Goal: Task Accomplishment & Management: Complete application form

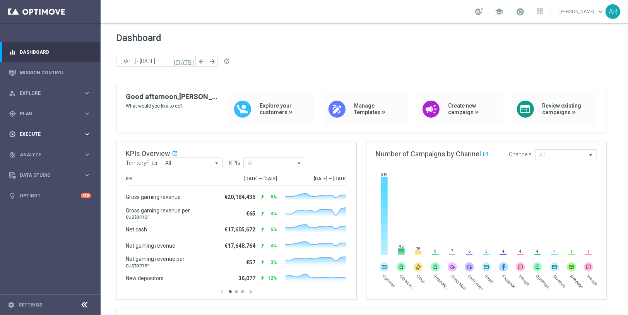
click at [33, 132] on span "Execute" at bounding box center [52, 134] width 64 height 5
click at [39, 150] on link "Campaign Builder" at bounding box center [50, 150] width 60 height 6
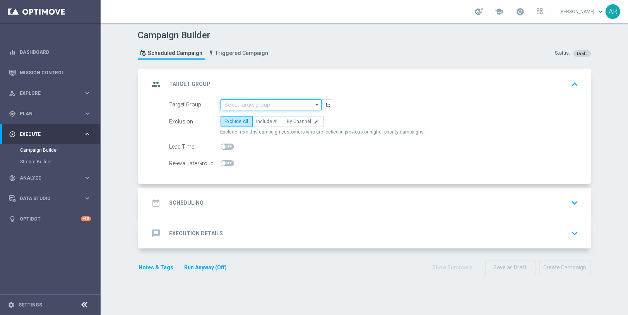
click at [227, 103] on input at bounding box center [271, 104] width 101 height 11
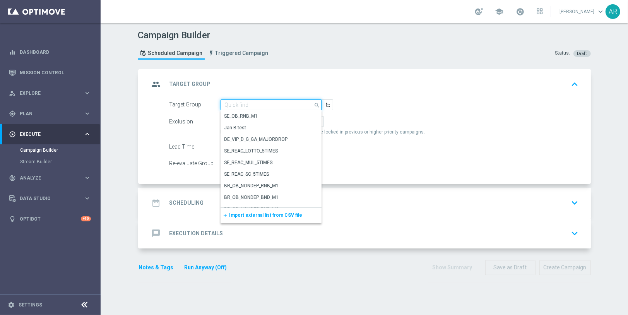
paste input "BR_CAS__ACTIVEDEPOSITERS__NVIP_EMA_TAC_GM"
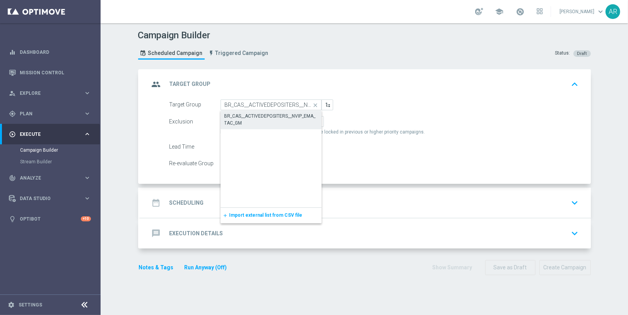
click at [266, 116] on div "BR_CAS__ACTIVEDEPOSITERS__NVIP_EMA_TAC_GM" at bounding box center [270, 120] width 93 height 14
type input "BR_CAS__ACTIVEDEPOSITERS__NVIP_EMA_TAC_GM"
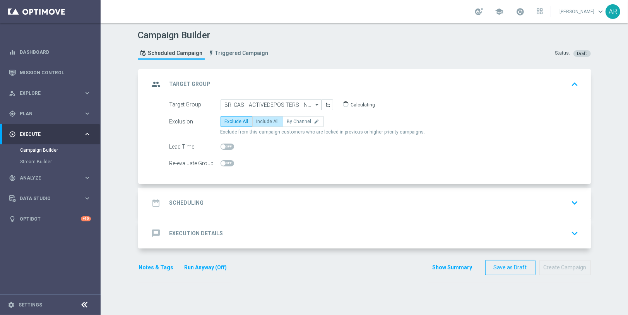
click at [257, 122] on span "Include All" at bounding box center [268, 121] width 22 height 5
click at [257, 122] on input "Include All" at bounding box center [259, 122] width 5 height 5
radio input "true"
click at [227, 198] on div "date_range Scheduling keyboard_arrow_down" at bounding box center [365, 202] width 432 height 15
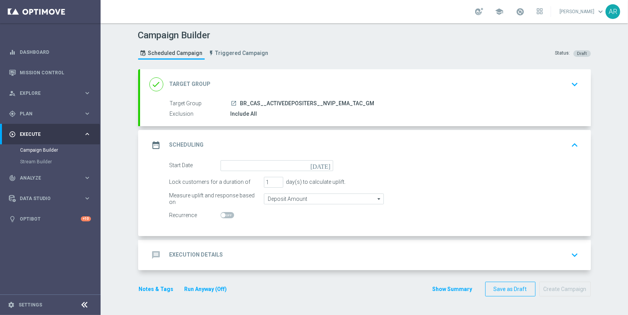
click at [325, 161] on icon "[DATE]" at bounding box center [321, 164] width 23 height 9
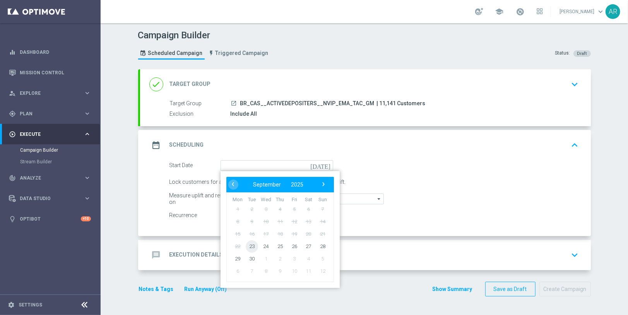
click at [249, 243] on span "23" at bounding box center [251, 246] width 12 height 12
type input "[DATE]"
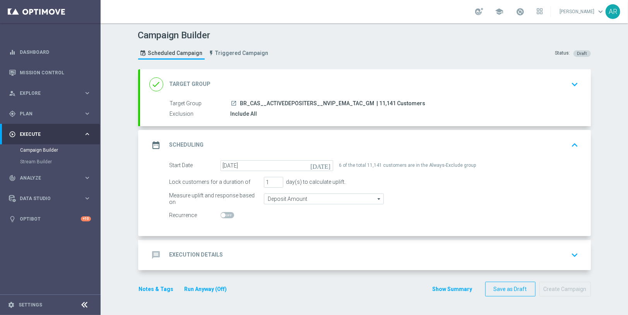
click at [222, 216] on span at bounding box center [228, 215] width 14 height 6
click at [222, 216] on input "checkbox" at bounding box center [228, 215] width 14 height 6
checkbox input "true"
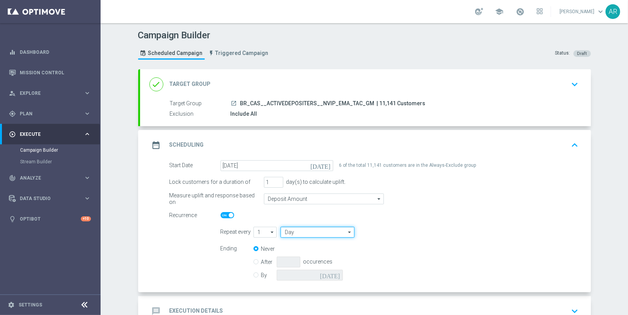
click at [299, 232] on input "Day" at bounding box center [318, 232] width 74 height 11
click at [310, 257] on div "Week" at bounding box center [314, 255] width 67 height 11
type input "Week"
click at [404, 231] on input "checkbox" at bounding box center [407, 232] width 12 height 10
checkbox input "true"
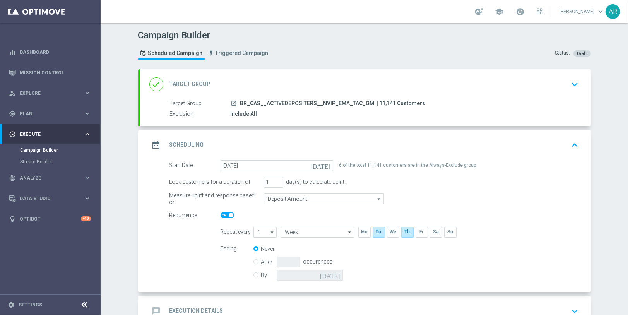
click at [253, 272] on input "By" at bounding box center [255, 273] width 5 height 5
radio input "true"
radio input "false"
click at [333, 273] on icon "[DATE]" at bounding box center [331, 274] width 23 height 9
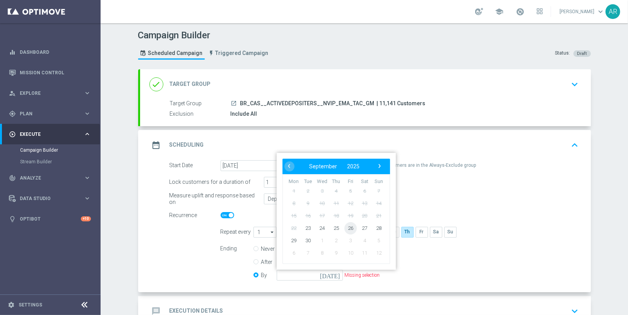
click at [347, 226] on span "26" at bounding box center [350, 228] width 12 height 12
type input "[DATE]"
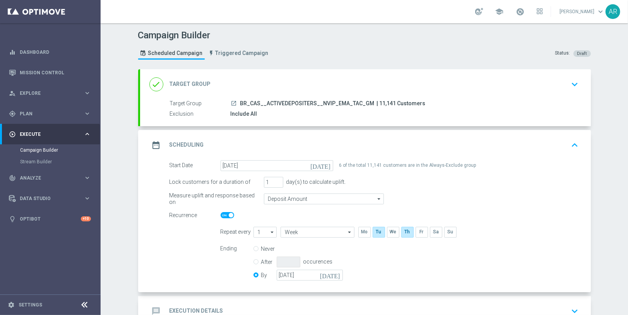
click at [169, 245] on form "Start Date [DATE] [DATE] 6 of the total 11,141 customers are in the Always-Excl…" at bounding box center [373, 221] width 409 height 123
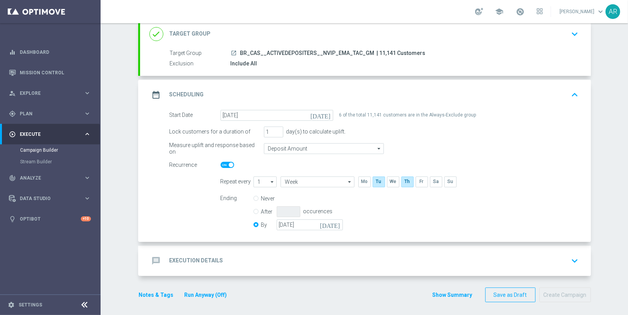
scroll to position [51, 0]
click at [236, 258] on div "message Execution Details keyboard_arrow_down" at bounding box center [365, 260] width 432 height 15
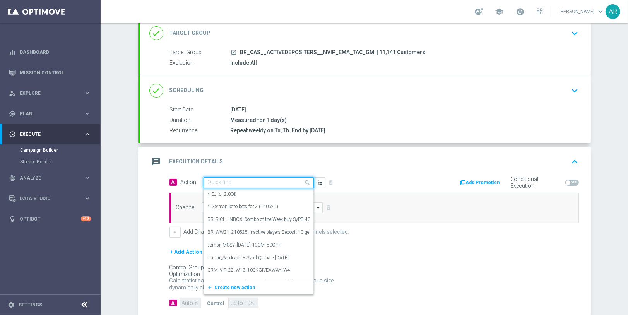
click at [231, 182] on input "text" at bounding box center [251, 183] width 86 height 7
paste input "BR_CAS_GOM_GONZOSQUESTM_SEP_NVIP_EMA_TAC_GM"
type input "BR_CAS_GOM_GONZOSQUESTM_SEP_NVIP_EMA_TAC_GM"
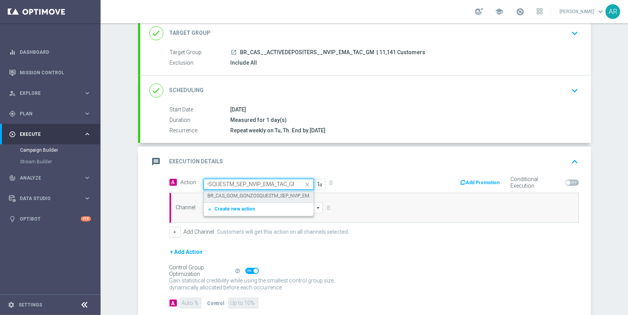
click at [243, 190] on div "BR_CAS_GOM_GONZOSQUESTM_SEP_NVIP_EMA_TAC_GM edit" at bounding box center [259, 196] width 102 height 13
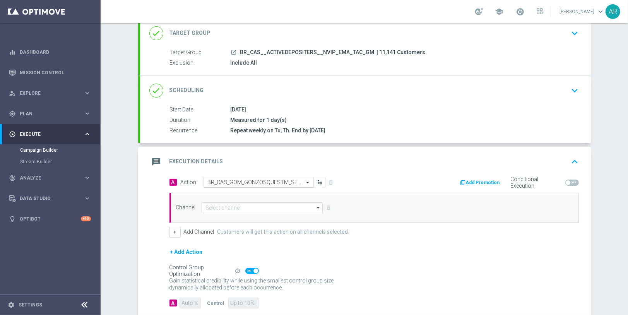
scroll to position [0, 0]
click at [233, 204] on input at bounding box center [263, 207] width 122 height 11
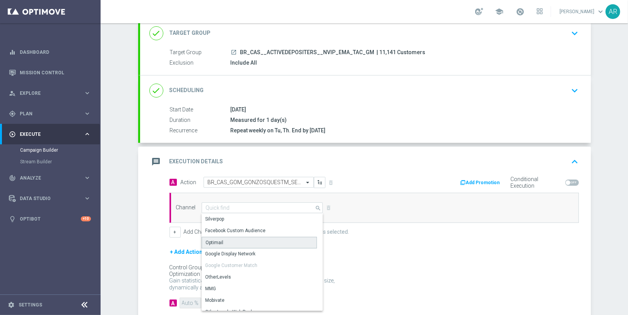
click at [221, 238] on div "Optimail" at bounding box center [260, 243] width 116 height 12
type input "Optimail"
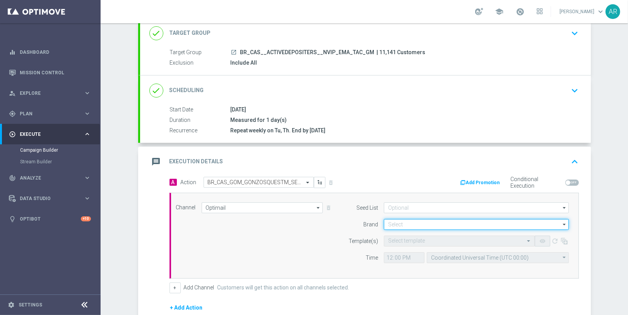
click at [397, 220] on input at bounding box center [476, 224] width 185 height 11
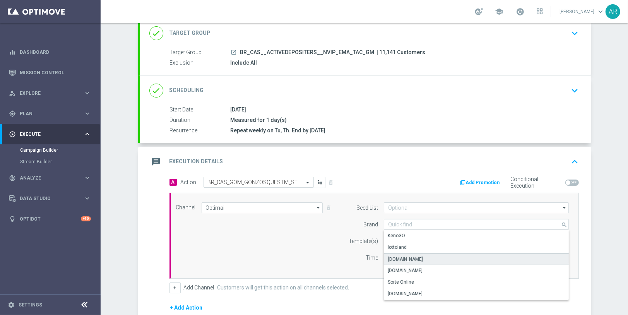
click at [432, 258] on div "[DOMAIN_NAME]" at bounding box center [476, 259] width 185 height 12
type input "[DOMAIN_NAME]"
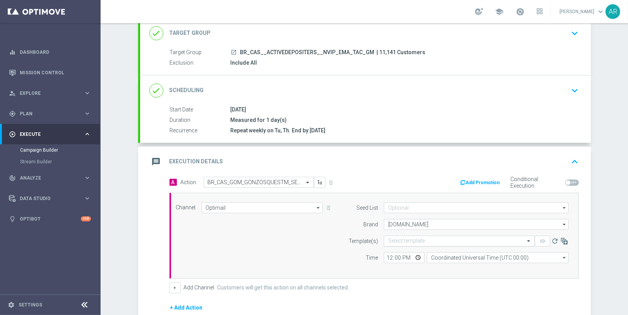
click at [404, 238] on input "text" at bounding box center [451, 241] width 127 height 7
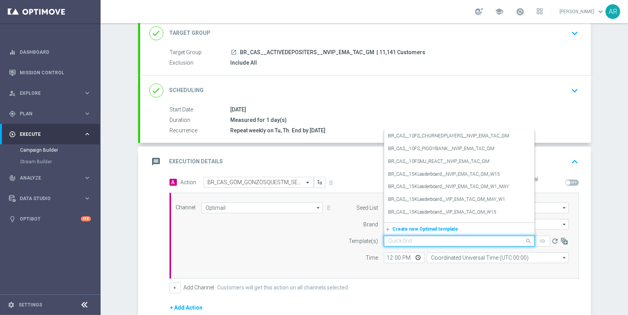
paste input "BR_CAS_GOM_GONZOSQUESTM_SEP_NVIP_EMA_TAC_GM"
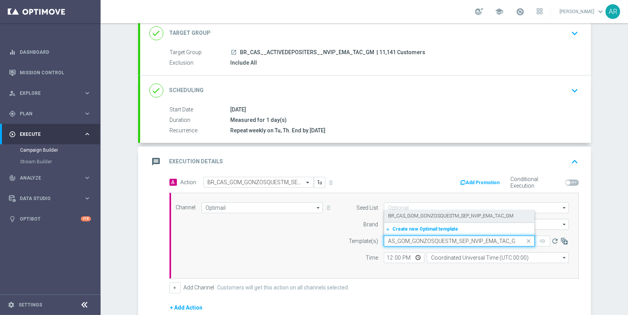
click at [443, 215] on label "BR_CAS_GOM_GONZOSQUESTM_SEP_NVIP_EMA_TAC_GM" at bounding box center [450, 216] width 125 height 7
type input "BR_CAS_GOM_GONZOSQUESTM_SEP_NVIP_EMA_TAC_GM"
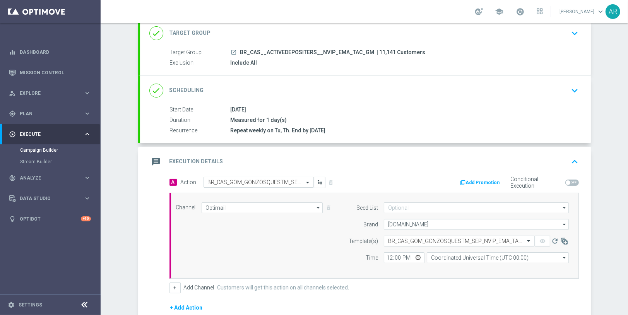
scroll to position [0, 0]
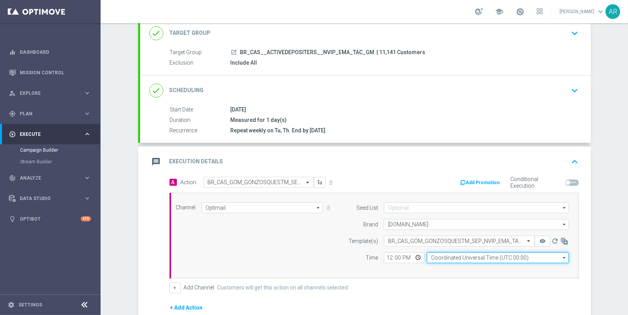
click at [454, 254] on input "Coordinated Universal Time (UTC 00:00)" at bounding box center [498, 257] width 142 height 11
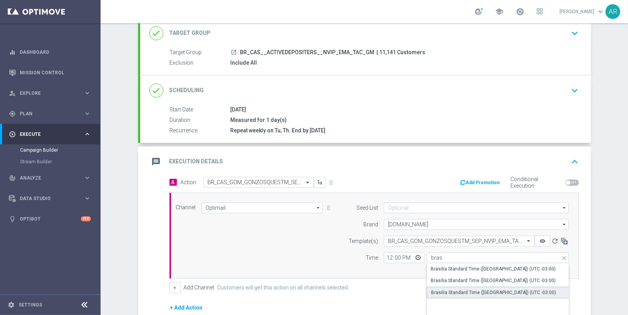
click at [487, 289] on div "Brasilia Standard Time ([GEOGRAPHIC_DATA]) (UTC -03:00)" at bounding box center [493, 292] width 125 height 7
type input "Brasilia Standard Time ([GEOGRAPHIC_DATA]) (UTC -03:00)"
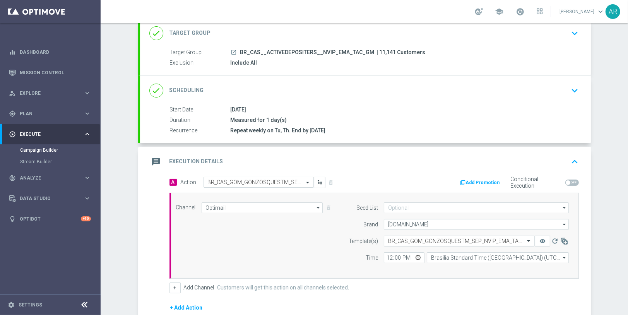
click at [266, 234] on div "Channel Optimail Optimail arrow_drop_down Show Selected 1 of 26 Silverpop" at bounding box center [372, 235] width 405 height 67
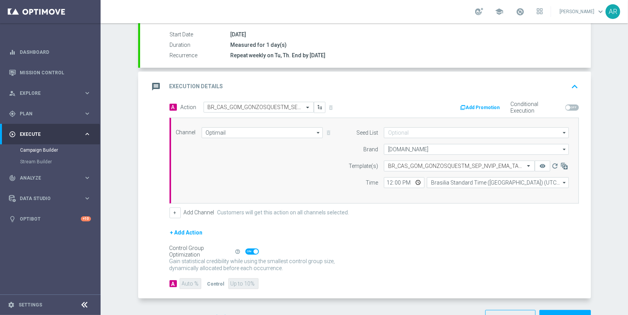
scroll to position [148, 0]
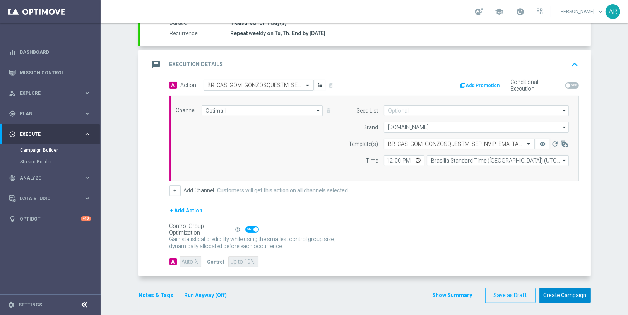
click at [575, 289] on button "Create Campaign" at bounding box center [564, 295] width 51 height 15
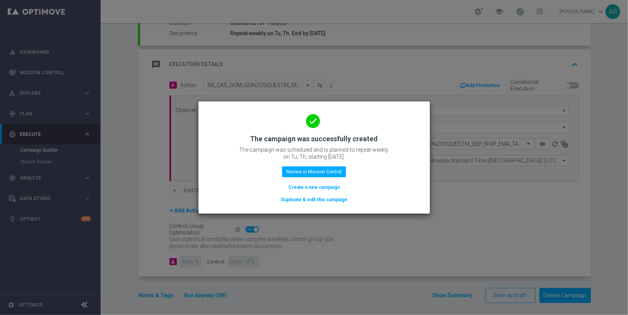
click at [318, 190] on button "Create a new campaign" at bounding box center [314, 187] width 53 height 9
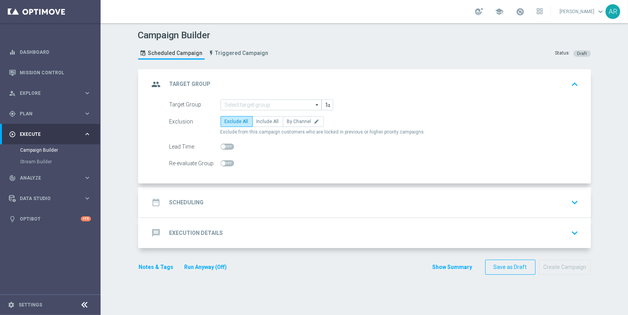
scroll to position [0, 0]
click at [237, 103] on input at bounding box center [271, 104] width 101 height 11
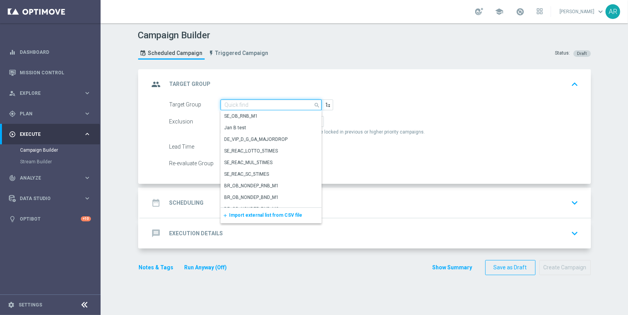
paste input "BR_CAS__ACTIVEDEPOSITERS__NVIP_RI_TAC_GM"
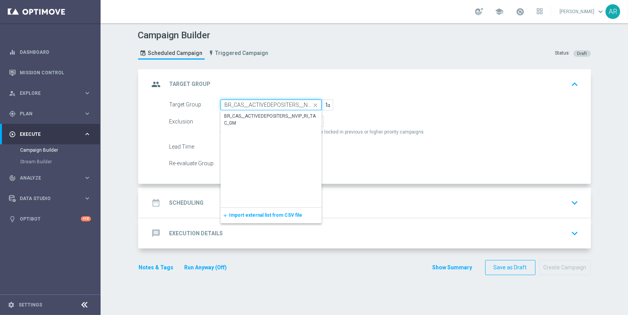
scroll to position [0, 31]
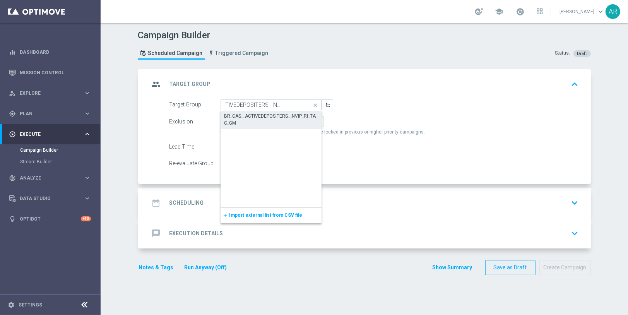
click at [241, 116] on div "BR_CAS__ACTIVEDEPOSITERS__NVIP_RI_TAC_GM" at bounding box center [270, 120] width 93 height 14
type input "BR_CAS__ACTIVEDEPOSITERS__NVIP_RI_TAC_GM"
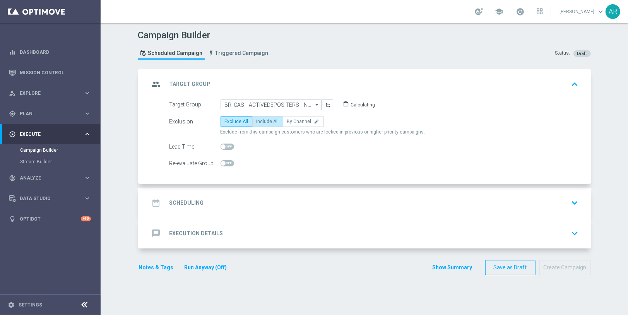
click at [258, 122] on span "Include All" at bounding box center [268, 121] width 22 height 5
click at [258, 122] on input "Include All" at bounding box center [259, 122] width 5 height 5
radio input "true"
click at [226, 193] on div "date_range Scheduling keyboard_arrow_down" at bounding box center [365, 203] width 451 height 30
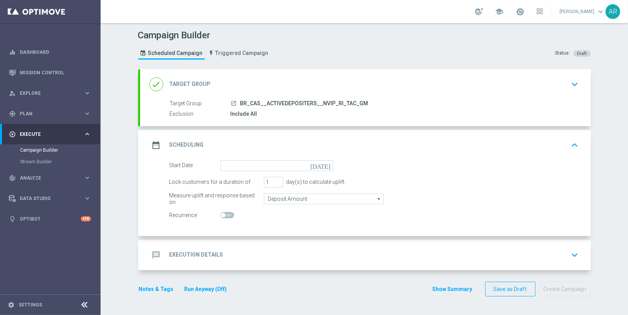
click at [326, 163] on icon "[DATE]" at bounding box center [321, 164] width 23 height 9
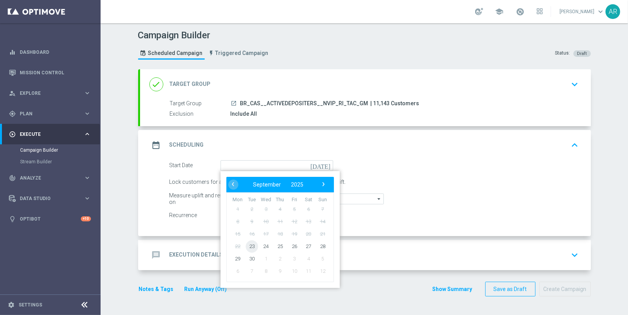
click at [251, 246] on span "23" at bounding box center [251, 246] width 12 height 12
type input "[DATE]"
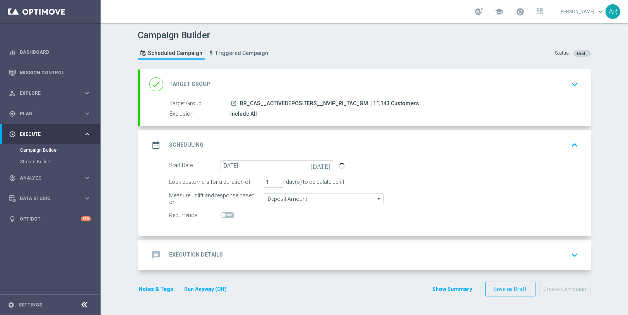
click at [223, 212] on span at bounding box center [228, 215] width 14 height 6
click at [223, 212] on input "checkbox" at bounding box center [228, 215] width 14 height 6
checkbox input "true"
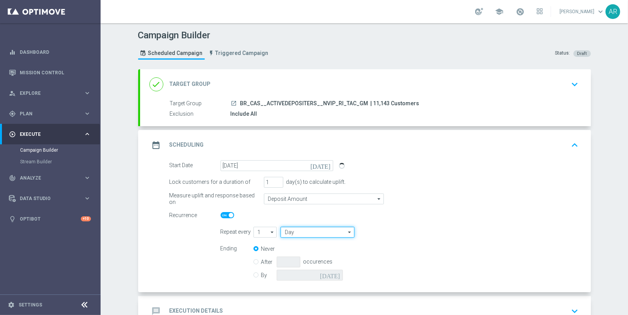
click at [313, 230] on input "Day" at bounding box center [318, 232] width 74 height 11
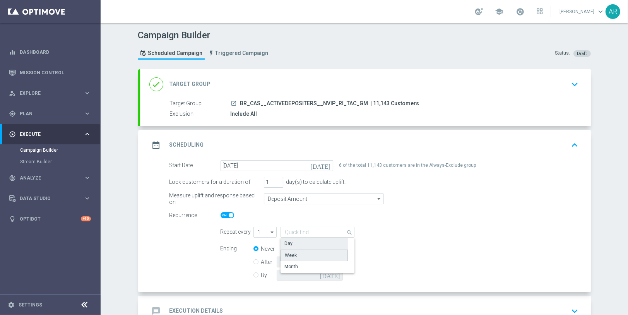
click at [311, 250] on div "Week" at bounding box center [314, 256] width 67 height 12
type input "Week"
click at [403, 231] on input "checkbox" at bounding box center [407, 232] width 12 height 10
checkbox input "true"
click at [254, 274] on input "By" at bounding box center [255, 273] width 5 height 5
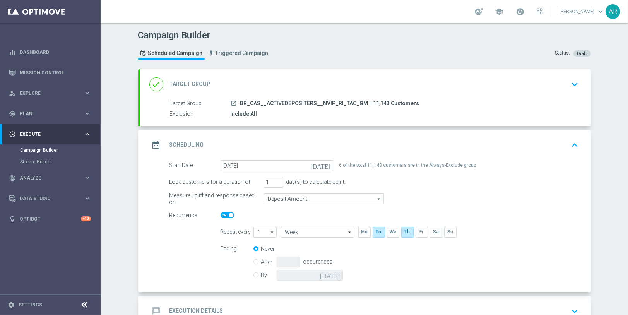
radio input "true"
radio input "false"
click at [334, 272] on icon "[DATE]" at bounding box center [331, 274] width 23 height 9
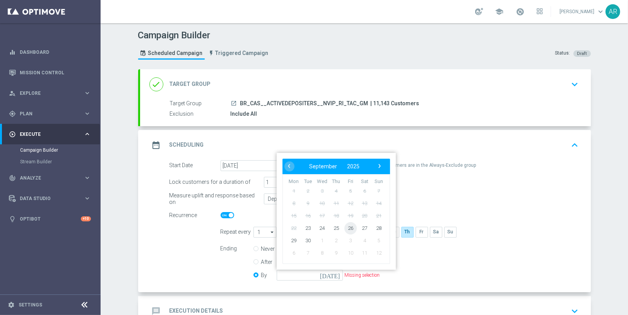
click at [345, 228] on span "26" at bounding box center [350, 228] width 12 height 12
type input "[DATE]"
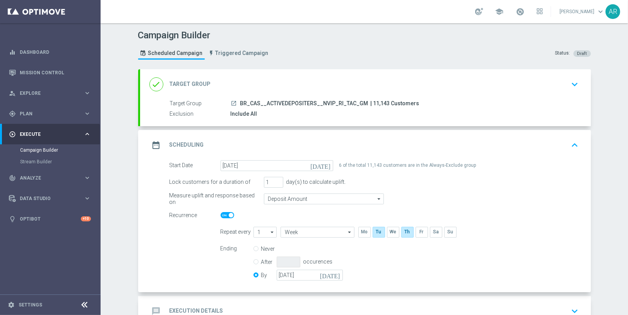
click at [175, 241] on form "Start Date [DATE] [DATE] 6 of the total 11,143 customers are in the Always-Excl…" at bounding box center [373, 221] width 409 height 123
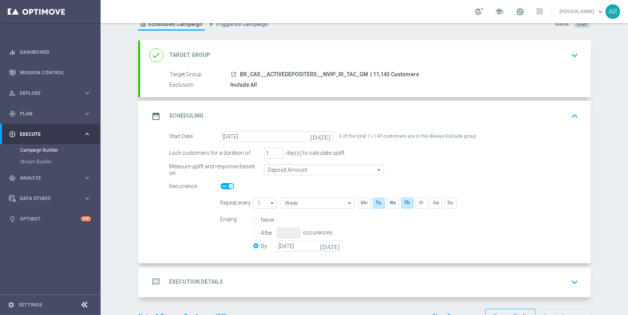
scroll to position [51, 0]
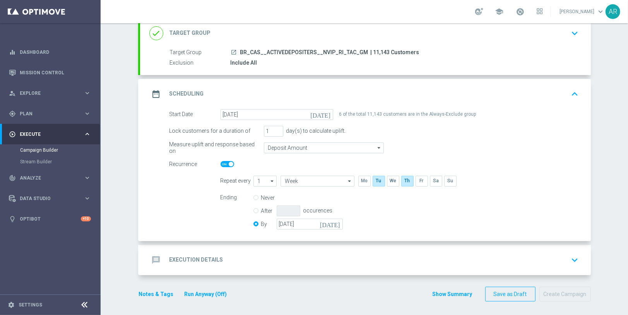
click at [231, 260] on div "message Execution Details keyboard_arrow_down" at bounding box center [365, 260] width 432 height 15
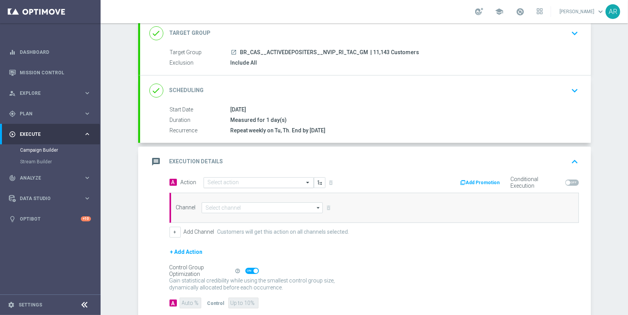
click at [236, 180] on input "text" at bounding box center [251, 183] width 86 height 7
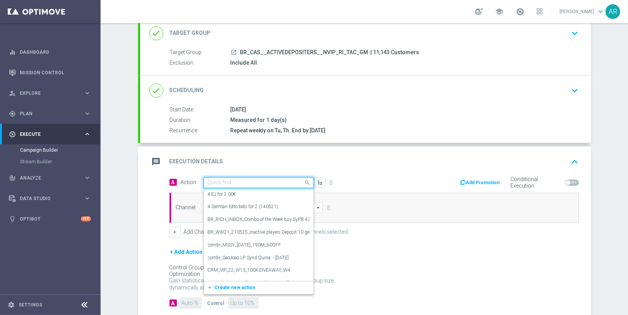
paste input "BR_CAS__GOM_SEP_GONZOSQUESTM__NVIP_RI_TAC_GM"
type input "BR_CAS__GOM_SEP_GONZOSQUESTM__NVIP_RI_TAC_GM"
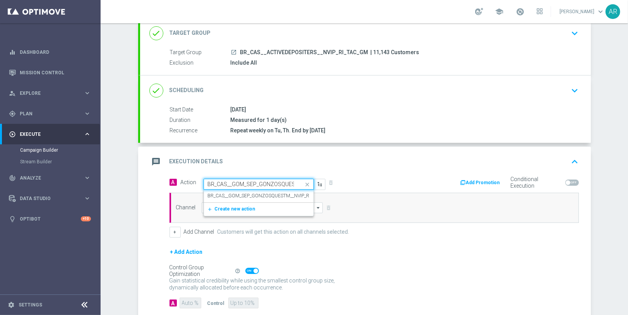
scroll to position [0, 53]
click at [243, 193] on label "BR_CAS__GOM_SEP_GONZOSQUESTM__NVIP_RI_TAC_GM" at bounding box center [269, 196] width 123 height 7
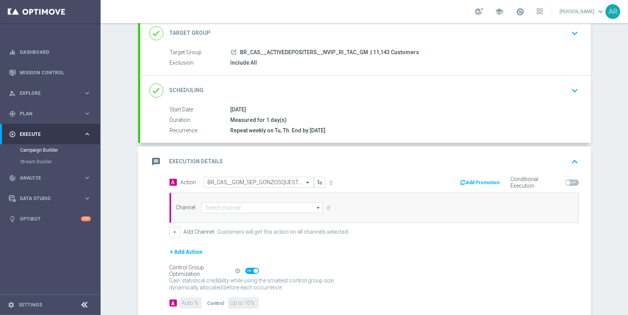
scroll to position [0, 0]
click at [227, 206] on input at bounding box center [263, 207] width 122 height 11
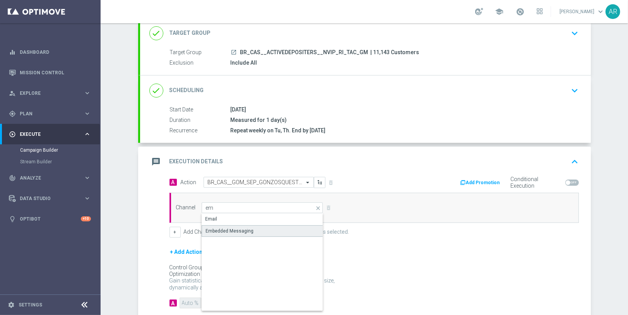
click at [237, 230] on div "Embedded Messaging" at bounding box center [230, 231] width 48 height 7
type input "Embedded Messaging"
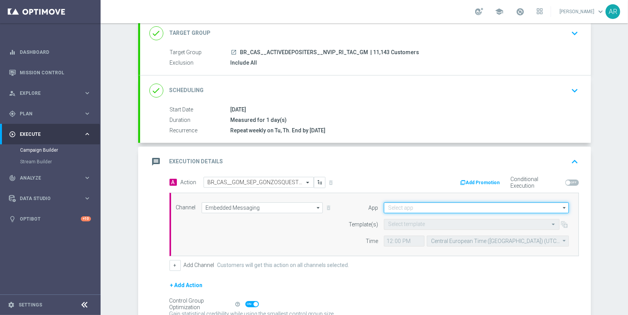
click at [402, 206] on input at bounding box center [476, 207] width 185 height 11
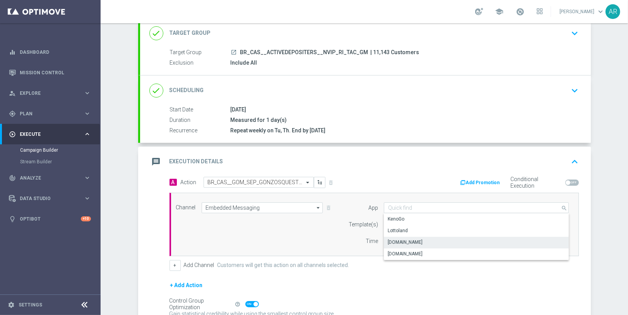
click at [417, 242] on div "[DOMAIN_NAME]" at bounding box center [405, 242] width 35 height 7
type input "[DOMAIN_NAME]"
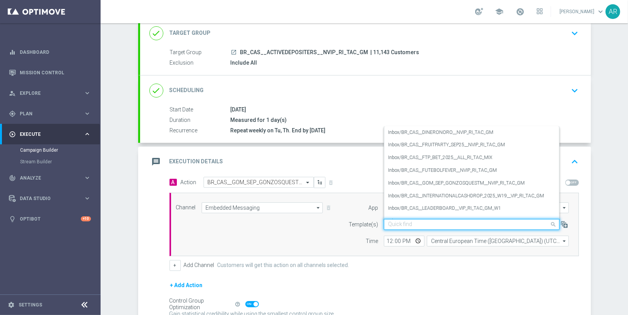
click at [396, 221] on input "text" at bounding box center [464, 224] width 152 height 7
paste input "BR_CAS__GOM_SEP_GONZOSQUESTM__NVIP_RI_TAC_GM"
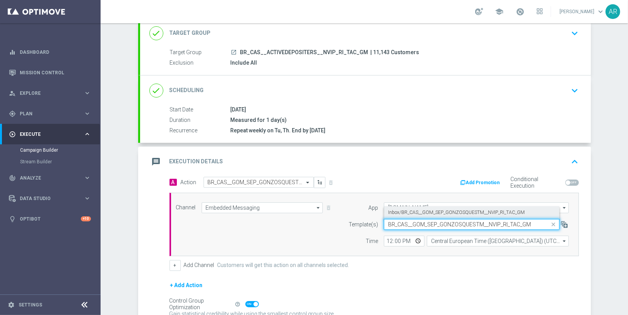
click at [420, 209] on label "Inbox/BR_CAS__GOM_SEP_GONZOSQUESTM__NVIP_RI_TAC_GM" at bounding box center [456, 212] width 137 height 7
type input "BR_CAS__GOM_SEP_GONZOSQUESTM__NVIP_RI_TAC_GM"
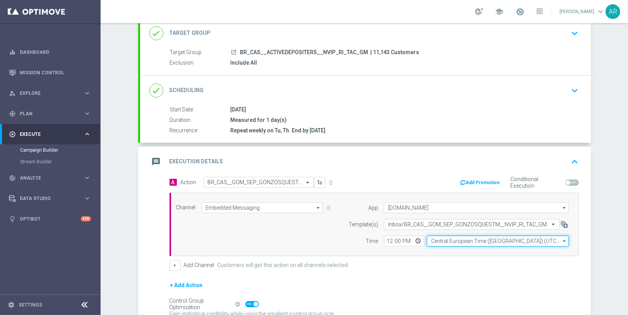
click at [462, 236] on input "Central European Time ([GEOGRAPHIC_DATA]) (UTC +02:00)" at bounding box center [498, 241] width 142 height 11
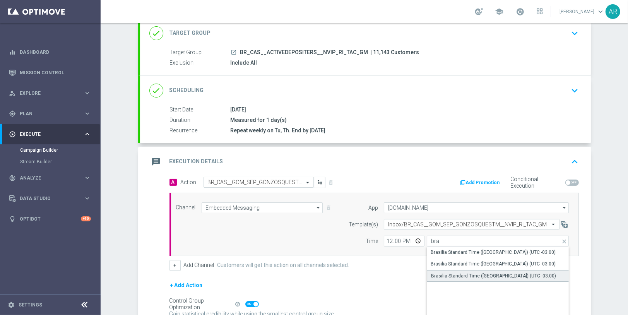
click at [492, 274] on div "Brasilia Standard Time ([GEOGRAPHIC_DATA]) (UTC -03:00)" at bounding box center [493, 275] width 125 height 7
type input "Brasilia Standard Time ([GEOGRAPHIC_DATA]) (UTC -03:00)"
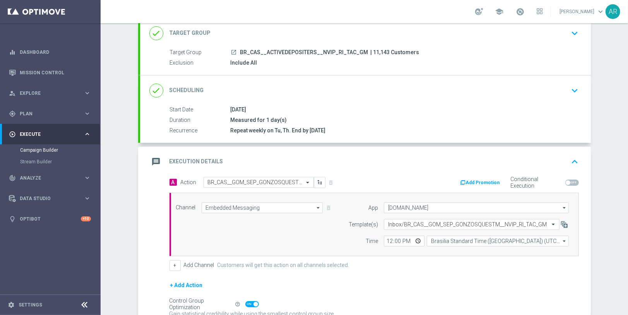
click at [402, 281] on div "+ Add Action" at bounding box center [373, 290] width 409 height 19
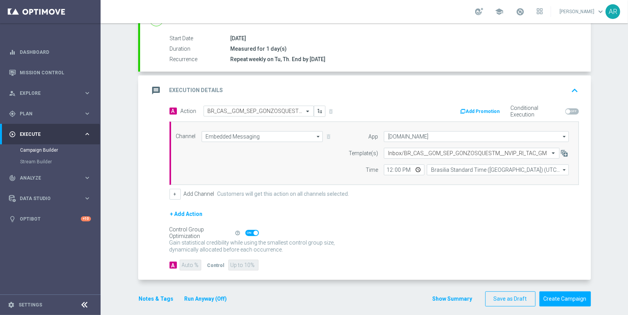
scroll to position [126, 0]
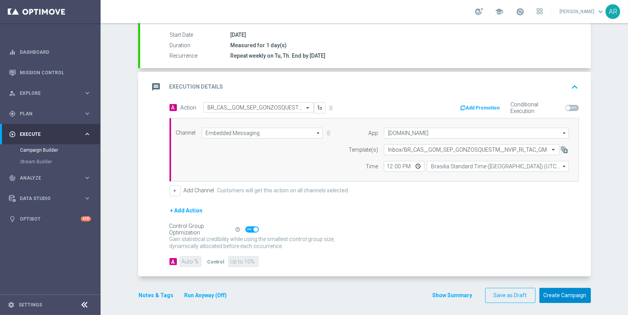
click at [569, 291] on button "Create Campaign" at bounding box center [564, 295] width 51 height 15
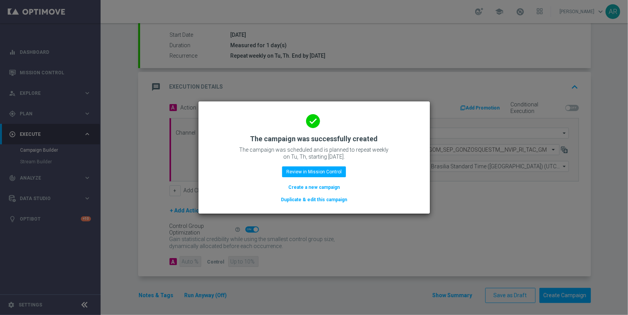
click at [297, 187] on button "Create a new campaign" at bounding box center [314, 187] width 53 height 9
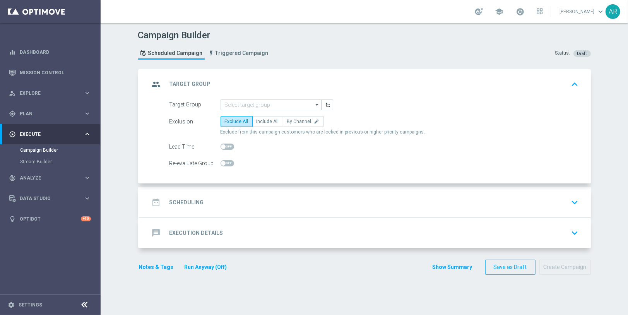
scroll to position [0, 0]
click at [243, 105] on input at bounding box center [271, 104] width 101 height 11
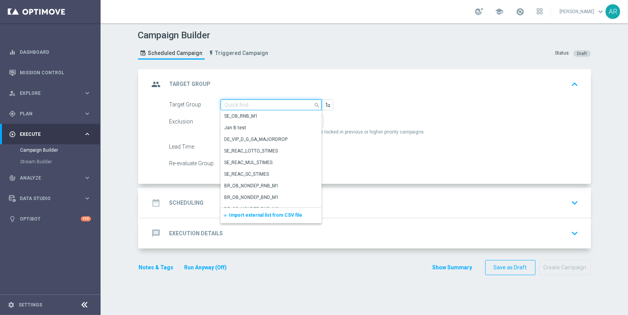
paste input "BR_CAS__ACTIVEDEPOSITERS__NVIP_SMS_TAC_GM"
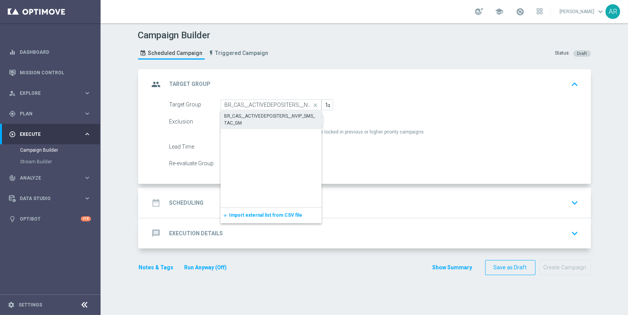
click at [268, 121] on div "BR_CAS__ACTIVEDEPOSITERS__NVIP_SMS_TAC_GM" at bounding box center [270, 120] width 93 height 14
type input "BR_CAS__ACTIVEDEPOSITERS__NVIP_SMS_TAC_GM"
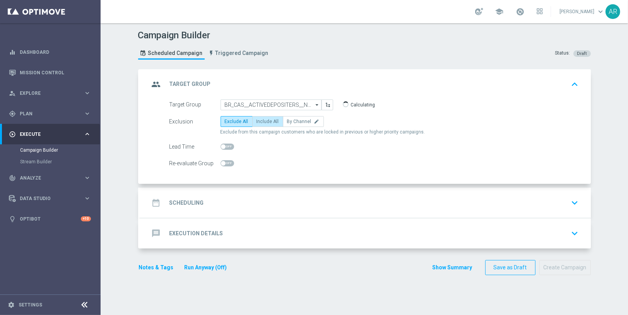
click at [264, 122] on span "Include All" at bounding box center [268, 121] width 22 height 5
click at [262, 122] on input "Include All" at bounding box center [259, 122] width 5 height 5
radio input "true"
click at [226, 202] on div "date_range Scheduling keyboard_arrow_down" at bounding box center [365, 202] width 432 height 15
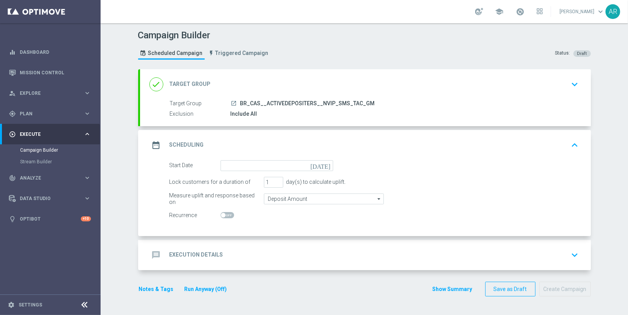
click at [323, 164] on icon "[DATE]" at bounding box center [321, 164] width 23 height 9
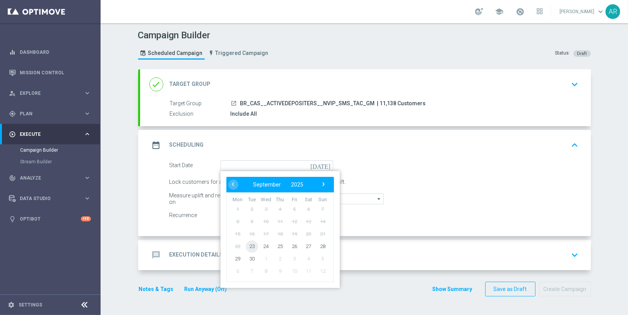
click at [245, 246] on span "23" at bounding box center [251, 246] width 12 height 12
type input "[DATE]"
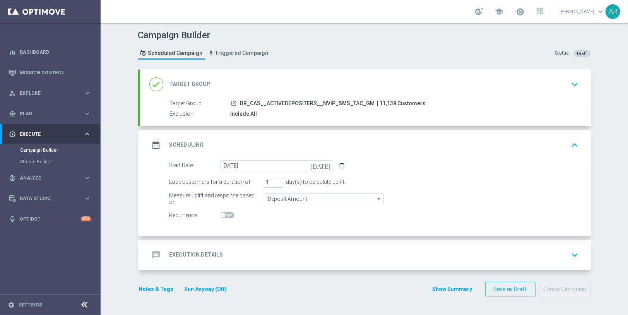
drag, startPoint x: 224, startPoint y: 214, endPoint x: 217, endPoint y: 214, distance: 7.0
click at [224, 214] on span at bounding box center [228, 215] width 14 height 6
click at [224, 214] on input "checkbox" at bounding box center [228, 215] width 14 height 6
checkbox input "true"
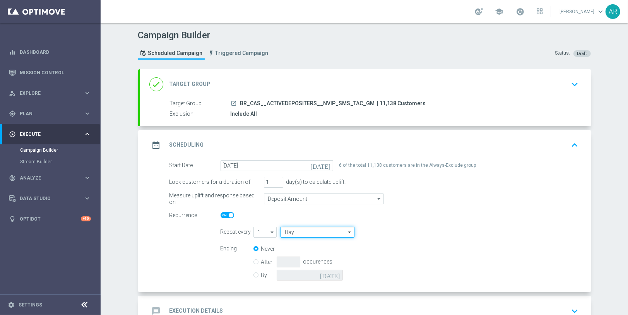
click at [296, 231] on input "Day" at bounding box center [318, 232] width 74 height 11
click at [304, 254] on div "Week" at bounding box center [314, 255] width 67 height 11
type input "Week"
click at [402, 233] on input "checkbox" at bounding box center [407, 232] width 12 height 10
checkbox input "true"
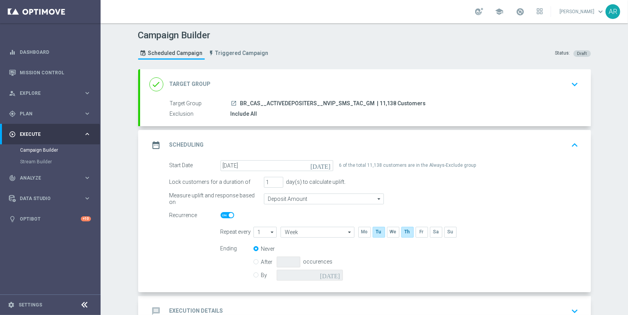
click at [253, 273] on input "By" at bounding box center [255, 273] width 5 height 5
radio input "true"
radio input "false"
click at [335, 274] on icon "[DATE]" at bounding box center [331, 274] width 23 height 9
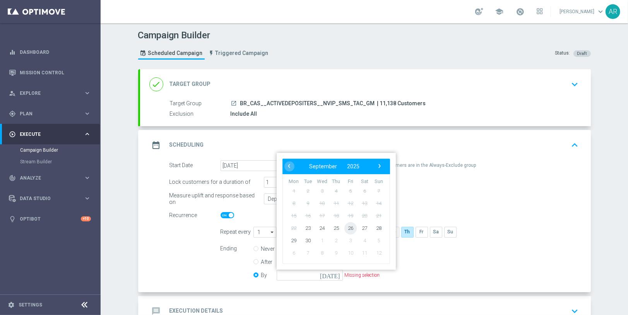
click at [351, 226] on span "26" at bounding box center [350, 228] width 12 height 12
type input "[DATE]"
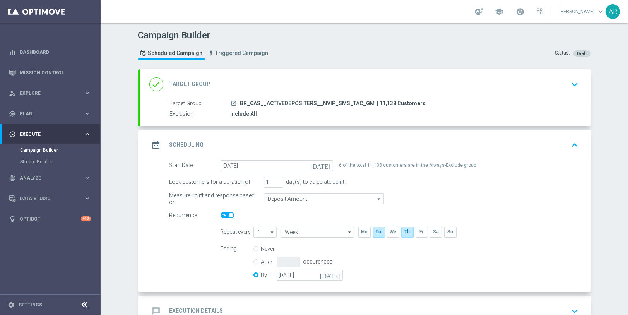
click at [169, 242] on form "Start Date [DATE] [DATE] 6 of the total 11,138 customers are in the Always-Excl…" at bounding box center [373, 221] width 409 height 123
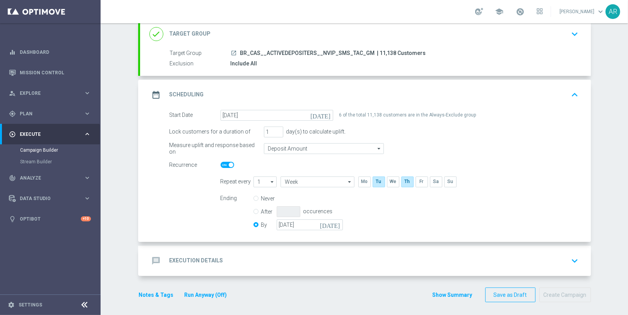
scroll to position [51, 0]
click at [234, 253] on div "message Execution Details keyboard_arrow_down" at bounding box center [365, 260] width 432 height 15
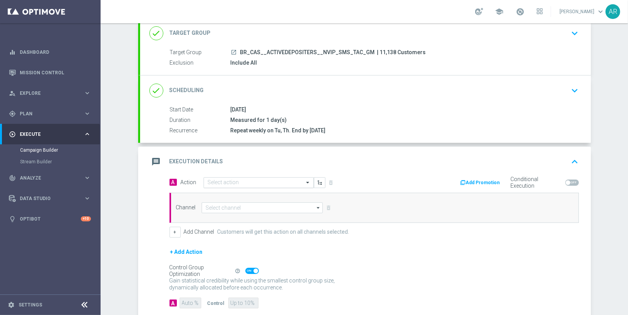
click at [211, 182] on input "text" at bounding box center [251, 183] width 86 height 7
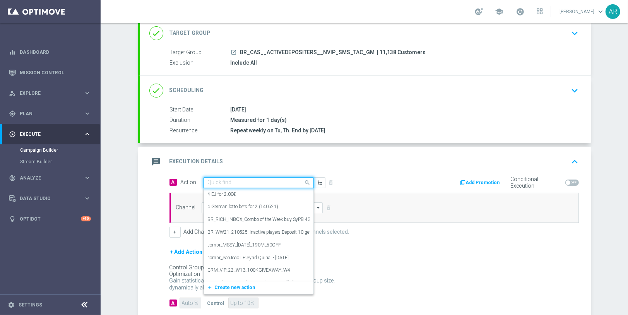
paste input "BR_CAS__GOM_SEP_GONZOSQUESTM__NVIP_SMS_TAC_GM"
type input "BR_CAS__GOM_SEP_GONZOSQUESTM__NVIP_SMS_TAC_GM"
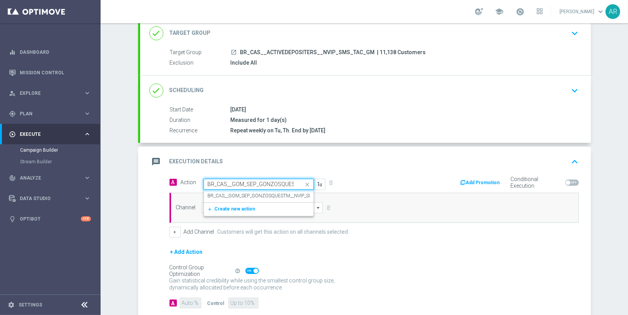
scroll to position [0, 59]
click at [229, 193] on label "BR_CAS__GOM_SEP_GONZOSQUESTM__NVIP_SMS_TAC_GM" at bounding box center [272, 196] width 129 height 7
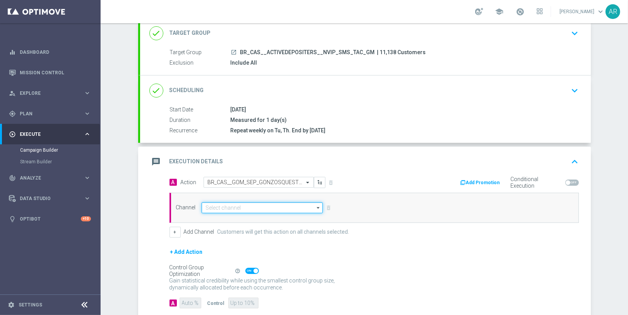
click at [236, 209] on input at bounding box center [263, 207] width 122 height 11
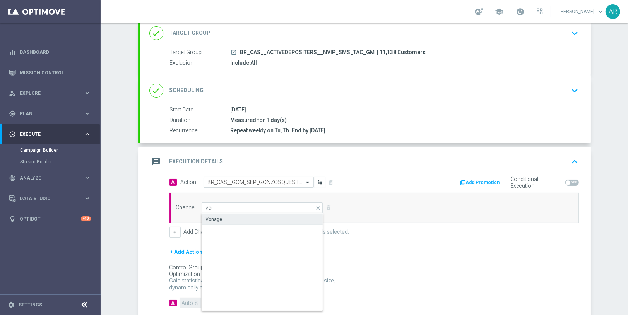
click at [231, 215] on div "Vonage" at bounding box center [263, 220] width 122 height 12
type input "Vonage"
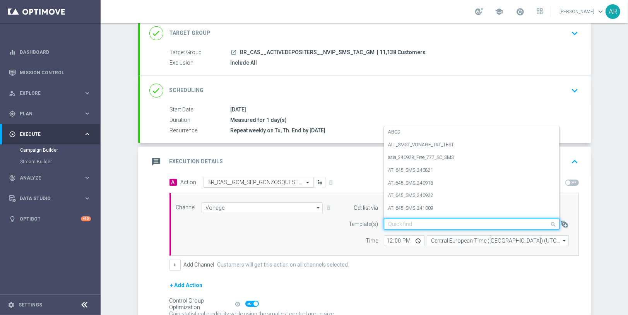
click at [401, 222] on input "text" at bounding box center [464, 224] width 152 height 7
paste input "BR_CAS__GOM_SEP_GONZOSQUESTM__NVIP_SMS_TAC_GM"
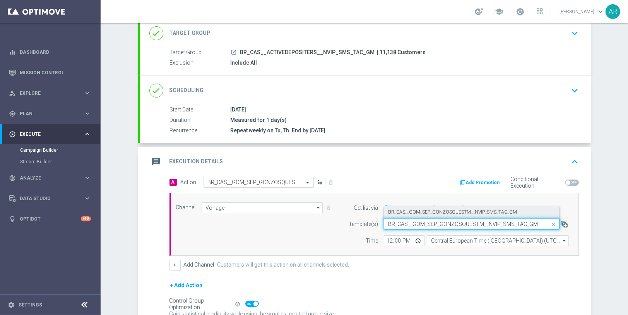
click at [407, 211] on label "BR_CAS__GOM_SEP_GONZOSQUESTM__NVIP_SMS_TAC_GM" at bounding box center [452, 212] width 129 height 7
type input "BR_CAS__GOM_SEP_GONZOSQUESTM__NVIP_SMS_TAC_GM"
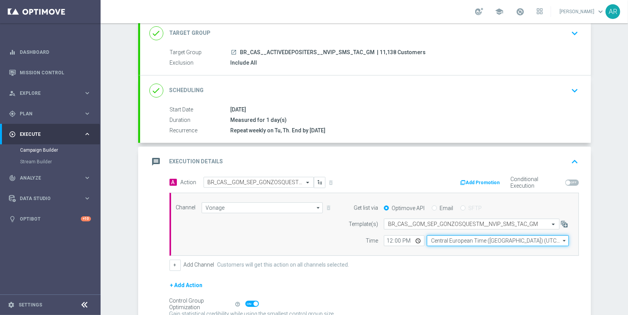
click at [454, 239] on input "Central European Time ([GEOGRAPHIC_DATA]) (UTC +02:00)" at bounding box center [498, 240] width 142 height 11
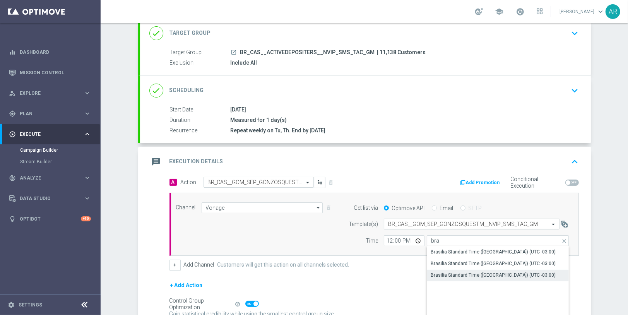
click at [499, 272] on div "Brasilia Standard Time ([GEOGRAPHIC_DATA]) (UTC -03:00)" at bounding box center [493, 275] width 125 height 7
type input "Brasilia Standard Time ([GEOGRAPHIC_DATA]) (UTC -03:00)"
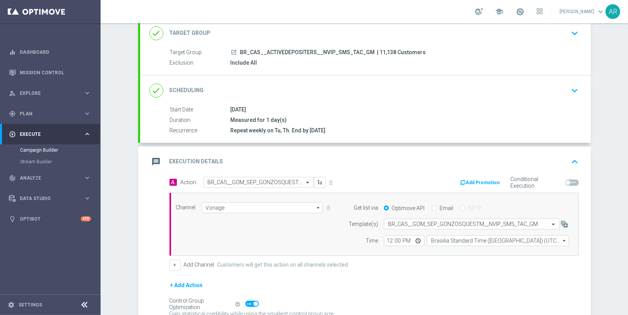
click at [361, 281] on div "+ Add Action" at bounding box center [373, 290] width 409 height 19
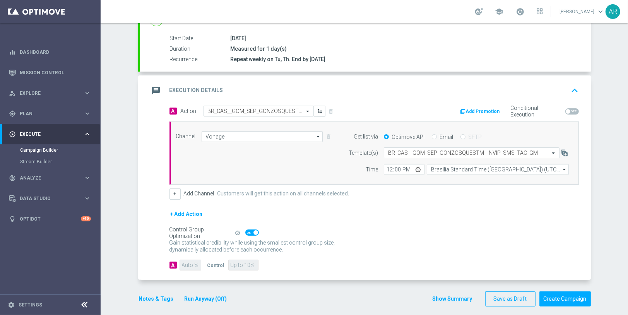
scroll to position [126, 0]
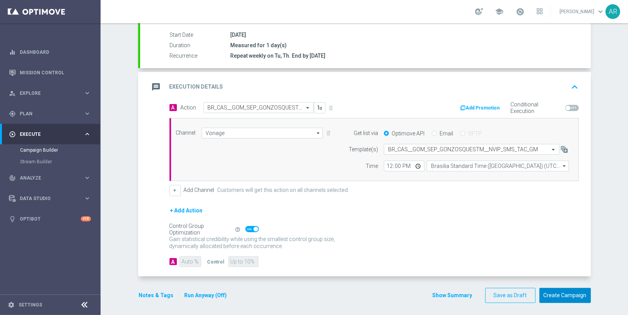
click at [568, 289] on button "Create Campaign" at bounding box center [564, 295] width 51 height 15
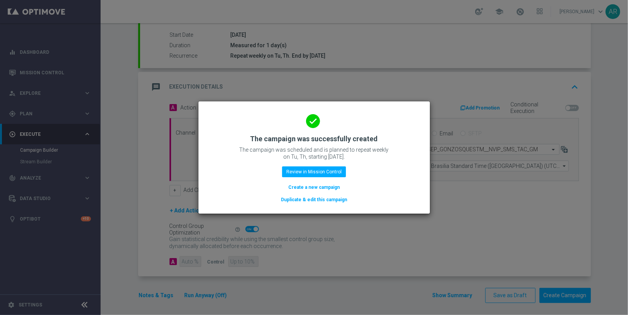
click at [310, 186] on button "Create a new campaign" at bounding box center [314, 187] width 53 height 9
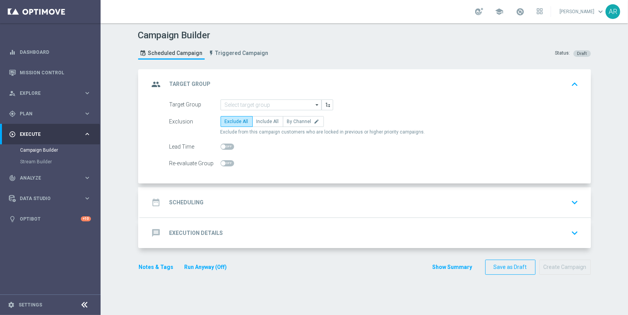
scroll to position [0, 0]
click at [241, 103] on input at bounding box center [271, 104] width 101 height 11
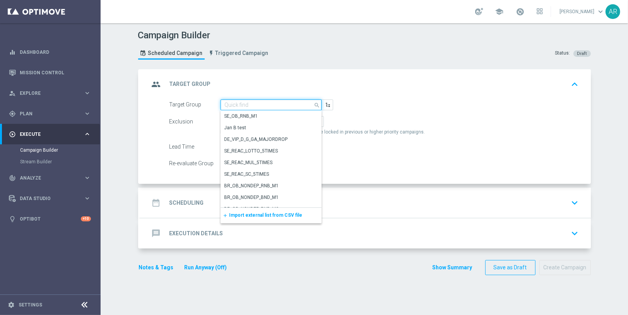
paste input "BR_CAS__GLOBALG_DEPOSITERS__NVIP_EMA_TAC_GM"
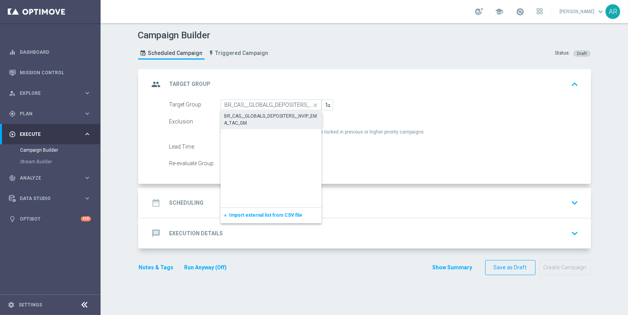
click at [258, 120] on div "BR_CAS__GLOBALG_DEPOSITERS__NVIP_EMA_TAC_GM" at bounding box center [270, 120] width 93 height 14
type input "BR_CAS__GLOBALG_DEPOSITERS__NVIP_EMA_TAC_GM"
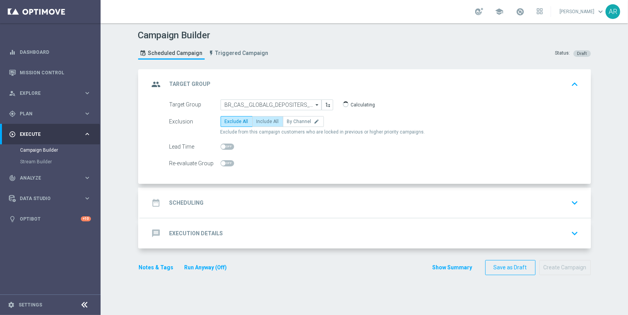
click at [265, 122] on span "Include All" at bounding box center [268, 121] width 22 height 5
click at [262, 122] on input "Include All" at bounding box center [259, 122] width 5 height 5
radio input "true"
click at [221, 204] on div "date_range Scheduling keyboard_arrow_down" at bounding box center [365, 202] width 432 height 15
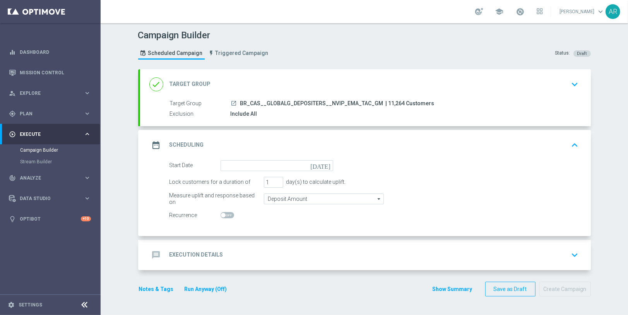
click at [322, 163] on icon "[DATE]" at bounding box center [321, 164] width 23 height 9
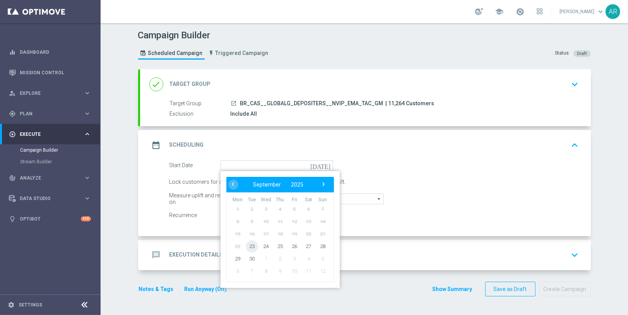
click at [247, 243] on span "23" at bounding box center [251, 246] width 12 height 12
type input "[DATE]"
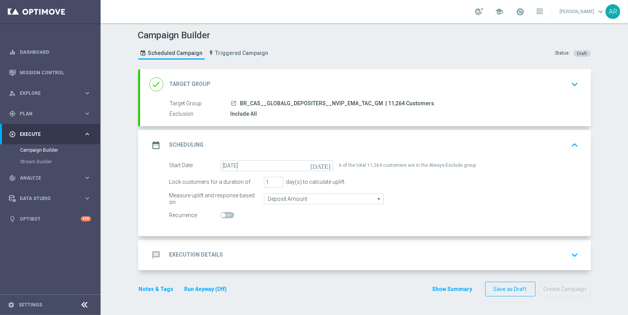
click at [206, 259] on div "message Execution Details" at bounding box center [186, 255] width 74 height 14
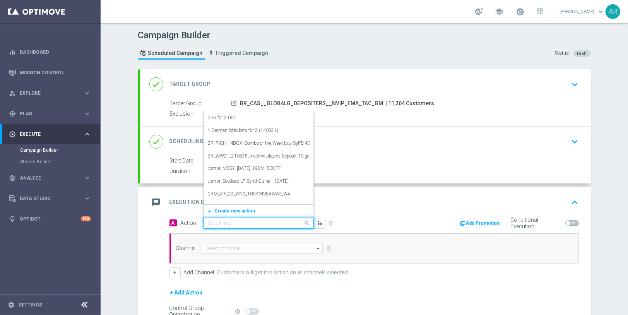
click at [241, 221] on input "text" at bounding box center [251, 223] width 86 height 7
click at [220, 222] on input "text" at bounding box center [251, 223] width 86 height 7
paste input "BR_CAS__GG_STAKE_VIRALATAC_NVIP_EMA_TAC_GM_SEP"
type input "BR_CAS__GG_STAKE_VIRALATAC_NVIP_EMA_TAC_GM_SEP"
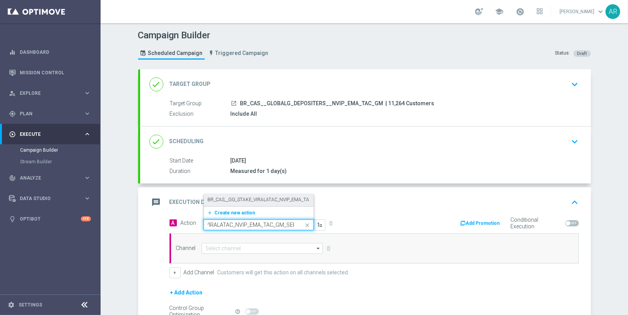
click at [233, 199] on label "BR_CAS__GG_STAKE_VIRALATAC_NVIP_EMA_TAC_GM_SEP" at bounding box center [270, 200] width 125 height 7
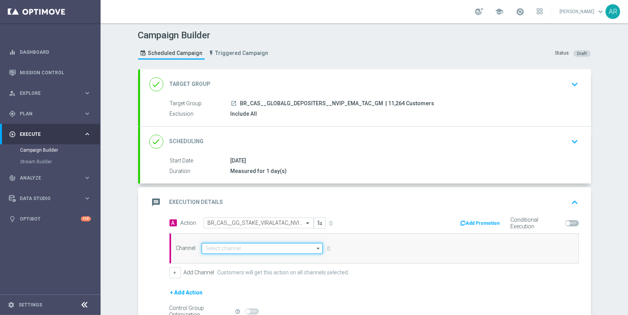
click at [239, 249] on input at bounding box center [263, 248] width 122 height 11
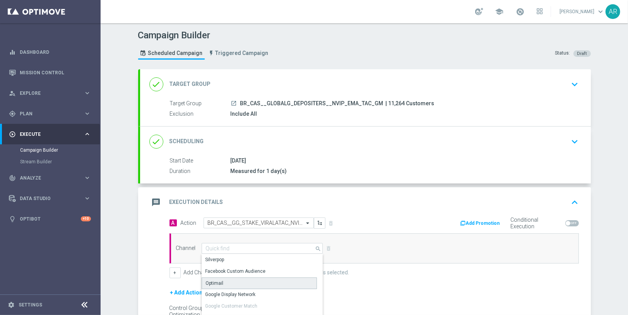
click at [224, 282] on div "Optimail" at bounding box center [260, 283] width 116 height 12
type input "Optimail"
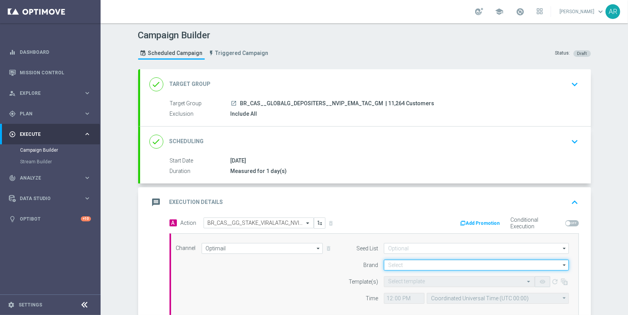
click at [397, 264] on input at bounding box center [476, 265] width 185 height 11
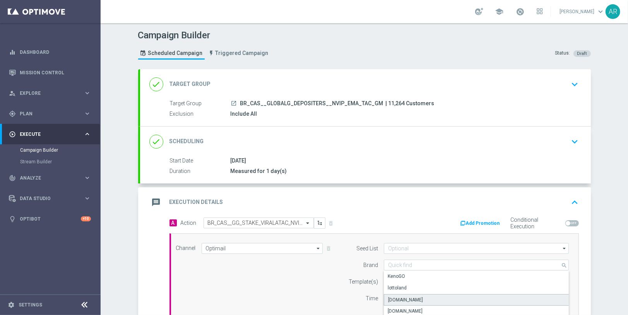
click at [438, 299] on div "[DOMAIN_NAME]" at bounding box center [476, 300] width 185 height 12
type input "[DOMAIN_NAME]"
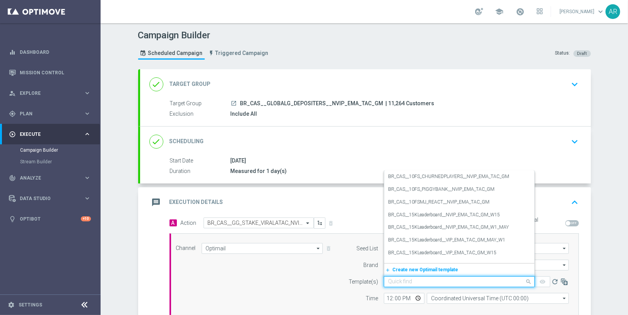
click at [399, 282] on input "text" at bounding box center [451, 282] width 127 height 7
paste input "BR_CAS__GG_STAKE_VIRALATAC_NVIP_EMA_TAC_GM_SEP"
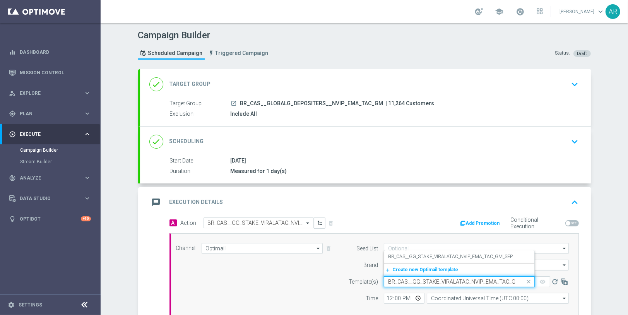
scroll to position [0, 14]
click at [428, 255] on label "BR_CAS__GG_STAKE_VIRALATAC_NVIP_EMA_TAC_GM_SEP" at bounding box center [450, 256] width 125 height 7
type input "BR_CAS__GG_STAKE_VIRALATAC_NVIP_EMA_TAC_GM_SEP"
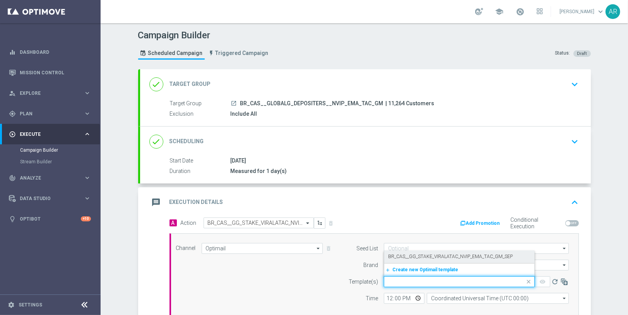
scroll to position [0, 0]
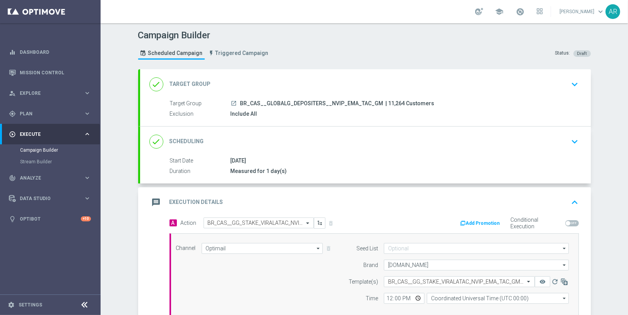
click at [289, 269] on div "Channel Optimail Optimail arrow_drop_down Show Selected 1 of 26 Silverpop" at bounding box center [372, 276] width 405 height 67
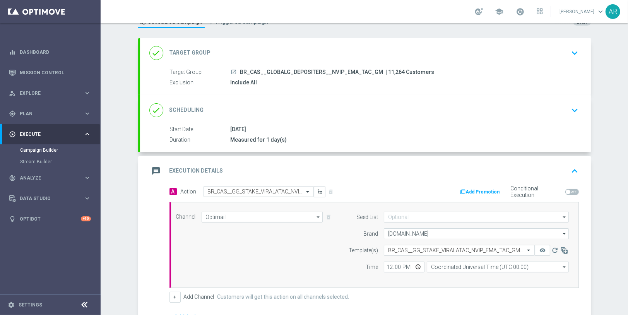
scroll to position [52, 0]
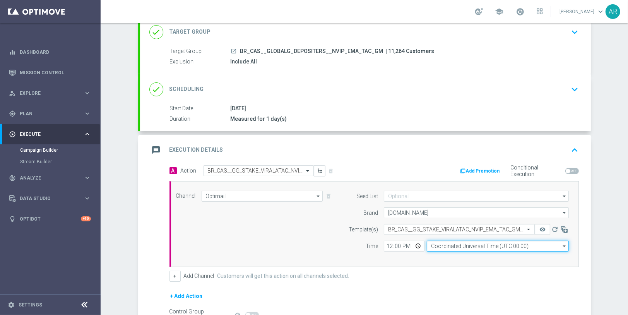
click at [439, 244] on input "Coordinated Universal Time (UTC 00:00)" at bounding box center [498, 246] width 142 height 11
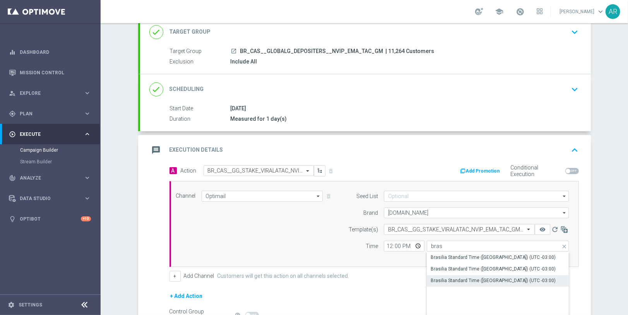
click at [486, 281] on div "Brasilia Standard Time ([GEOGRAPHIC_DATA]) (UTC -03:00)" at bounding box center [493, 280] width 125 height 7
type input "Brasilia Standard Time ([GEOGRAPHIC_DATA]) (UTC -03:00)"
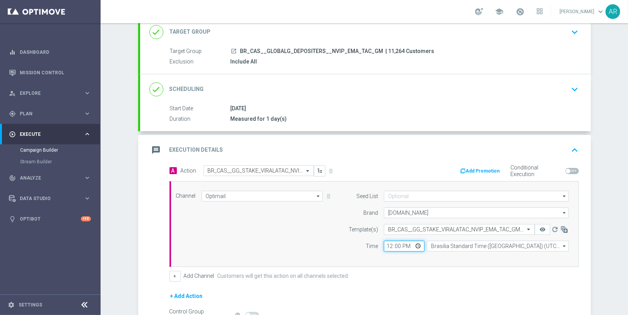
click at [416, 241] on input "12:00" at bounding box center [404, 246] width 41 height 11
type input "13:00"
click at [308, 229] on div "Channel Optimail Optimail arrow_drop_down Show Selected 1 of 26 Silverpop" at bounding box center [372, 224] width 405 height 67
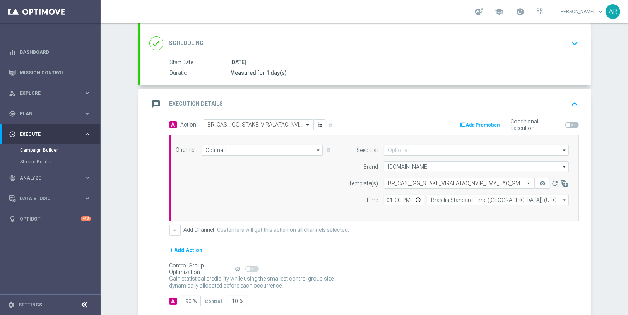
scroll to position [138, 0]
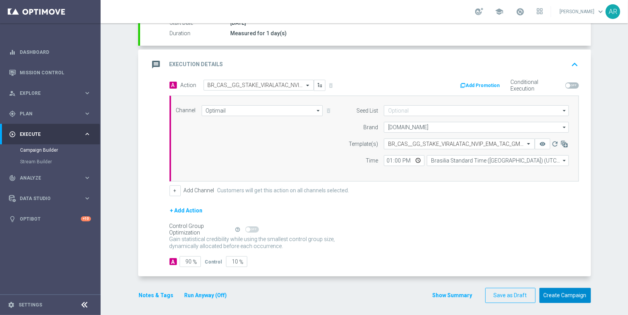
click at [566, 297] on button "Create Campaign" at bounding box center [564, 295] width 51 height 15
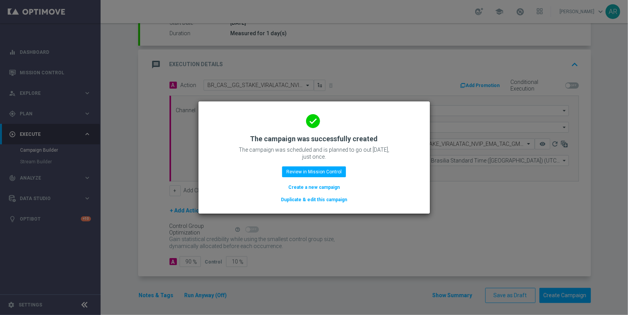
click at [308, 187] on button "Create a new campaign" at bounding box center [314, 187] width 53 height 9
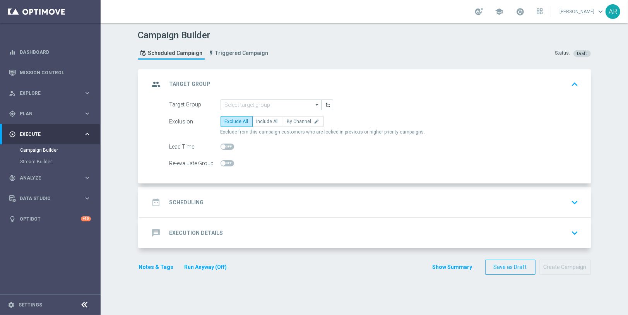
scroll to position [0, 0]
click at [233, 106] on input at bounding box center [271, 104] width 101 height 11
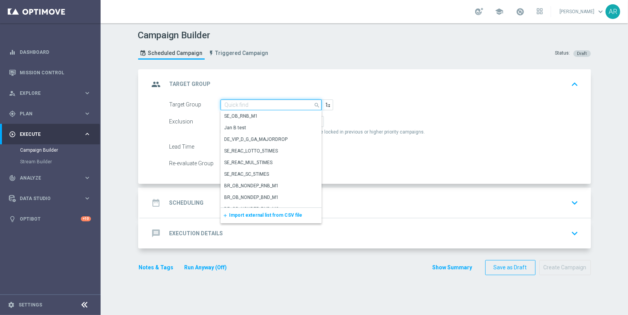
paste input "BR_CAS__GLOBALG_DEPOSITERS__NVIP_RI_TAC_GM"
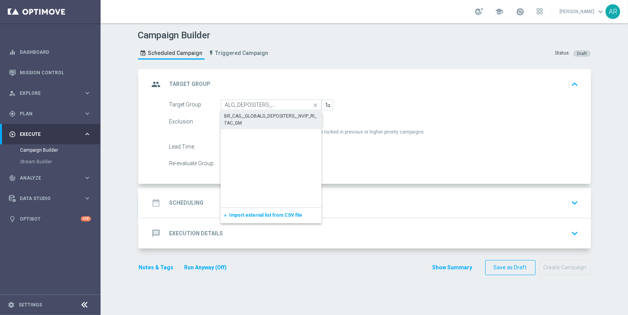
click at [254, 119] on div "BR_CAS__GLOBALG_DEPOSITERS__NVIP_RI_TAC_GM" at bounding box center [270, 120] width 93 height 14
type input "BR_CAS__GLOBALG_DEPOSITERS__NVIP_RI_TAC_GM"
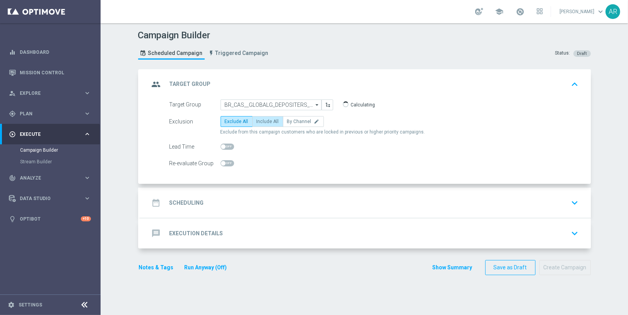
click at [257, 120] on span "Include All" at bounding box center [268, 121] width 22 height 5
click at [257, 120] on input "Include All" at bounding box center [259, 122] width 5 height 5
radio input "true"
click at [209, 207] on div "date_range Scheduling keyboard_arrow_down" at bounding box center [365, 202] width 432 height 15
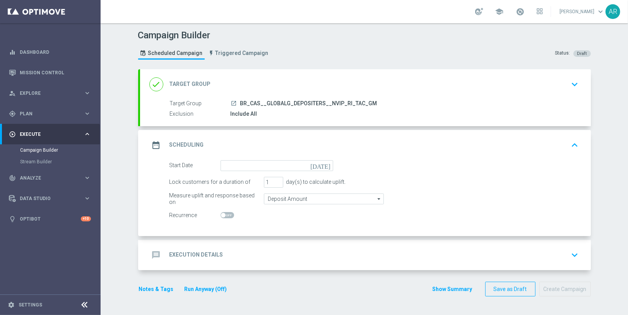
click at [322, 164] on icon "[DATE]" at bounding box center [321, 164] width 23 height 9
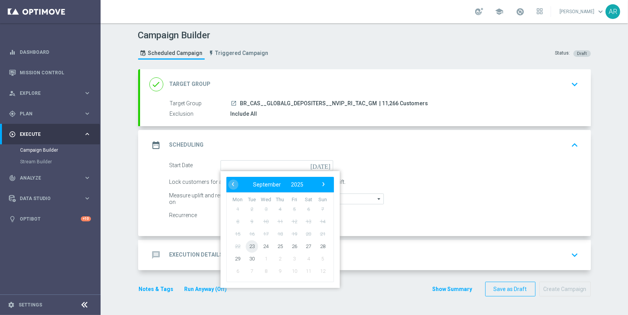
click at [252, 246] on span "23" at bounding box center [251, 246] width 12 height 12
type input "[DATE]"
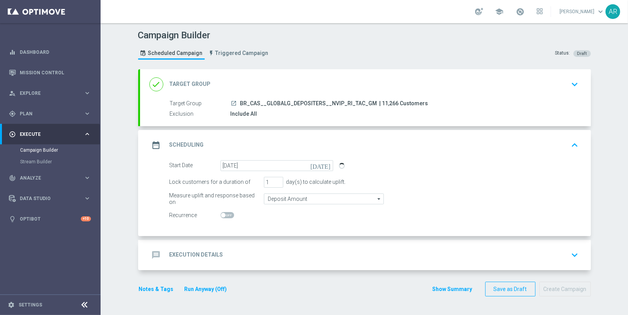
click at [215, 258] on div "message Execution Details" at bounding box center [186, 255] width 74 height 14
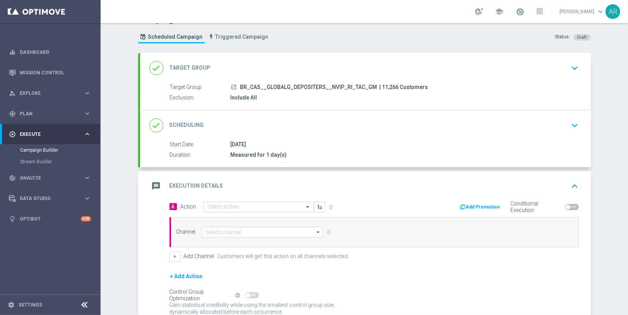
scroll to position [59, 0]
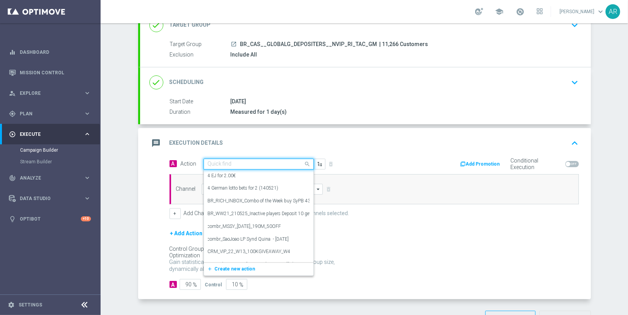
click at [227, 162] on input "text" at bounding box center [251, 164] width 86 height 7
paste input "BR_CAS__VIRALATAC_SEP__NVIP_RI_TAC_GM"
type input "BR_CAS__VIRALATAC_SEP__NVIP_RI_TAC_GM"
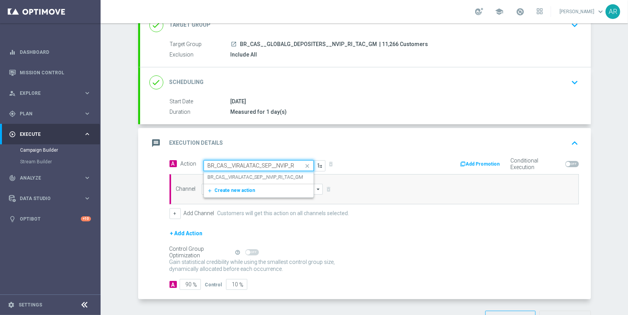
scroll to position [0, 23]
click at [234, 174] on label "BR_CAS__VIRALATAC_SEP__NVIP_RI_TAC_GM" at bounding box center [256, 177] width 96 height 7
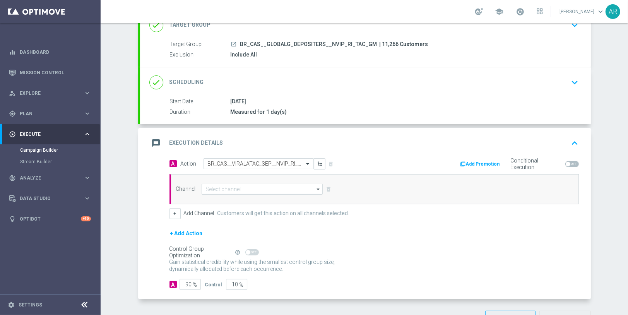
scroll to position [0, 0]
click at [226, 188] on input at bounding box center [263, 189] width 122 height 11
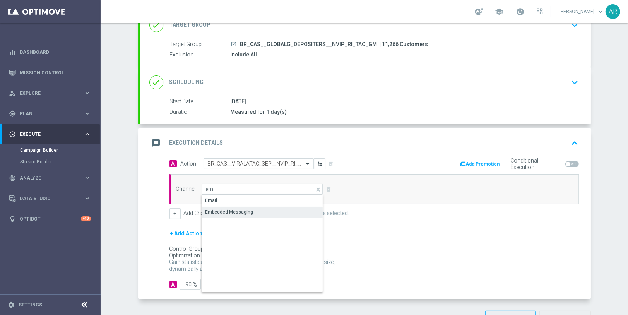
click at [265, 213] on div "Embedded Messaging" at bounding box center [263, 212] width 122 height 11
type input "Embedded Messaging"
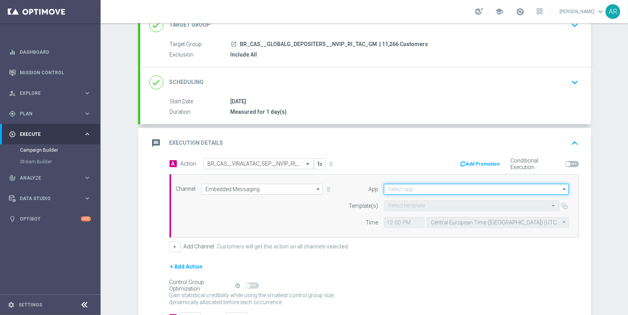
click at [408, 184] on input at bounding box center [476, 189] width 185 height 11
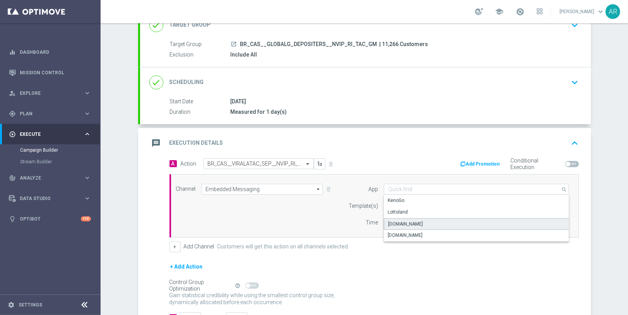
click at [437, 222] on div "[DOMAIN_NAME]" at bounding box center [476, 224] width 185 height 12
type input "[DOMAIN_NAME]"
click at [404, 207] on div "Select template" at bounding box center [406, 205] width 37 height 7
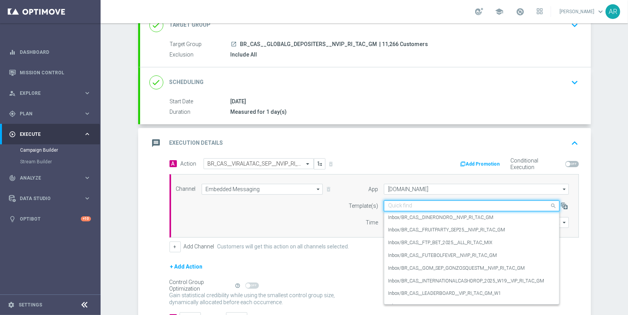
paste input "BR_CAS__VIRALATAC_SEP__NVIP_RI_TAC_GM"
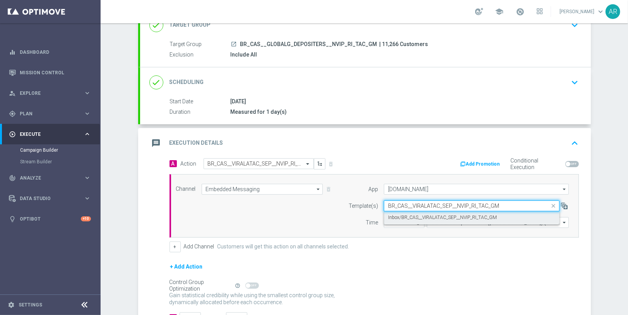
click at [417, 215] on label "Inbox/BR_CAS__VIRALATAC_SEP__NVIP_RI_TAC_GM" at bounding box center [442, 217] width 109 height 7
type input "BR_CAS__VIRALATAC_SEP__NVIP_RI_TAC_GM"
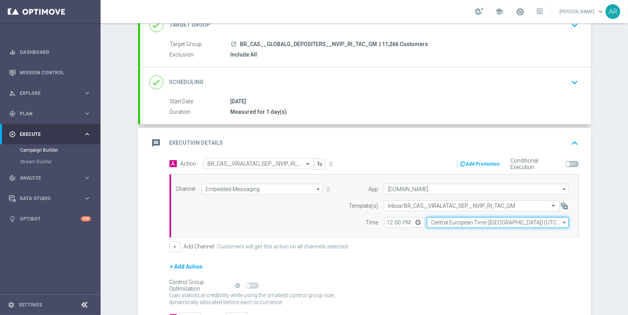
click at [448, 218] on input "Central European Time ([GEOGRAPHIC_DATA]) (UTC +02:00)" at bounding box center [498, 222] width 142 height 11
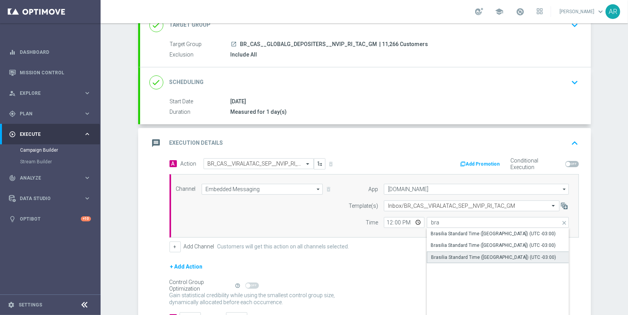
click at [488, 256] on div "Brasilia Standard Time ([GEOGRAPHIC_DATA]) (UTC -03:00)" at bounding box center [493, 257] width 125 height 7
type input "Brasilia Standard Time ([GEOGRAPHIC_DATA]) (UTC -03:00)"
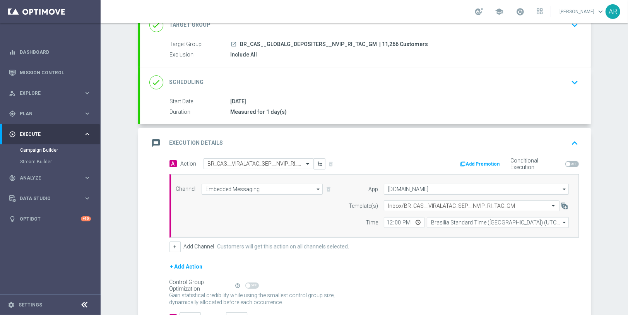
click at [392, 264] on div "+ Add Action" at bounding box center [373, 271] width 409 height 19
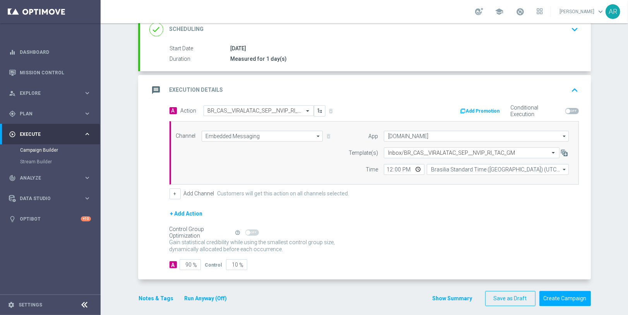
scroll to position [115, 0]
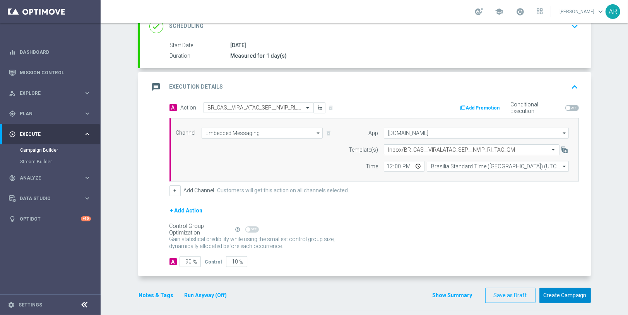
click at [574, 288] on button "Create Campaign" at bounding box center [564, 295] width 51 height 15
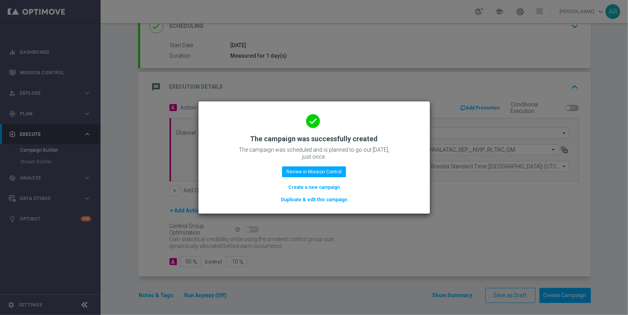
click at [325, 190] on button "Create a new campaign" at bounding box center [314, 187] width 53 height 9
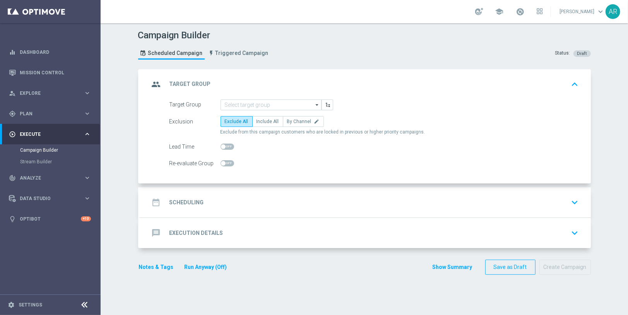
scroll to position [0, 0]
click at [244, 103] on input at bounding box center [271, 104] width 101 height 11
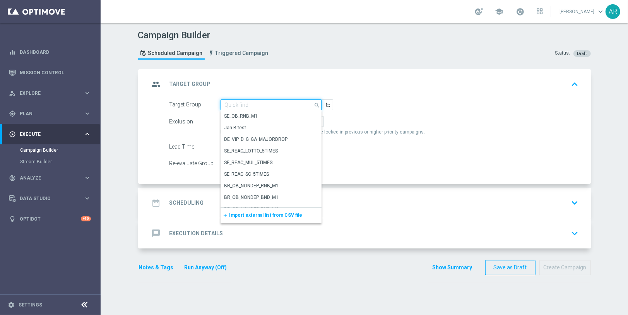
paste input "BR_CAS__GLOBALG_DEPOSITERS__NVIP_EMA_TAC_GM"
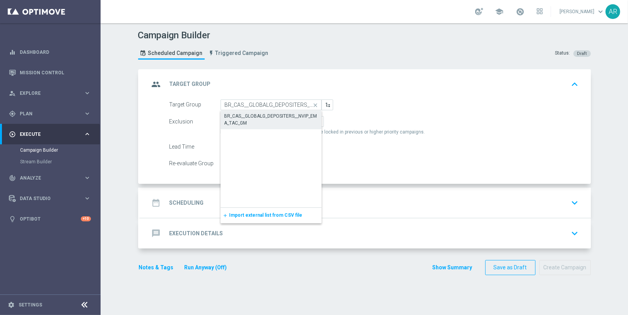
click at [258, 113] on div "BR_CAS__GLOBALG_DEPOSITERS__NVIP_EMA_TAC_GM" at bounding box center [270, 120] width 93 height 14
type input "BR_CAS__GLOBALG_DEPOSITERS__NVIP_EMA_TAC_GM"
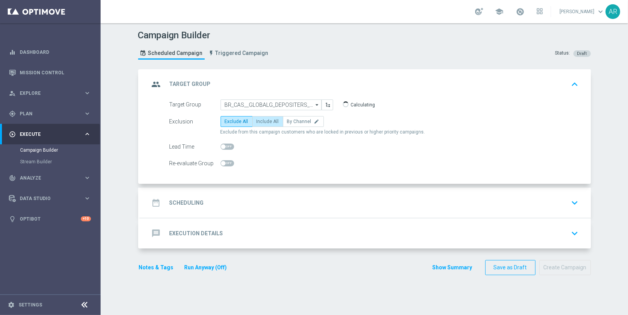
click at [259, 122] on span "Include All" at bounding box center [268, 121] width 22 height 5
click at [259, 122] on input "Include All" at bounding box center [259, 122] width 5 height 5
radio input "true"
click at [224, 195] on div "date_range Scheduling keyboard_arrow_down" at bounding box center [365, 202] width 432 height 15
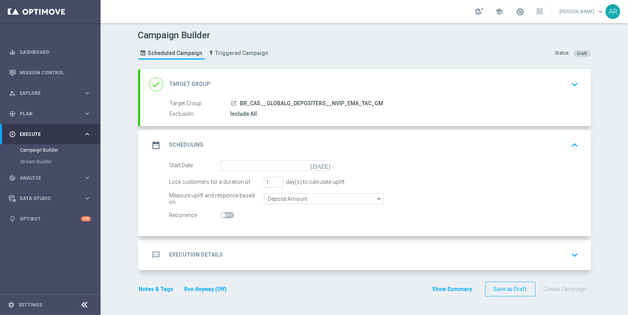
click at [325, 163] on icon "[DATE]" at bounding box center [321, 164] width 23 height 9
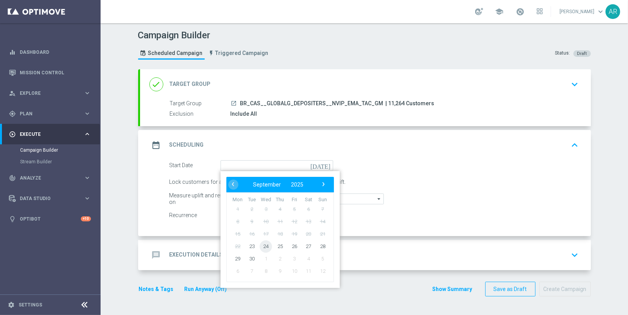
click at [261, 244] on span "24" at bounding box center [266, 246] width 12 height 12
type input "[DATE]"
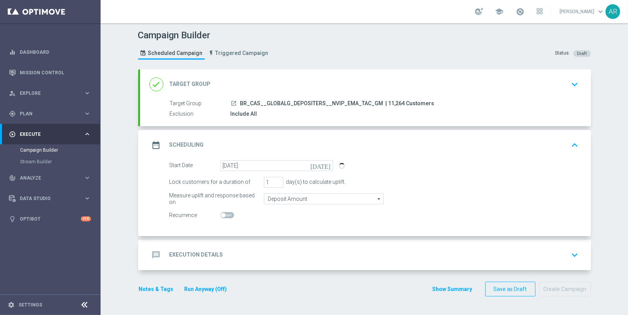
click at [233, 248] on div "message Execution Details keyboard_arrow_down" at bounding box center [365, 255] width 432 height 15
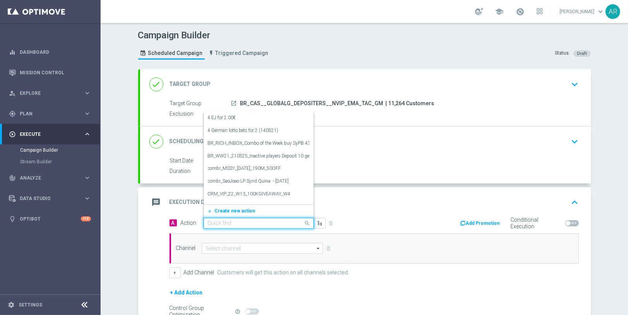
click at [229, 218] on div "Quick find" at bounding box center [259, 223] width 110 height 11
paste input "BR_CAS__WOLFGOLD__NVIP_EMA_TAC_GM_SEP"
type input "BR_CAS__WOLFGOLD__NVIP_EMA_TAC_GM_SEP"
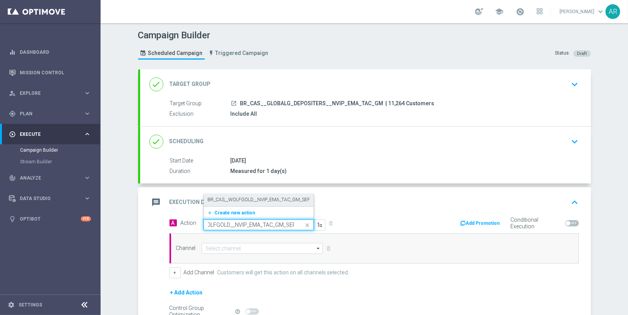
click at [242, 197] on label "BR_CAS__WOLFGOLD__NVIP_EMA_TAC_GM_SEP" at bounding box center [259, 200] width 103 height 7
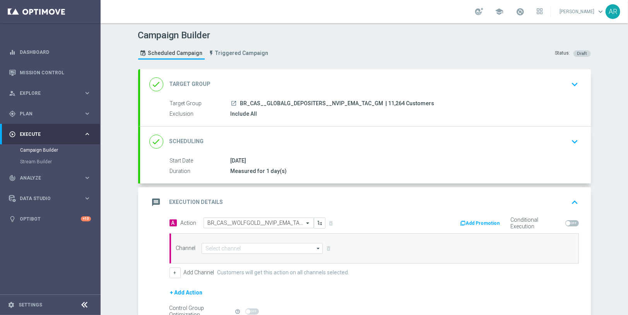
scroll to position [0, 0]
click at [233, 243] on input at bounding box center [263, 248] width 122 height 11
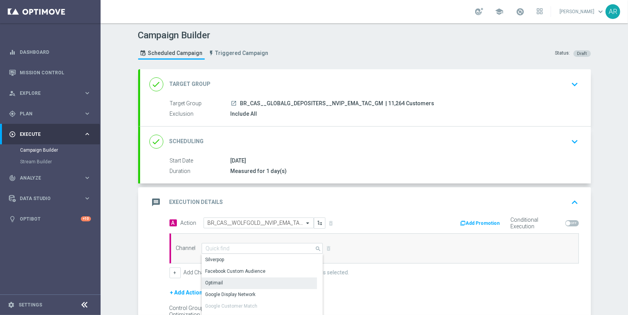
click at [246, 283] on div "Optimail" at bounding box center [260, 282] width 116 height 11
type input "Optimail"
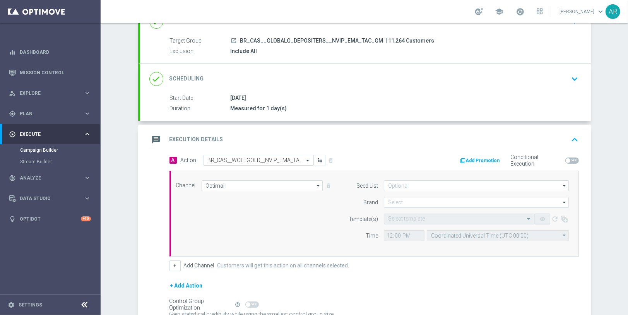
scroll to position [63, 0]
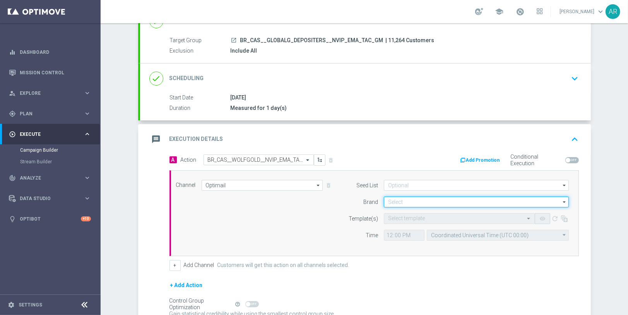
click at [393, 204] on input at bounding box center [476, 202] width 185 height 11
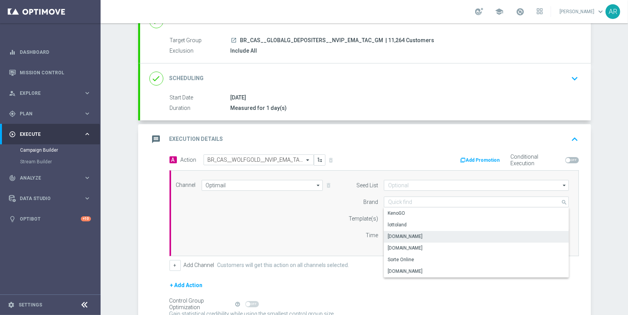
click at [431, 234] on div "[DOMAIN_NAME]" at bounding box center [476, 236] width 185 height 11
type input "[DOMAIN_NAME]"
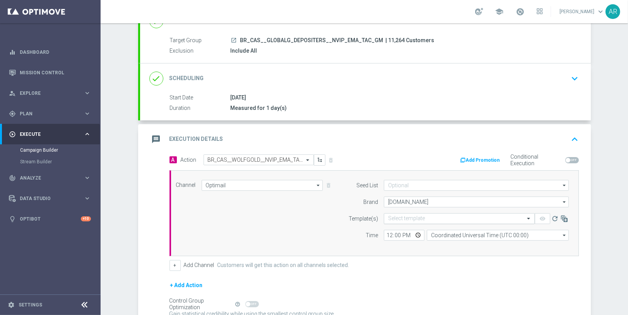
click at [399, 218] on input "text" at bounding box center [451, 219] width 127 height 7
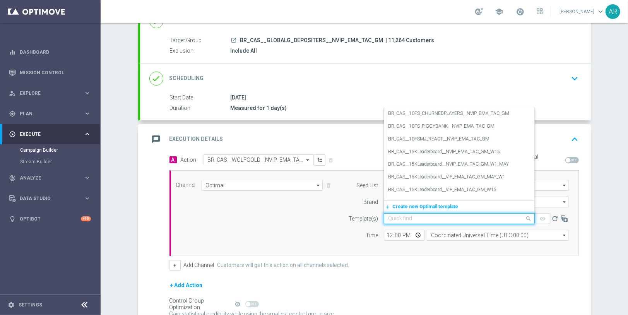
paste input "BR_CAS__WOLFGOLD__NVIP_EMA_TAC_GM_SEP"
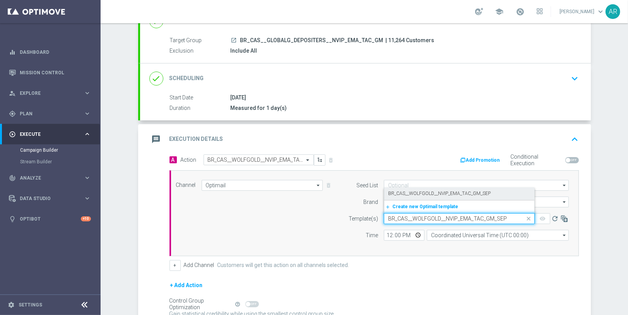
click at [431, 192] on label "BR_CAS__WOLFGOLD__NVIP_EMA_TAC_GM_SEP" at bounding box center [439, 193] width 103 height 7
type input "BR_CAS__WOLFGOLD__NVIP_EMA_TAC_GM_SEP"
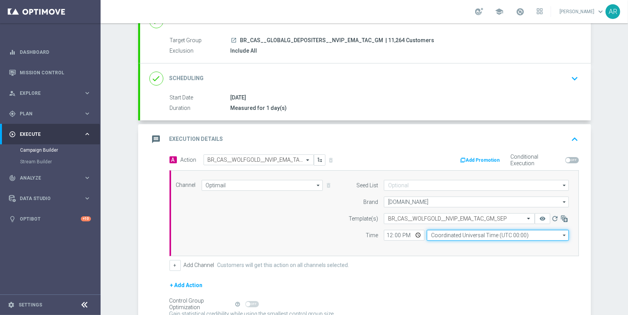
click at [473, 233] on input "Coordinated Universal Time (UTC 00:00)" at bounding box center [498, 235] width 142 height 11
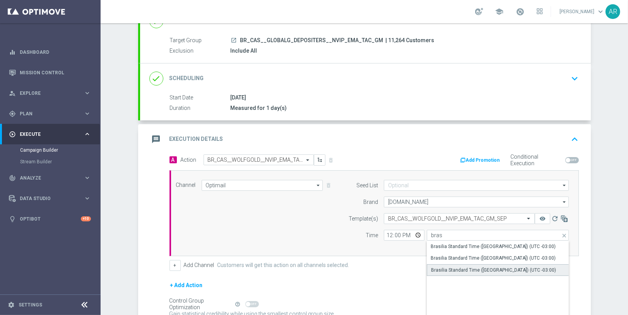
click at [502, 269] on div "Brasilia Standard Time ([GEOGRAPHIC_DATA]) (UTC -03:00)" at bounding box center [493, 270] width 125 height 7
type input "Brasilia Standard Time ([GEOGRAPHIC_DATA]) (UTC -03:00)"
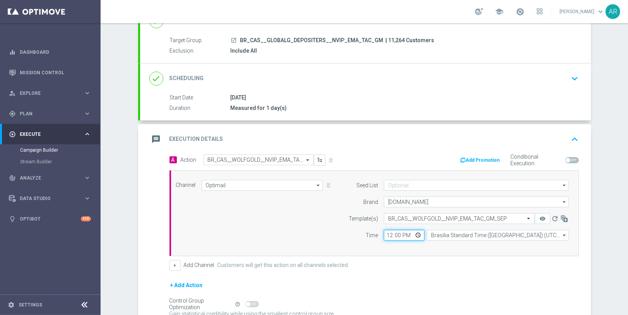
click at [415, 233] on input "12:00" at bounding box center [404, 235] width 41 height 11
type input "10:00"
click at [295, 220] on div "Channel Optimail Optimail arrow_drop_down Show Selected 1 of 26 Silverpop" at bounding box center [372, 213] width 405 height 67
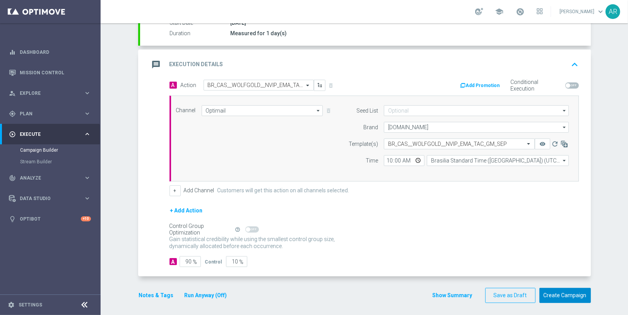
click at [558, 292] on button "Create Campaign" at bounding box center [564, 295] width 51 height 15
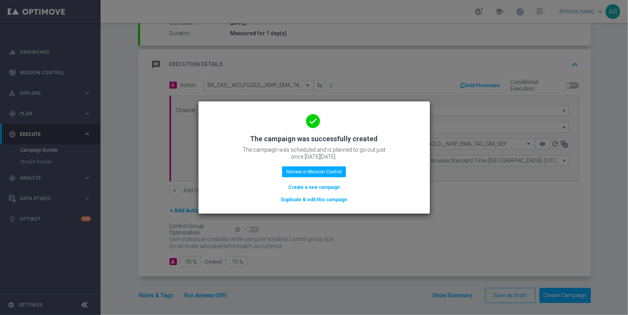
click at [308, 188] on button "Create a new campaign" at bounding box center [314, 187] width 53 height 9
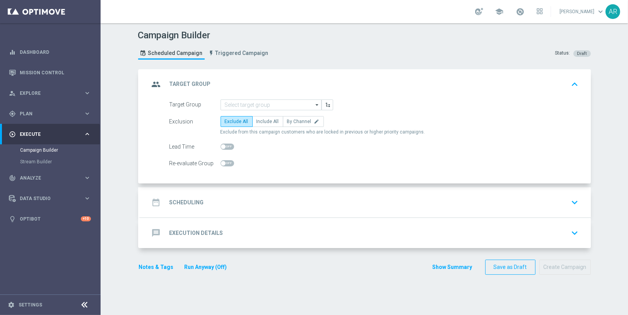
scroll to position [0, 0]
click at [232, 104] on input at bounding box center [271, 104] width 101 height 11
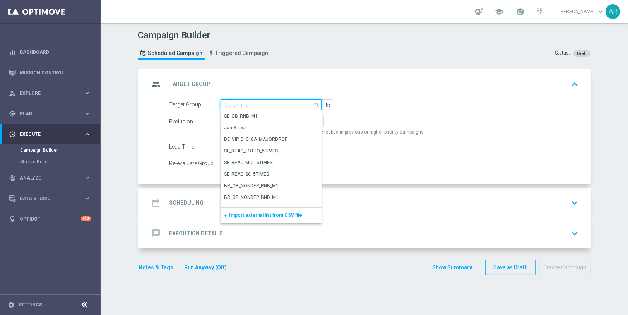
paste input "BR_CAS__GLOBALG_DEPOSITERS__NVIP_RI_TAC_GM"
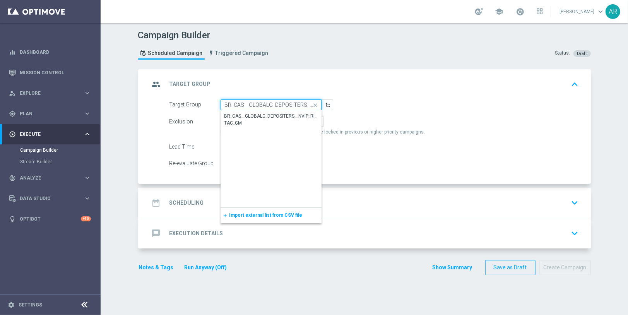
scroll to position [0, 38]
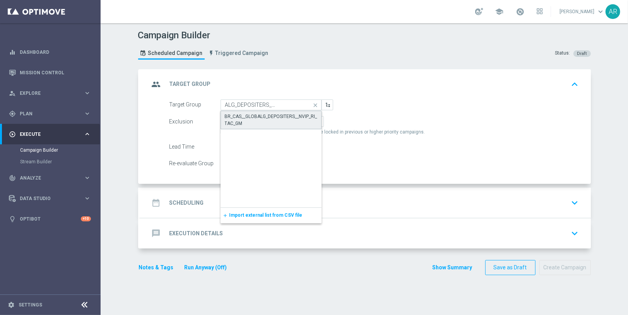
click at [255, 113] on div "BR_CAS__GLOBALG_DEPOSITERS__NVIP_RI_TAC_GM" at bounding box center [271, 120] width 92 height 14
type input "BR_CAS__GLOBALG_DEPOSITERS__NVIP_RI_TAC_GM"
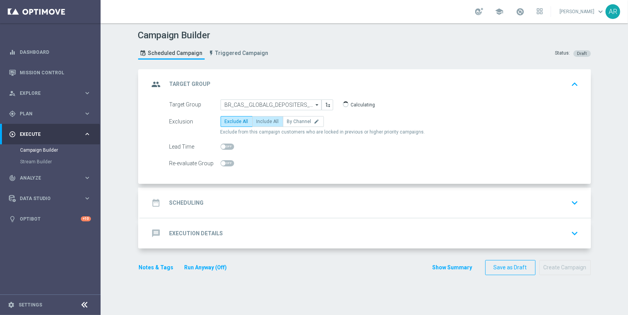
click at [265, 119] on span "Include All" at bounding box center [268, 121] width 22 height 5
click at [262, 120] on input "Include All" at bounding box center [259, 122] width 5 height 5
radio input "true"
click at [232, 196] on div "date_range Scheduling keyboard_arrow_down" at bounding box center [365, 202] width 432 height 15
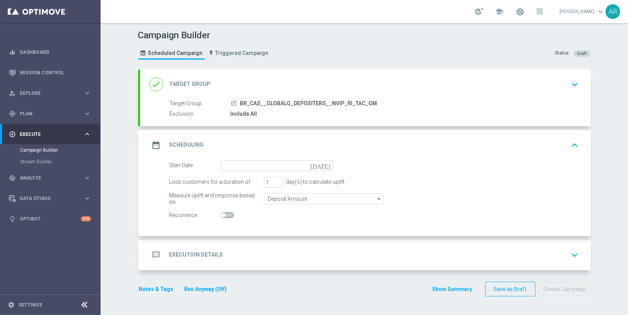
click at [325, 164] on icon "[DATE]" at bounding box center [321, 164] width 23 height 9
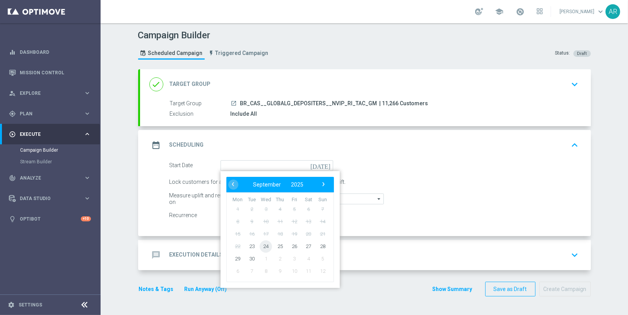
click at [262, 244] on span "24" at bounding box center [266, 246] width 12 height 12
type input "[DATE]"
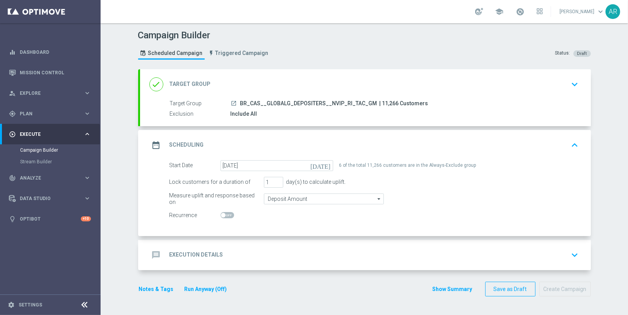
click at [224, 248] on div "message Execution Details keyboard_arrow_down" at bounding box center [365, 255] width 432 height 15
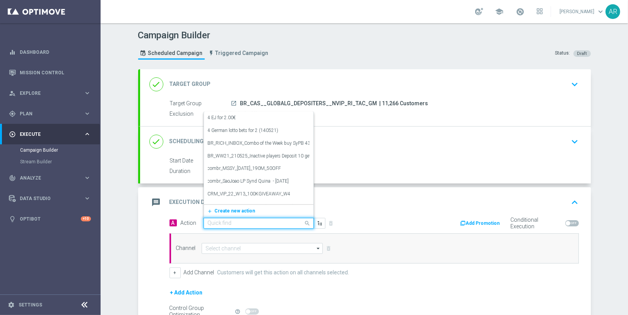
click at [219, 220] on input "text" at bounding box center [251, 223] width 86 height 7
paste input "BR_CAS__WOLFGOLD_SEP__NVIP_RI_TAC_GM"
type input "BR_CAS__WOLFGOLD_SEP__NVIP_RI_TAC_GM"
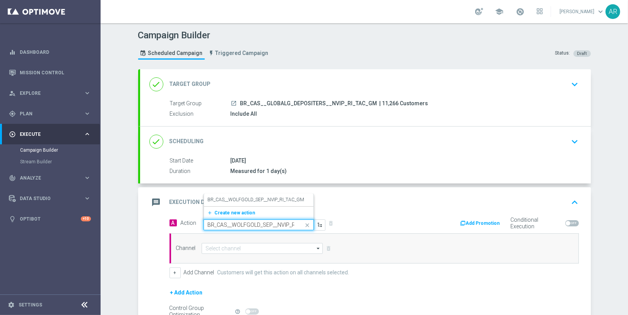
scroll to position [0, 24]
click at [235, 197] on label "BR_CAS__WOLFGOLD_SEP__NVIP_RI_TAC_GM" at bounding box center [256, 200] width 97 height 7
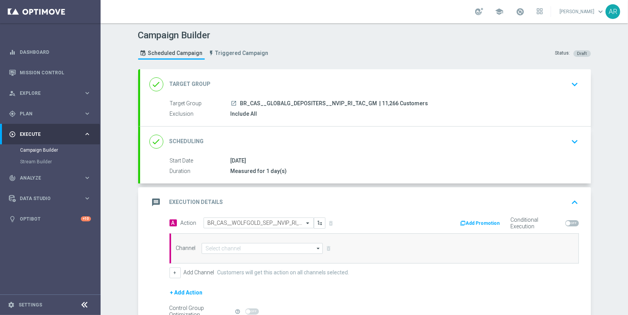
scroll to position [0, 0]
click at [238, 249] on input at bounding box center [263, 248] width 122 height 11
click at [241, 270] on div "Embedded Messaging" at bounding box center [230, 271] width 48 height 7
type input "Embedded Messaging"
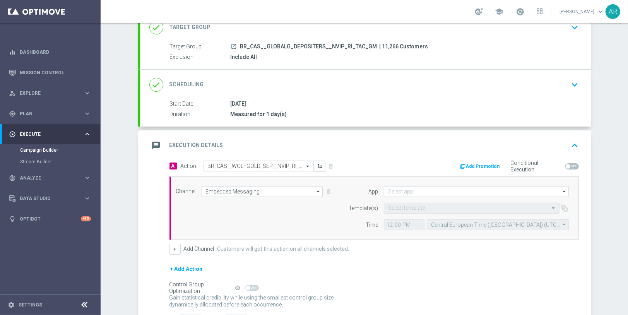
scroll to position [58, 0]
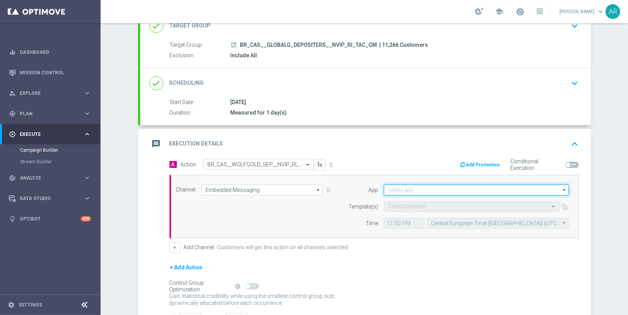
click at [389, 188] on input at bounding box center [476, 190] width 185 height 11
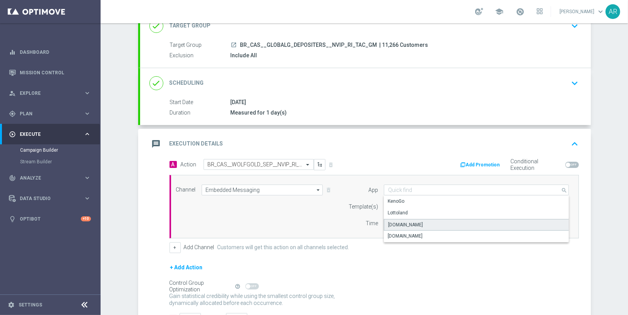
click at [428, 219] on div "[DOMAIN_NAME]" at bounding box center [476, 225] width 185 height 12
type input "[DOMAIN_NAME]"
click at [392, 205] on input "text" at bounding box center [464, 207] width 152 height 7
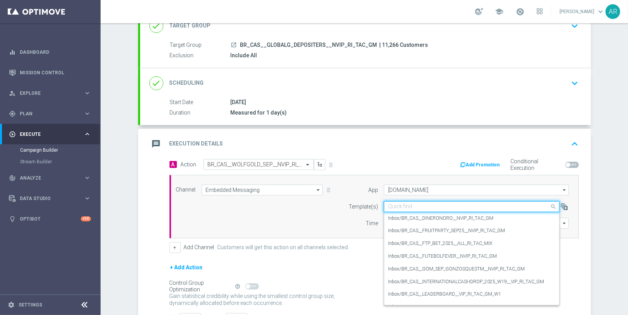
paste input "BR_CAS__WOLFGOLD_SEP__NVIP_RI_TAC_GM"
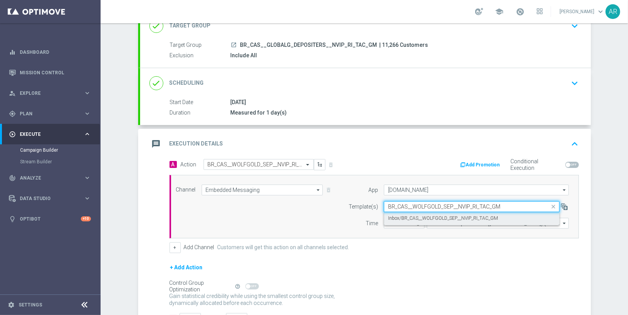
click at [426, 215] on label "Inbox/BR_CAS__WOLFGOLD_SEP__NVIP_RI_TAC_GM" at bounding box center [443, 218] width 110 height 7
type input "BR_CAS__WOLFGOLD_SEP__NVIP_RI_TAC_GM"
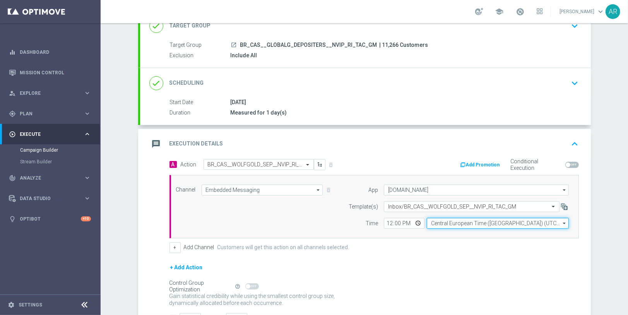
click at [457, 222] on input "Central European Time ([GEOGRAPHIC_DATA]) (UTC +02:00)" at bounding box center [498, 223] width 142 height 11
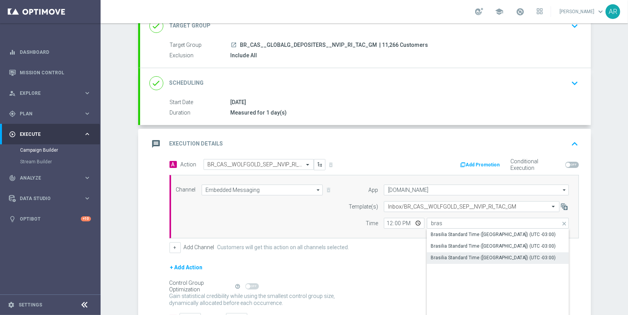
click at [476, 258] on div "Brasilia Standard Time ([GEOGRAPHIC_DATA]) (UTC -03:00)" at bounding box center [493, 257] width 125 height 7
type input "Brasilia Standard Time ([GEOGRAPHIC_DATA]) (UTC -03:00)"
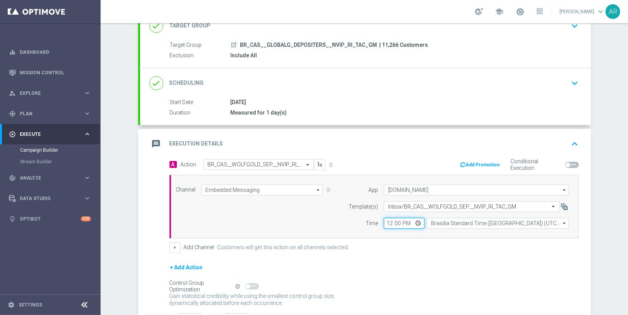
click at [415, 222] on input "12:00" at bounding box center [404, 223] width 41 height 11
type input "08:00"
click at [277, 226] on div "Channel Embedded Messaging Embedded Messaging arrow_drop_down Show Selected 1 o…" at bounding box center [372, 207] width 405 height 44
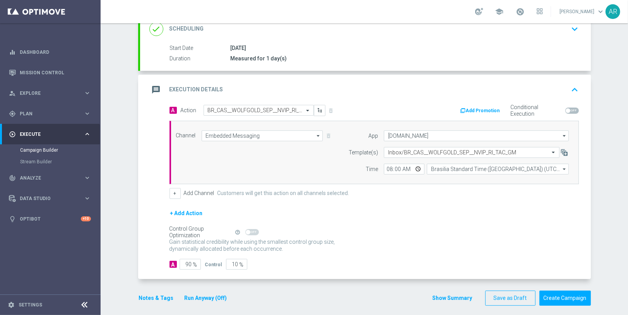
scroll to position [115, 0]
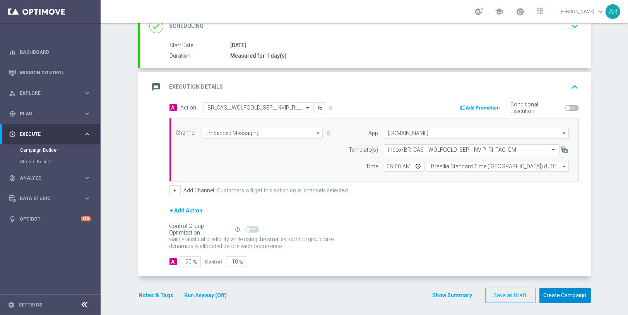
click at [566, 292] on button "Create Campaign" at bounding box center [564, 295] width 51 height 15
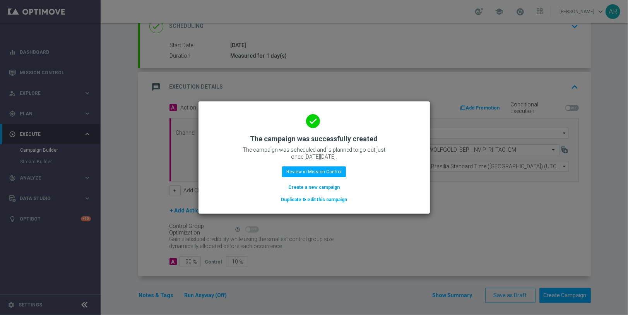
click at [327, 189] on button "Create a new campaign" at bounding box center [314, 187] width 53 height 9
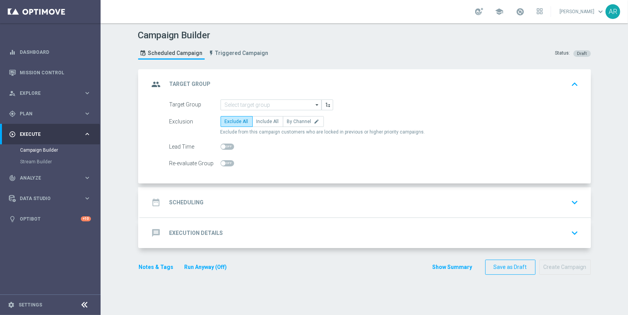
scroll to position [0, 0]
click at [241, 103] on input at bounding box center [271, 104] width 101 height 11
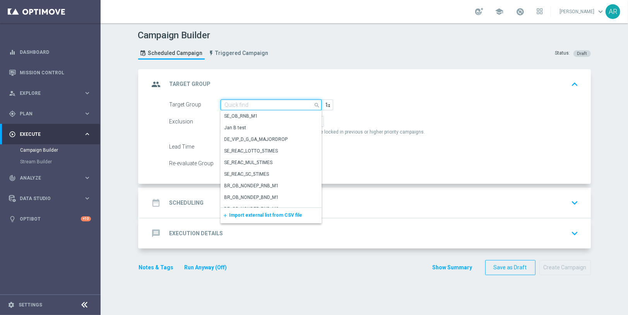
paste input "BR_CAS__GLOBALG_DEPOSITERS__NVIP_EMA_TAC_GM"
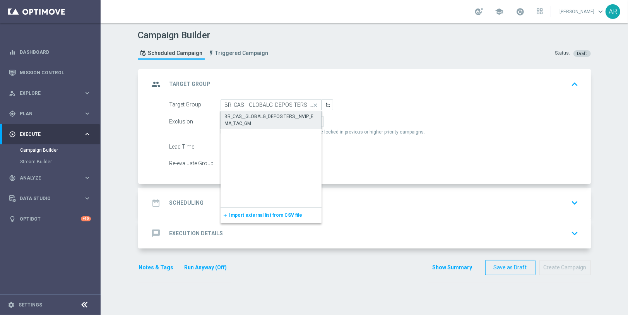
click at [246, 111] on div "BR_CAS__GLOBALG_DEPOSITERS__NVIP_EMA_TAC_GM" at bounding box center [271, 120] width 101 height 19
type input "BR_CAS__GLOBALG_DEPOSITERS__NVIP_EMA_TAC_GM"
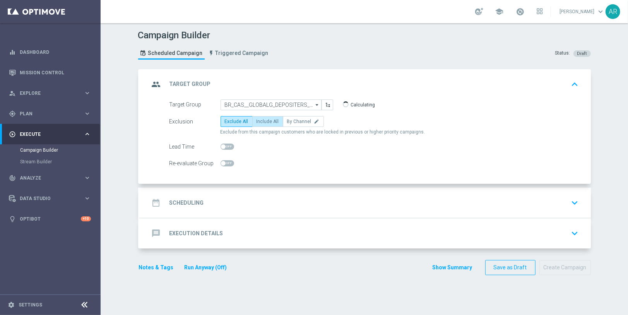
click at [265, 119] on span "Include All" at bounding box center [268, 121] width 22 height 5
click at [262, 120] on input "Include All" at bounding box center [259, 122] width 5 height 5
radio input "true"
click at [234, 200] on div "date_range Scheduling keyboard_arrow_down" at bounding box center [365, 202] width 432 height 15
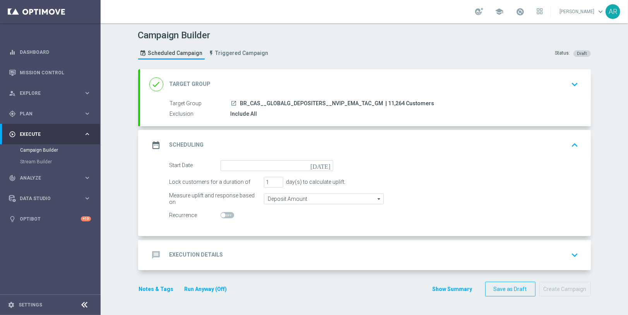
click at [325, 164] on icon "[DATE]" at bounding box center [321, 164] width 23 height 9
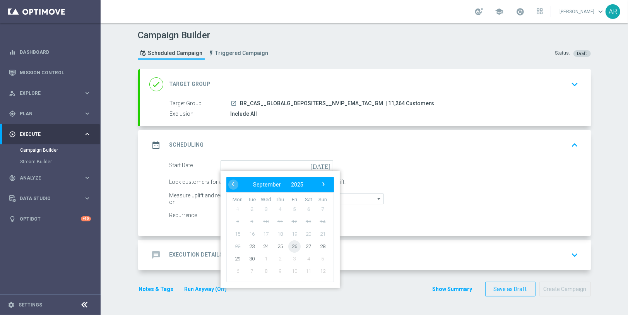
click at [288, 245] on span "26" at bounding box center [294, 246] width 12 height 12
type input "[DATE]"
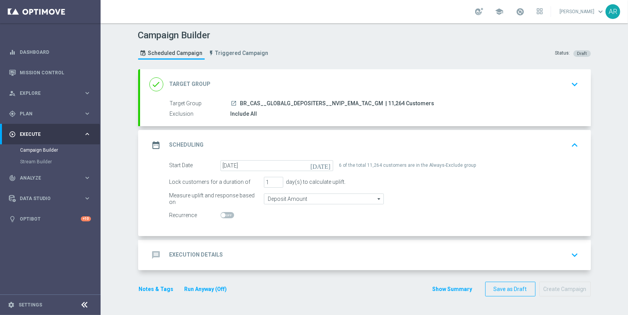
click at [223, 246] on div "message Execution Details keyboard_arrow_down" at bounding box center [365, 255] width 451 height 30
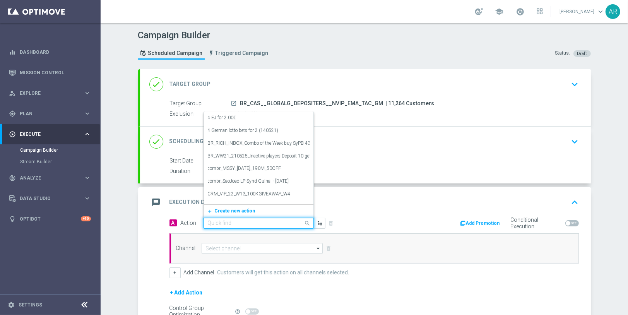
click at [215, 223] on input "text" at bounding box center [251, 223] width 86 height 7
paste input "BR_CAS__FRUITPARTY__NVIP_EMA_TAC_GM_SEP_25"
type input "BR_CAS__FRUITPARTY__NVIP_EMA_TAC_GM_SEP_25"
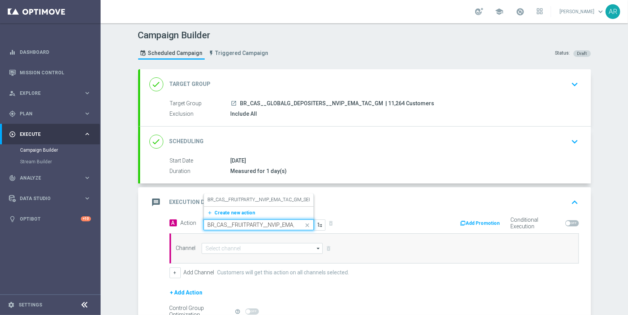
scroll to position [0, 41]
click at [240, 199] on label "BR_CAS__FRUITPARTY__NVIP_EMA_TAC_GM_SEP_25" at bounding box center [263, 200] width 111 height 7
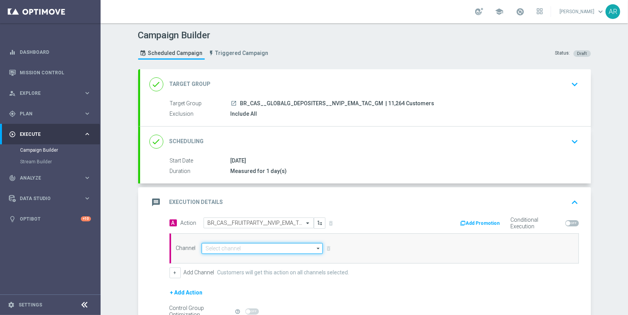
click at [231, 250] on input at bounding box center [263, 248] width 122 height 11
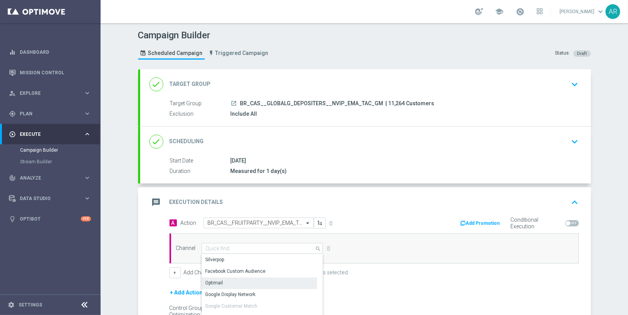
click at [228, 282] on div "Optimail" at bounding box center [260, 282] width 116 height 11
type input "Optimail"
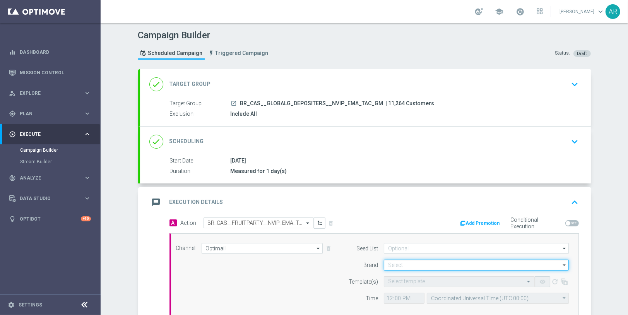
click at [390, 263] on input at bounding box center [476, 265] width 185 height 11
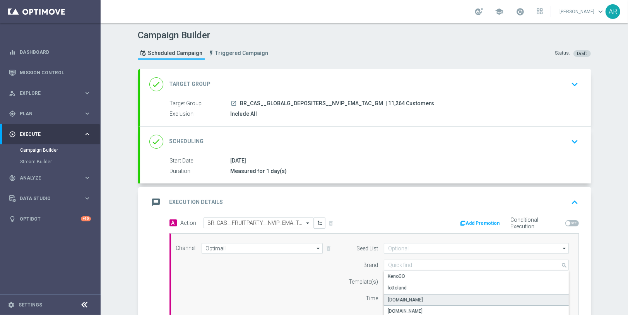
click at [426, 296] on div "[DOMAIN_NAME]" at bounding box center [476, 300] width 185 height 12
type input "[DOMAIN_NAME]"
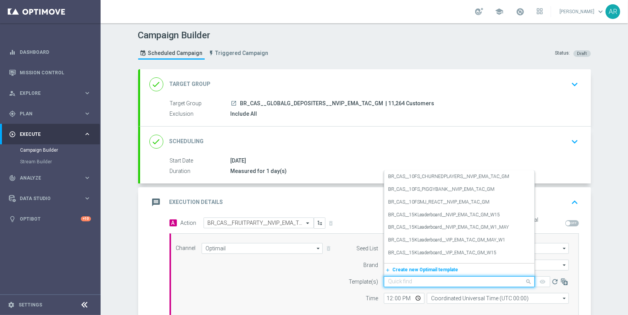
click at [402, 283] on input "text" at bounding box center [451, 282] width 127 height 7
paste input "BR_CAS__FRUITPARTY__NVIP_EMA_TAC_GM_SEP_25"
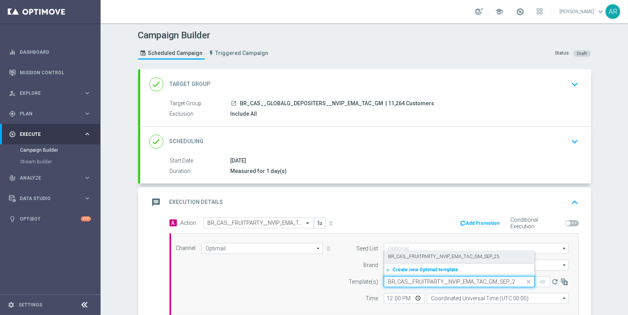
click at [428, 255] on label "BR_CAS__FRUITPARTY__NVIP_EMA_TAC_GM_SEP_25" at bounding box center [443, 256] width 111 height 7
type input "BR_CAS__FRUITPARTY__NVIP_EMA_TAC_GM_SEP_25"
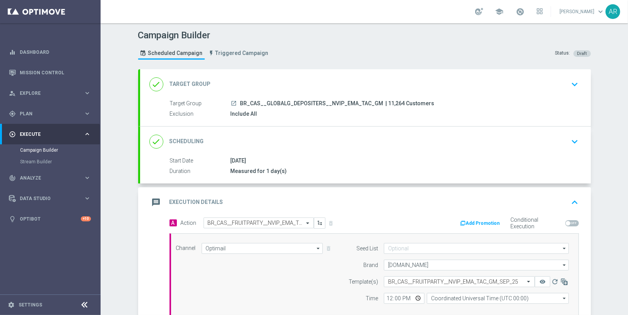
click at [275, 262] on div "Channel Optimail Optimail arrow_drop_down Show Selected 1 of 26 Silverpop" at bounding box center [372, 276] width 405 height 67
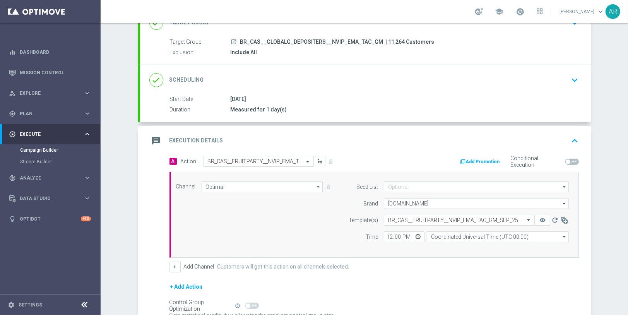
scroll to position [106, 0]
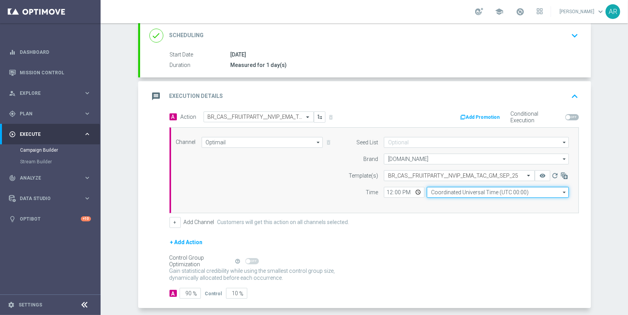
click at [455, 193] on input "Coordinated Universal Time (UTC 00:00)" at bounding box center [498, 192] width 142 height 11
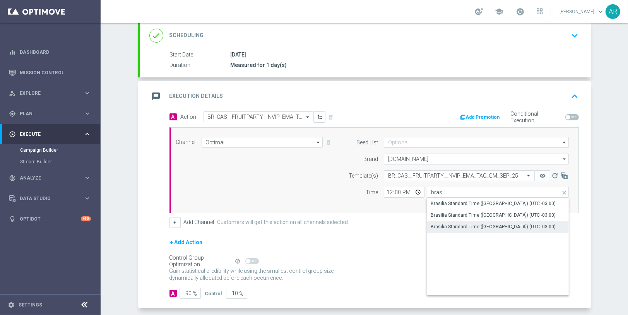
click at [521, 226] on div "Brasilia Standard Time ([GEOGRAPHIC_DATA]) (UTC -03:00)" at bounding box center [493, 226] width 125 height 7
type input "Brasilia Standard Time ([GEOGRAPHIC_DATA]) (UTC -03:00)"
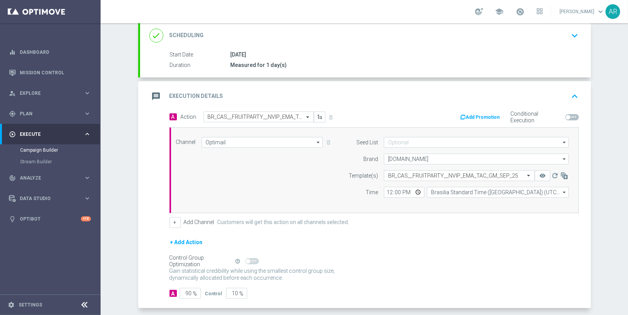
click at [279, 178] on div "Channel Optimail Optimail arrow_drop_down Show Selected 1 of 26 Silverpop" at bounding box center [372, 170] width 405 height 67
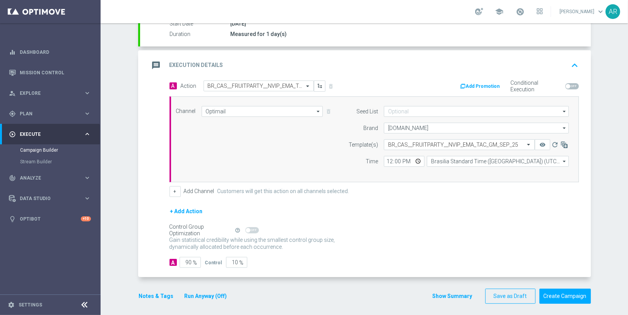
scroll to position [138, 0]
click at [568, 296] on button "Create Campaign" at bounding box center [564, 295] width 51 height 15
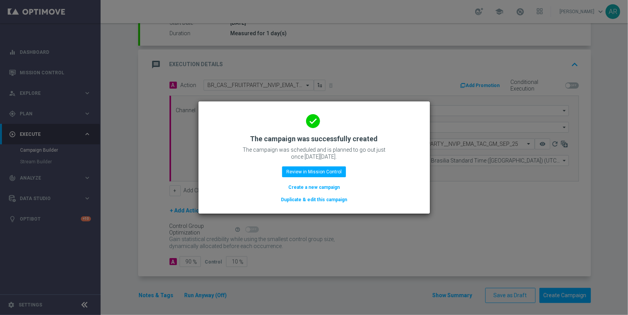
click at [317, 186] on button "Create a new campaign" at bounding box center [314, 187] width 53 height 9
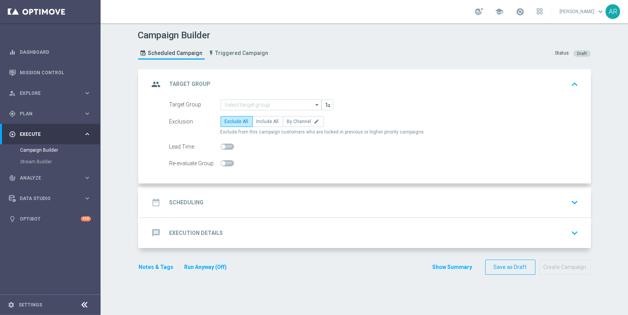
scroll to position [0, 0]
click at [232, 103] on input at bounding box center [271, 104] width 101 height 11
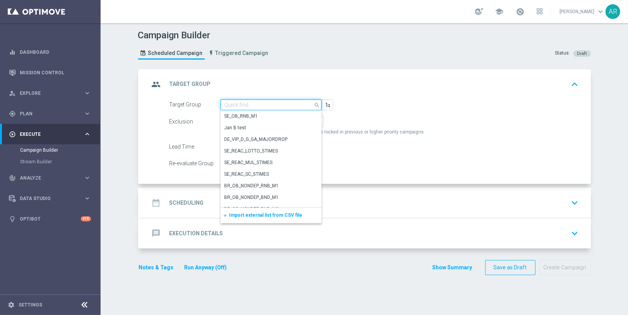
paste input "BR_CAS__GLOBALG_DEPOSITERS__NVIP_RI_TAC_GM"
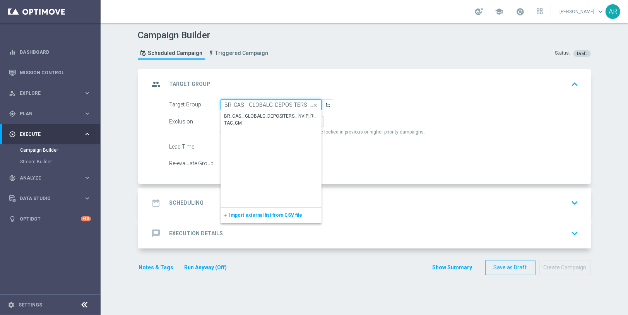
scroll to position [0, 38]
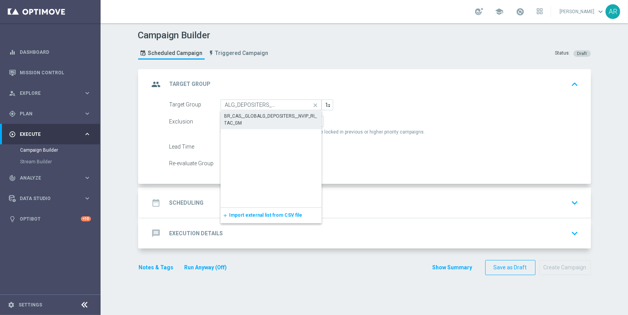
click at [244, 116] on div "BR_CAS__GLOBALG_DEPOSITERS__NVIP_RI_TAC_GM" at bounding box center [270, 120] width 93 height 14
type input "BR_CAS__GLOBALG_DEPOSITERS__NVIP_RI_TAC_GM"
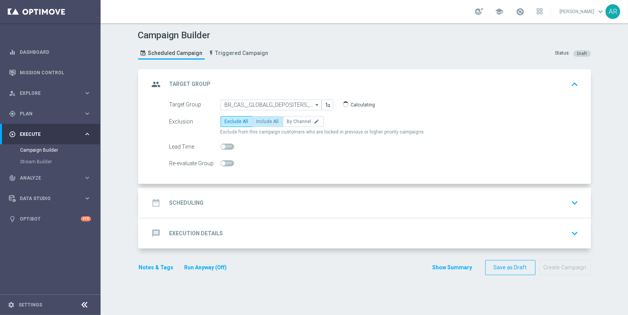
click at [260, 121] on span "Include All" at bounding box center [268, 121] width 22 height 5
click at [260, 121] on input "Include All" at bounding box center [259, 122] width 5 height 5
radio input "true"
click at [244, 206] on div "date_range Scheduling keyboard_arrow_down" at bounding box center [365, 202] width 432 height 15
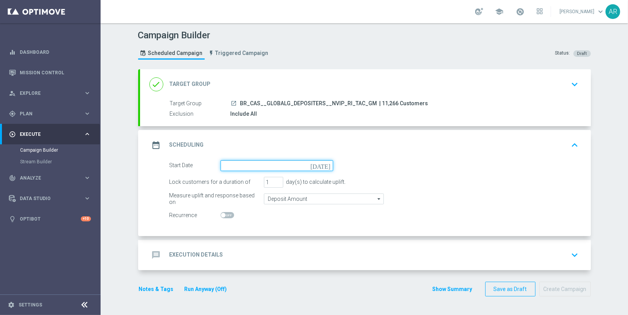
click at [320, 161] on input at bounding box center [277, 165] width 113 height 11
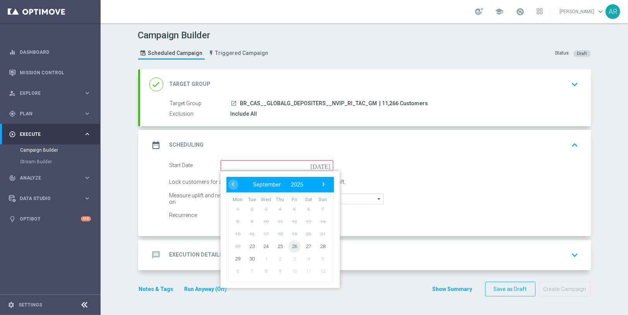
click at [294, 245] on span "26" at bounding box center [294, 246] width 12 height 12
type input "[DATE]"
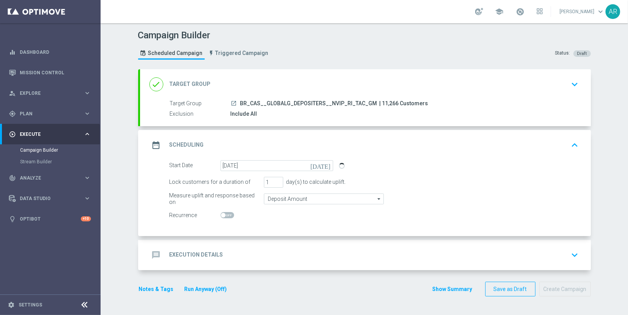
click at [216, 253] on h2 "Execution Details" at bounding box center [196, 254] width 54 height 7
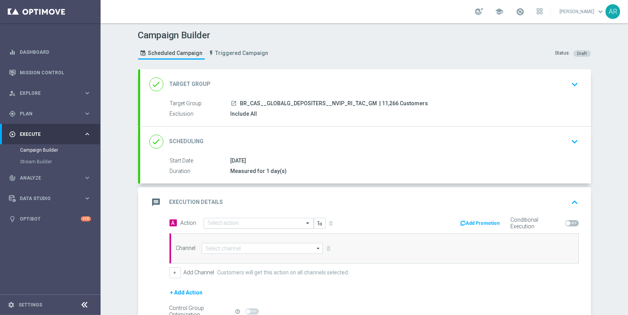
click at [226, 221] on input "text" at bounding box center [251, 223] width 86 height 7
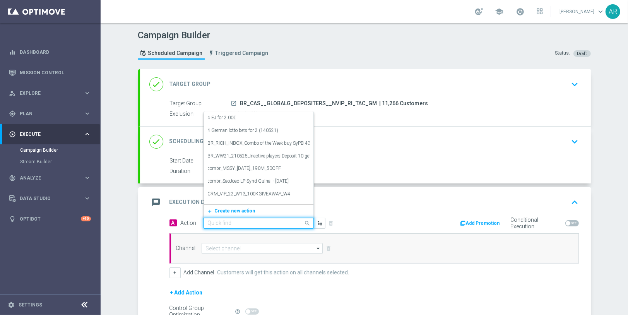
paste input "BR_CAS__FRUITPARTY_SEP25__NVIP_RI_TAC_GM"
type input "BR_CAS__FRUITPARTY_SEP25__NVIP_RI_TAC_GM"
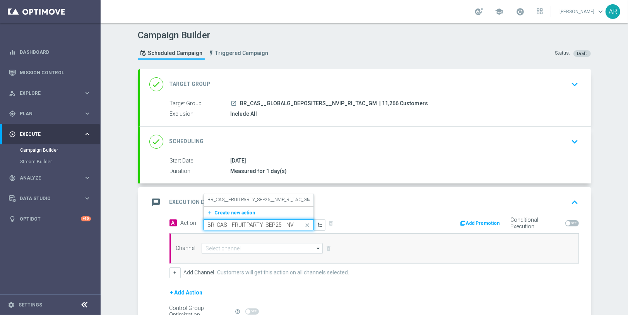
scroll to position [0, 33]
click at [236, 199] on label "BR_CAS__FRUITPARTY_SEP25__NVIP_RI_TAC_GM" at bounding box center [260, 200] width 104 height 7
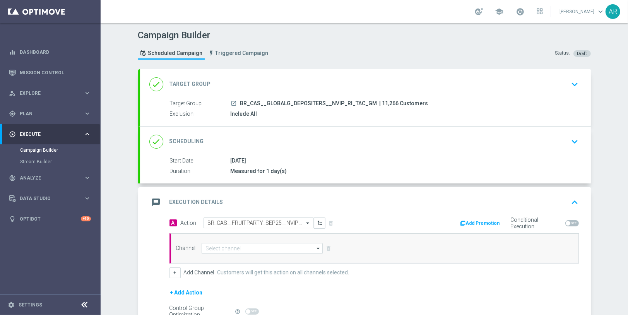
scroll to position [0, 0]
click at [228, 248] on input at bounding box center [263, 248] width 122 height 11
click at [248, 272] on div "Embedded Messaging" at bounding box center [263, 272] width 122 height 12
type input "Embedded Messaging"
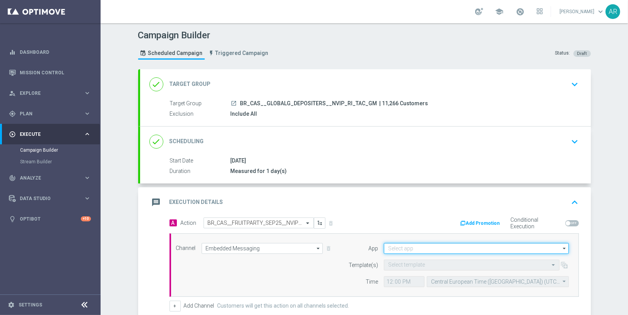
click at [397, 245] on input at bounding box center [476, 248] width 185 height 11
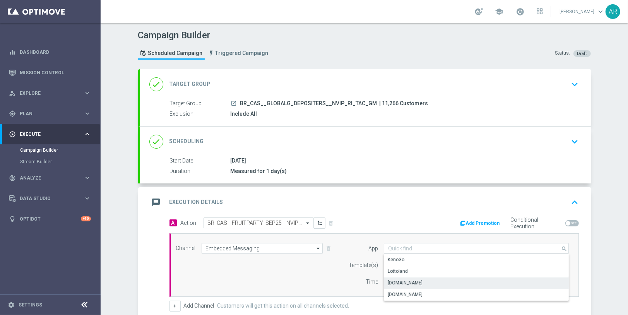
click at [433, 279] on div "[DOMAIN_NAME]" at bounding box center [476, 282] width 185 height 11
type input "[DOMAIN_NAME]"
click at [404, 265] on input "text" at bounding box center [464, 265] width 152 height 7
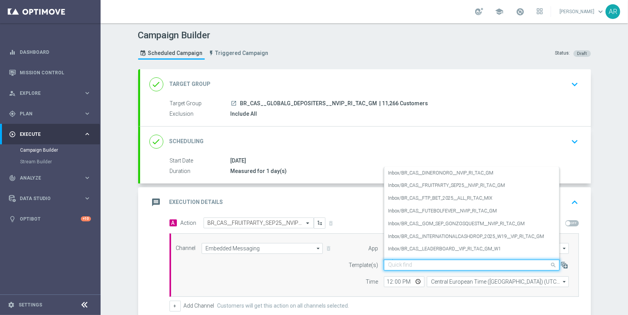
paste input "BR_CAS__FRUITPARTY_SEP25__NVIP_RI_TAC_GM"
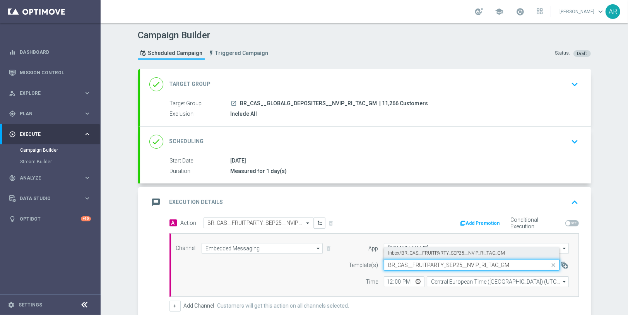
click at [421, 252] on label "Inbox/BR_CAS__FRUITPARTY_SEP25__NVIP_RI_TAC_GM" at bounding box center [446, 253] width 117 height 7
type input "BR_CAS__FRUITPARTY_SEP25__NVIP_RI_TAC_GM"
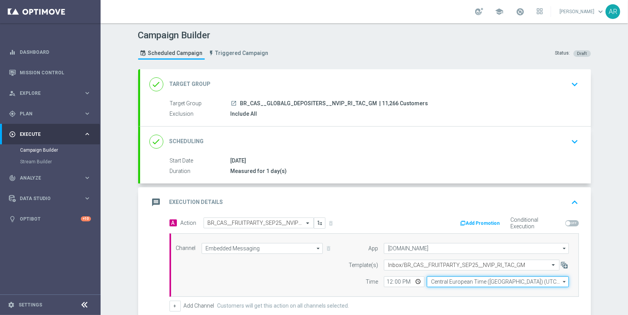
click at [460, 281] on input "Central European Time ([GEOGRAPHIC_DATA]) (UTC +02:00)" at bounding box center [498, 281] width 142 height 11
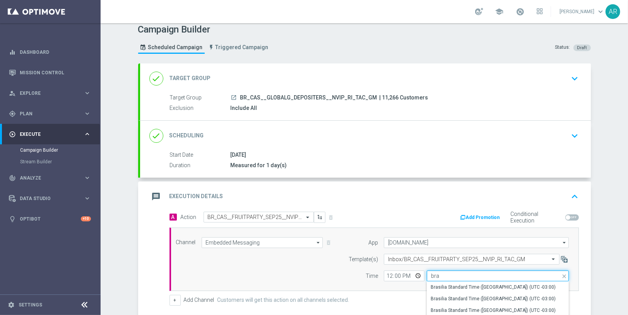
scroll to position [15, 0]
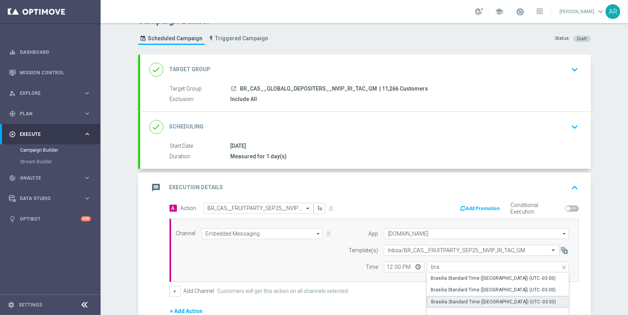
click at [498, 298] on div "Brasilia Standard Time ([GEOGRAPHIC_DATA]) (UTC -03:00)" at bounding box center [493, 301] width 125 height 7
type input "Brasilia Standard Time ([GEOGRAPHIC_DATA]) (UTC -03:00)"
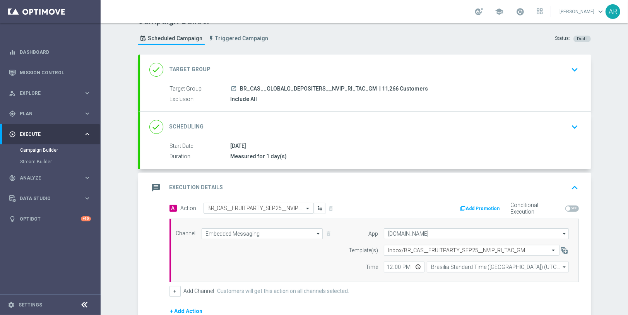
click at [284, 256] on div "Channel Embedded Messaging Embedded Messaging arrow_drop_down Show Selected 1 o…" at bounding box center [372, 250] width 405 height 44
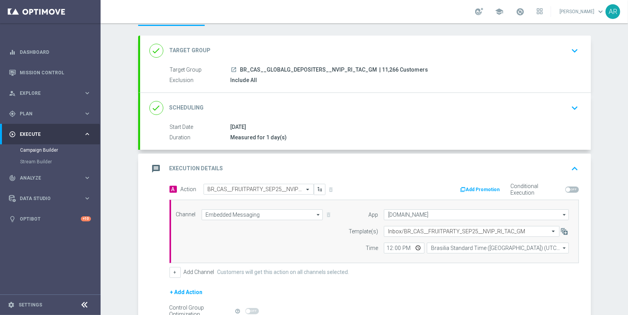
scroll to position [78, 0]
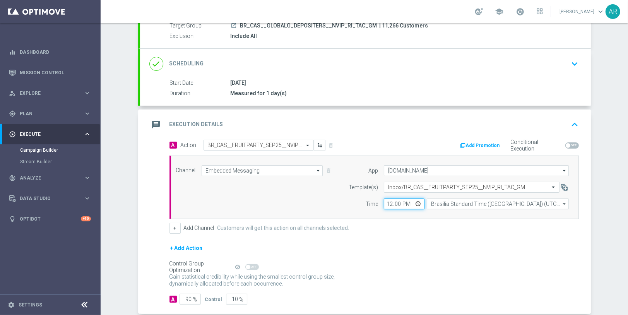
click at [416, 202] on input "12:00" at bounding box center [404, 204] width 41 height 11
type input "09:00"
click at [360, 245] on div "+ Add Action" at bounding box center [373, 252] width 409 height 19
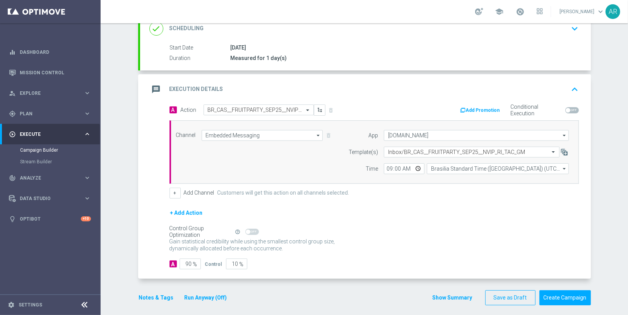
scroll to position [115, 0]
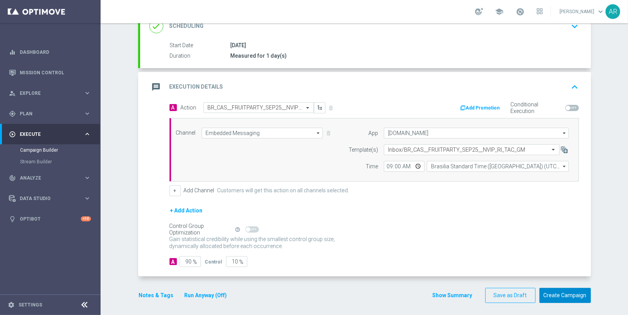
click at [566, 294] on button "Create Campaign" at bounding box center [564, 295] width 51 height 15
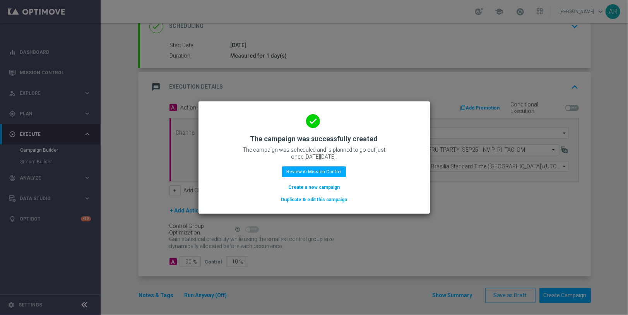
click at [311, 188] on button "Create a new campaign" at bounding box center [314, 187] width 53 height 9
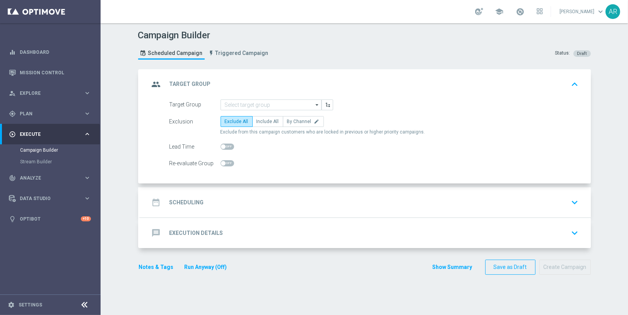
scroll to position [0, 0]
click at [234, 104] on input at bounding box center [271, 104] width 101 height 11
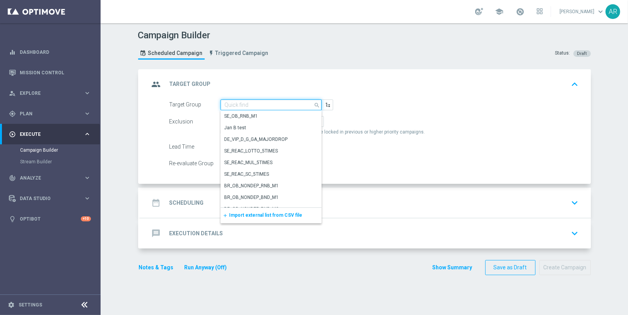
paste input "BR_CAS__GLOBALG_DEPOSITERS__NVIP_EMA_TAC_GM"
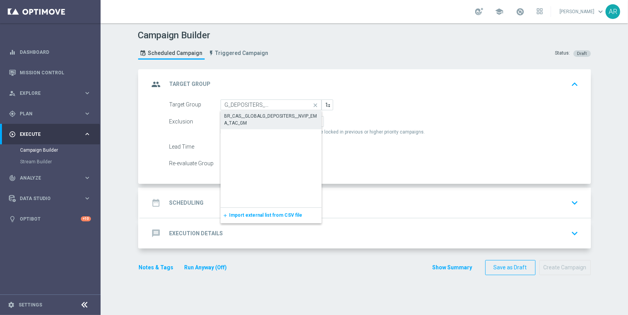
click at [256, 120] on div "BR_CAS__GLOBALG_DEPOSITERS__NVIP_EMA_TAC_GM" at bounding box center [270, 120] width 93 height 14
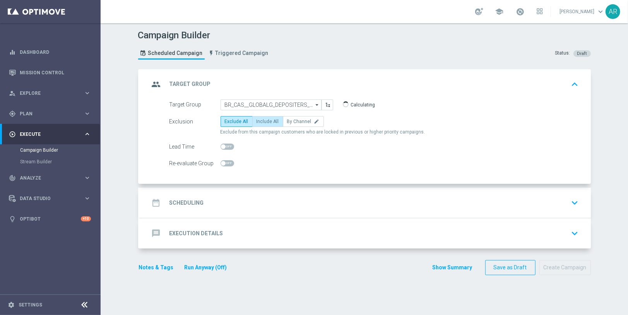
type input "BR_CAS__GLOBALG_DEPOSITERS__NVIP_EMA_TAC_GM"
click at [262, 123] on span "Include All" at bounding box center [268, 121] width 22 height 5
click at [262, 123] on input "Include All" at bounding box center [259, 122] width 5 height 5
radio input "true"
click at [240, 202] on div "date_range Scheduling keyboard_arrow_down" at bounding box center [365, 202] width 432 height 15
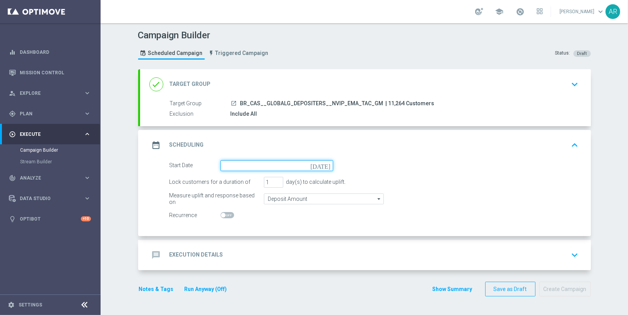
click at [277, 164] on input at bounding box center [277, 165] width 113 height 11
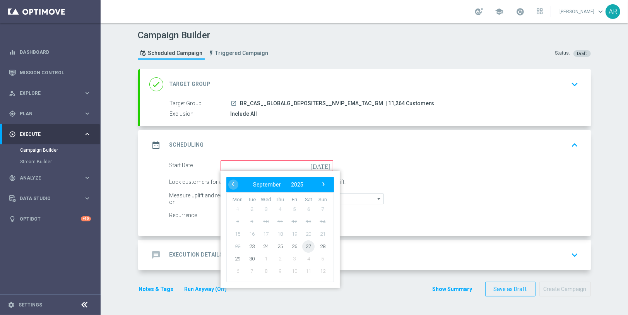
click at [307, 244] on span "27" at bounding box center [308, 246] width 12 height 12
type input "[DATE]"
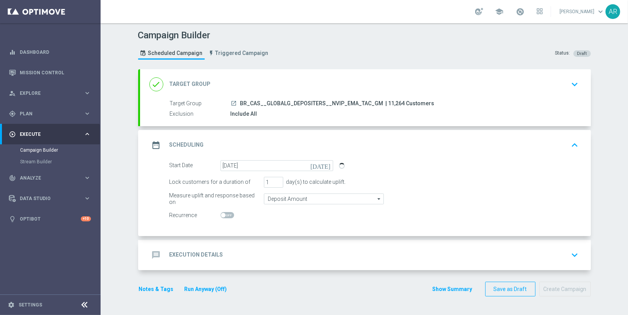
click at [222, 251] on div "message Execution Details keyboard_arrow_down" at bounding box center [365, 255] width 432 height 15
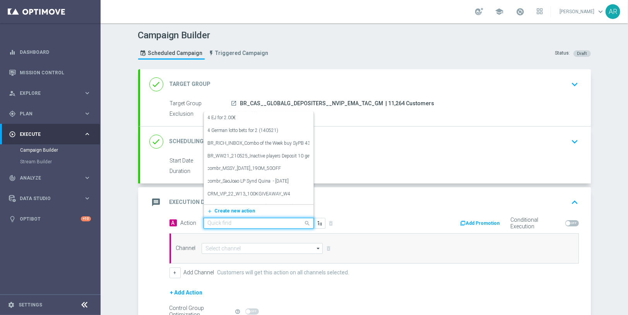
click at [228, 223] on input "text" at bounding box center [251, 223] width 86 height 7
paste input "BR_CAS__DINERONORO__NVIP_EMA_TAC_GM"
type input "BR_CAS__DINERONORO__NVIP_EMA_TAC_GM"
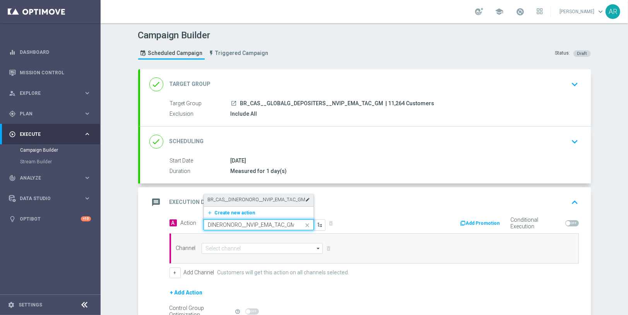
click at [244, 197] on label "BR_CAS__DINERONORO__NVIP_EMA_TAC_GM" at bounding box center [257, 200] width 98 height 7
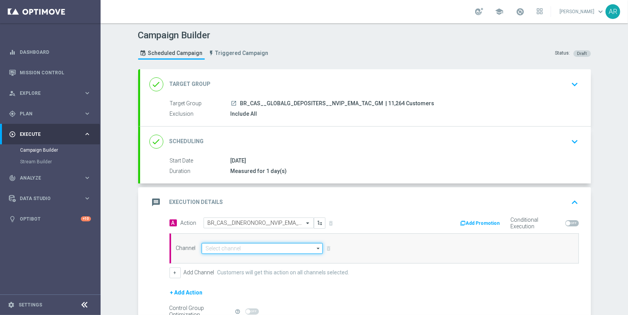
click at [246, 245] on input at bounding box center [263, 248] width 122 height 11
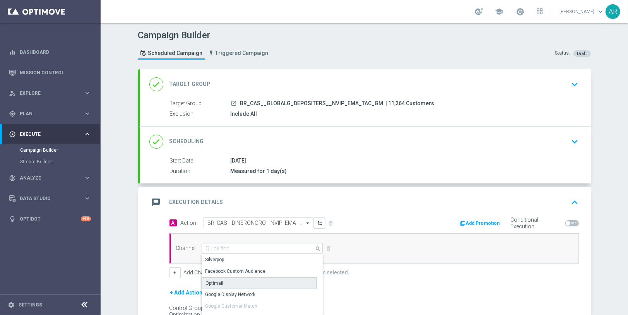
click at [244, 279] on div "Optimail" at bounding box center [260, 283] width 116 height 12
type input "Optimail"
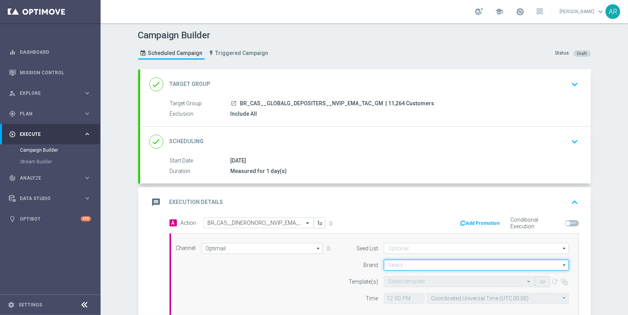
click at [391, 262] on input at bounding box center [476, 265] width 185 height 11
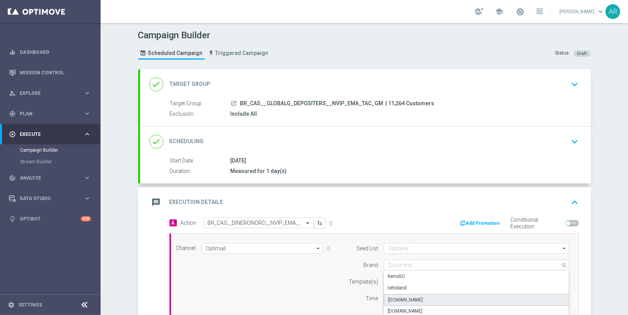
click at [429, 296] on div "[DOMAIN_NAME]" at bounding box center [476, 300] width 185 height 12
type input "[DOMAIN_NAME]"
click at [395, 281] on input "text" at bounding box center [451, 282] width 127 height 7
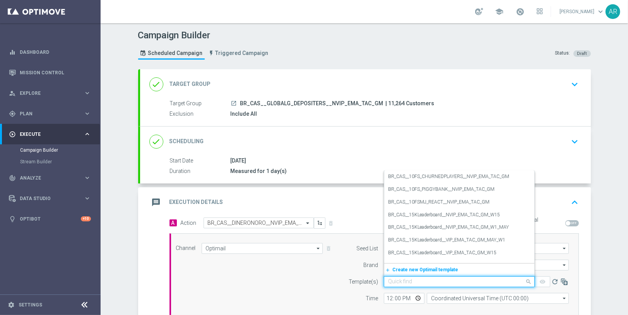
paste input "BR_CAS__DINERONORO__NVIP_EMA_TAC_GM"
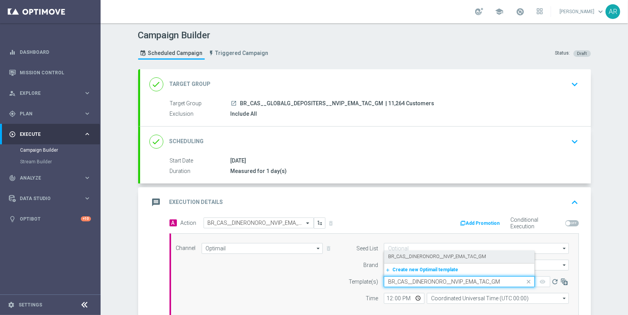
click at [429, 255] on label "BR_CAS__DINERONORO__NVIP_EMA_TAC_GM" at bounding box center [437, 256] width 98 height 7
type input "BR_CAS__DINERONORO__NVIP_EMA_TAC_GM"
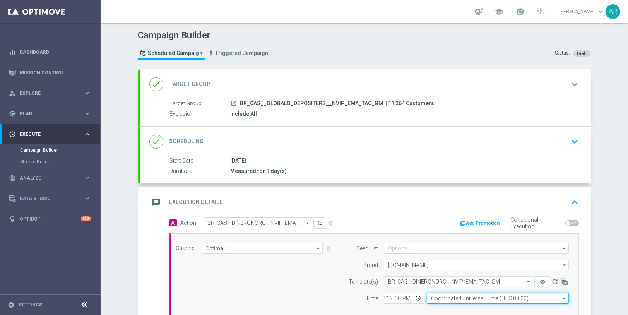
click at [448, 293] on input "Coordinated Universal Time (UTC 00:00)" at bounding box center [498, 298] width 142 height 11
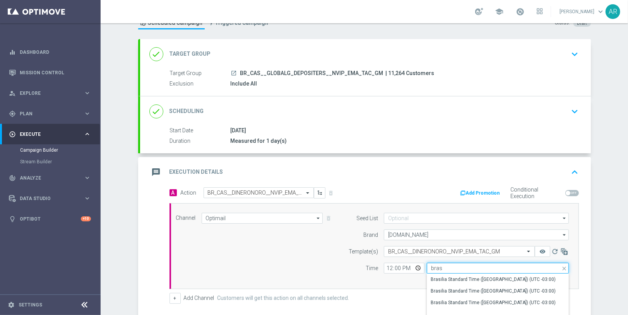
scroll to position [64, 0]
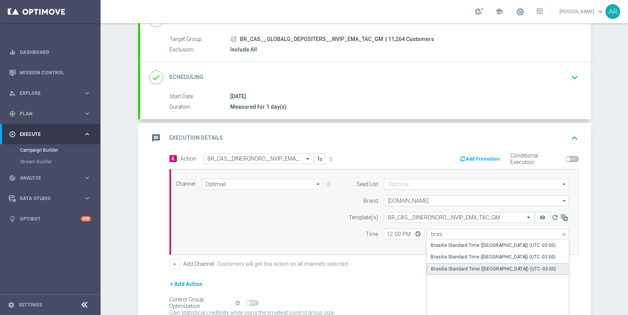
click at [486, 267] on div "Brasilia Standard Time ([GEOGRAPHIC_DATA]) (UTC -03:00)" at bounding box center [493, 268] width 125 height 7
type input "Brasilia Standard Time ([GEOGRAPHIC_DATA]) (UTC -03:00)"
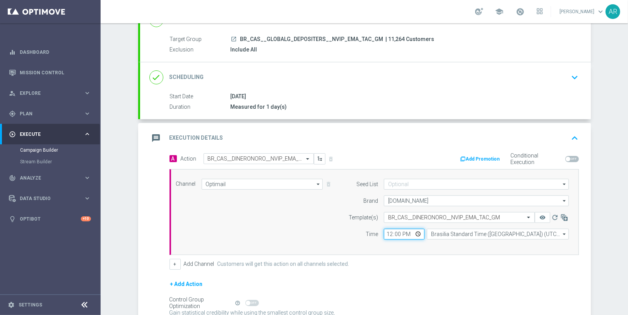
click at [414, 231] on input "12:00" at bounding box center [404, 234] width 41 height 11
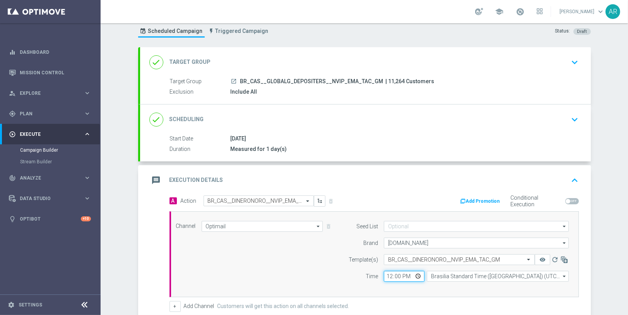
scroll to position [17, 0]
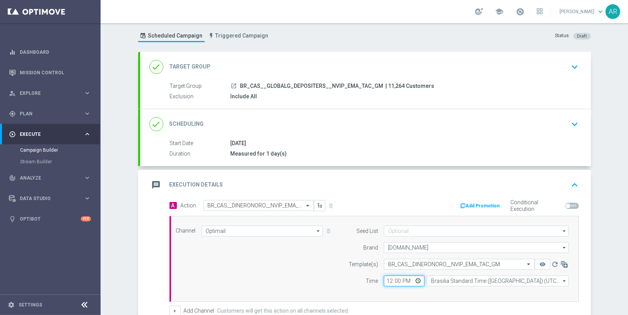
click at [416, 276] on input "12:00" at bounding box center [404, 281] width 41 height 11
type input "10:00"
click at [288, 257] on div "Channel Optimail Optimail arrow_drop_down Show Selected 1 of 26 Silverpop" at bounding box center [372, 259] width 405 height 67
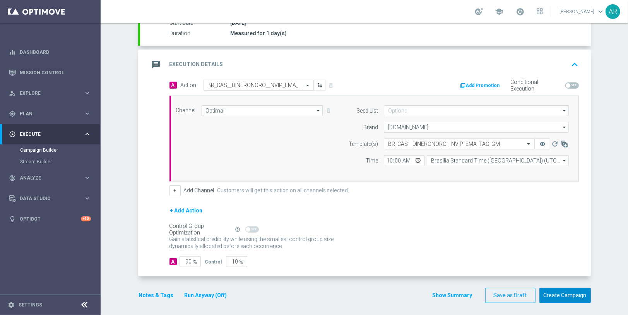
click at [560, 293] on button "Create Campaign" at bounding box center [564, 295] width 51 height 15
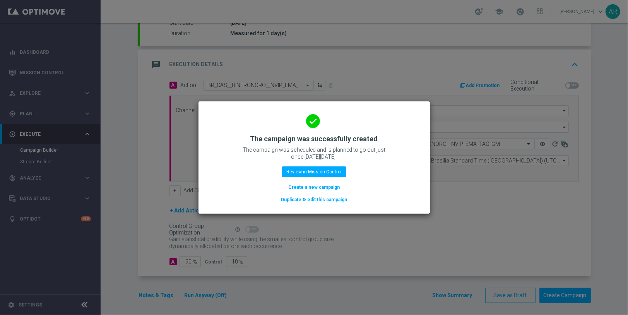
click at [322, 185] on button "Create a new campaign" at bounding box center [314, 187] width 53 height 9
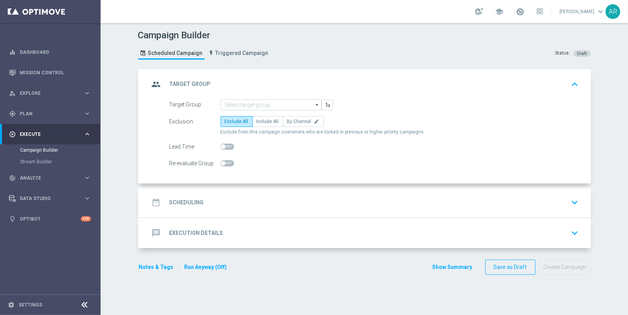
scroll to position [0, 0]
click at [147, 131] on div "Target Group arrow_drop_down Show Selected 0 of NaN SE_OB_RNB_M1" at bounding box center [365, 141] width 451 height 85
click at [140, 130] on div "Target Group arrow_drop_down Show Selected 0 of NaN SE_OB_RNB_M1" at bounding box center [365, 141] width 451 height 85
click at [240, 102] on input at bounding box center [271, 104] width 101 height 11
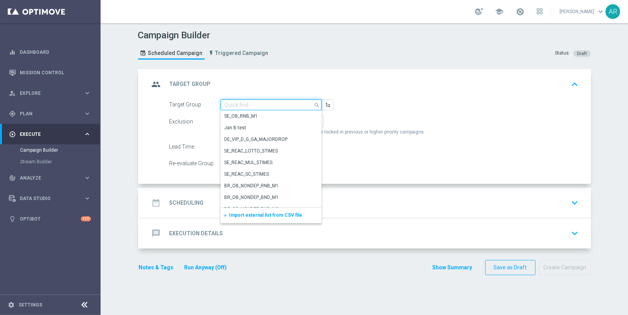
paste input "pt_BR_SX_TGT_VIP_EM_TAC_GM__ACTIVE_HIGHVALUE"
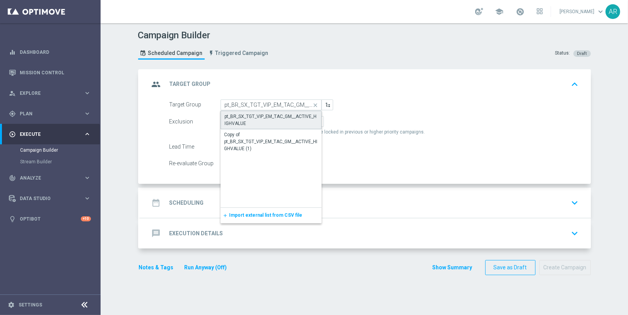
click at [246, 115] on div "pt_BR_SX_TGT_VIP_EM_TAC_GM__ACTIVE_HIGHVALUE" at bounding box center [271, 120] width 92 height 14
type input "pt_BR_SX_TGT_VIP_EM_TAC_GM__ACTIVE_HIGHVALUE"
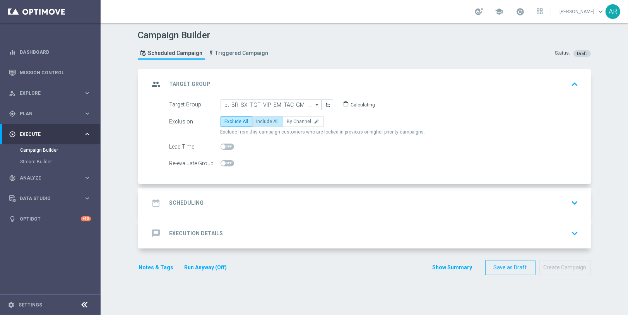
click at [264, 123] on span "Include All" at bounding box center [268, 121] width 22 height 5
click at [262, 123] on input "Include All" at bounding box center [259, 122] width 5 height 5
radio input "true"
click at [222, 204] on div "date_range Scheduling keyboard_arrow_down" at bounding box center [365, 202] width 432 height 15
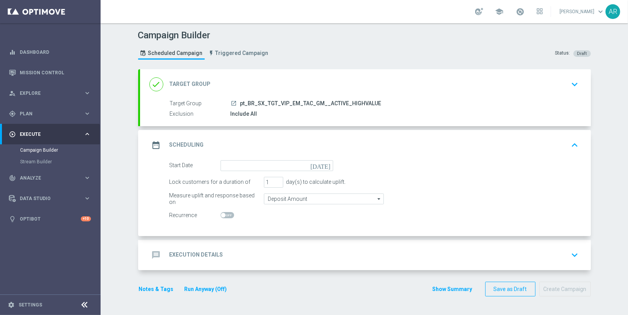
click at [323, 163] on icon "[DATE]" at bounding box center [321, 164] width 23 height 9
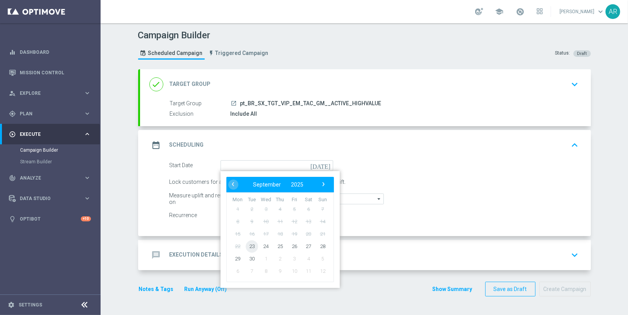
click at [246, 243] on span "23" at bounding box center [251, 246] width 12 height 12
type input "[DATE]"
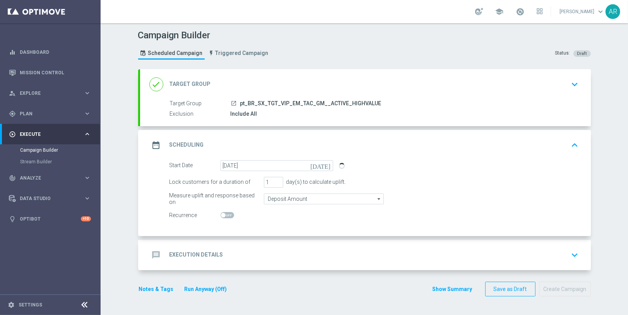
click at [221, 217] on span at bounding box center [228, 215] width 14 height 6
click at [221, 217] on input "checkbox" at bounding box center [228, 215] width 14 height 6
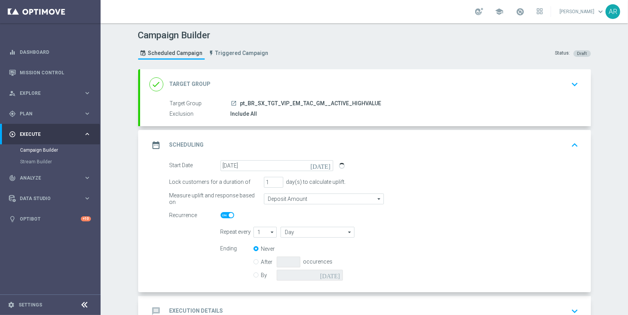
click at [221, 214] on span at bounding box center [228, 215] width 14 height 6
click at [221, 214] on input "checkbox" at bounding box center [228, 215] width 14 height 6
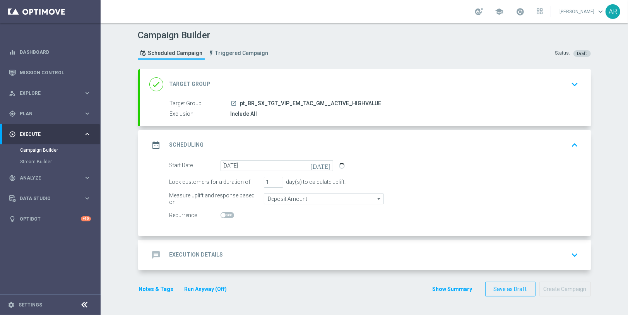
click at [221, 214] on span at bounding box center [223, 215] width 5 height 5
click at [221, 214] on input "checkbox" at bounding box center [228, 215] width 14 height 6
checkbox input "true"
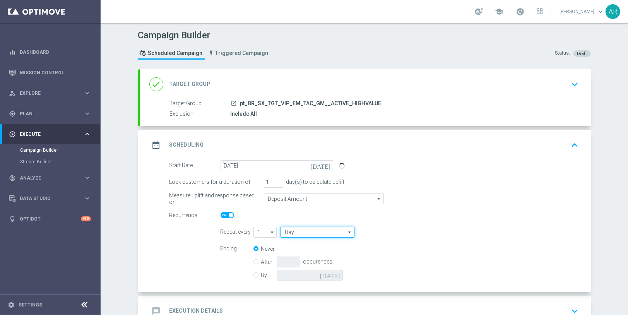
click at [299, 230] on input "Day" at bounding box center [318, 232] width 74 height 11
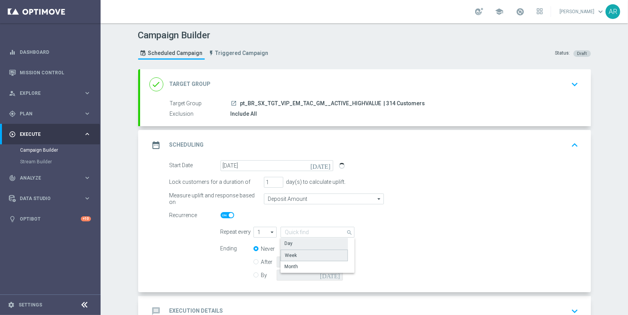
click at [301, 254] on div "Week" at bounding box center [314, 256] width 67 height 12
type input "Week"
click at [402, 231] on input "checkbox" at bounding box center [407, 232] width 12 height 10
checkbox input "true"
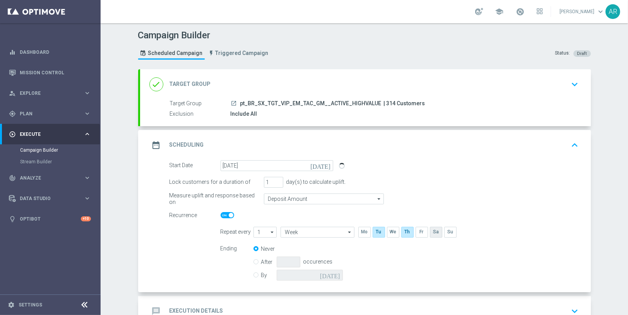
click at [430, 232] on input "checkbox" at bounding box center [436, 232] width 12 height 10
checkbox input "true"
click at [253, 274] on input "By" at bounding box center [255, 273] width 5 height 5
radio input "true"
radio input "false"
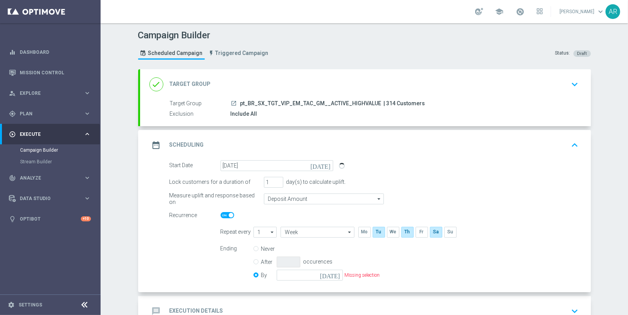
click at [332, 273] on icon "[DATE]" at bounding box center [331, 274] width 23 height 9
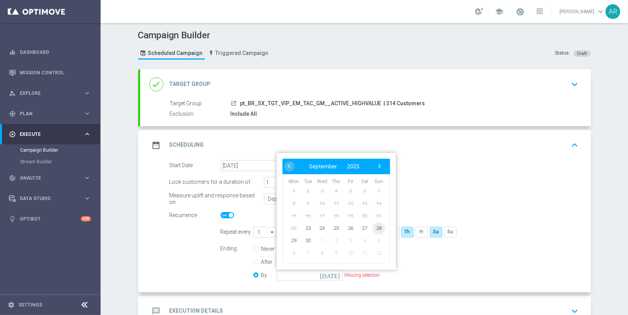
click at [378, 227] on span "28" at bounding box center [378, 228] width 12 height 12
type input "[DATE]"
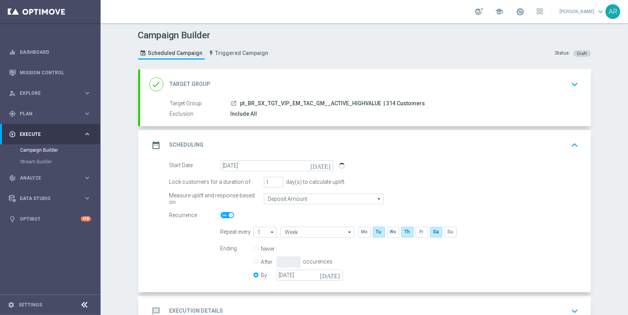
click at [175, 249] on form "Start Date [DATE] [DATE] Lock customers for a duration of 1 day(s) to calculate…" at bounding box center [373, 221] width 409 height 123
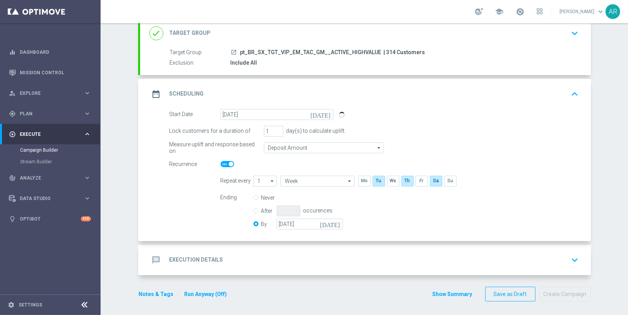
click at [275, 249] on div "message Execution Details keyboard_arrow_down" at bounding box center [365, 260] width 451 height 30
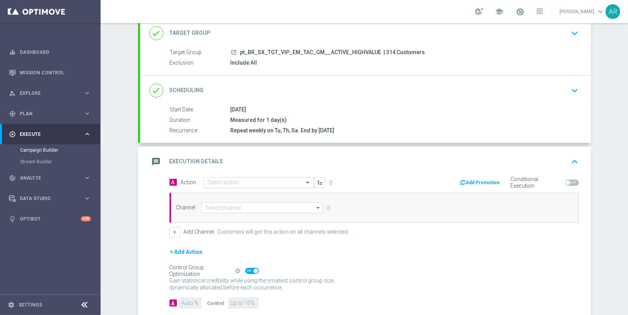
click at [223, 181] on input "text" at bounding box center [251, 183] width 86 height 7
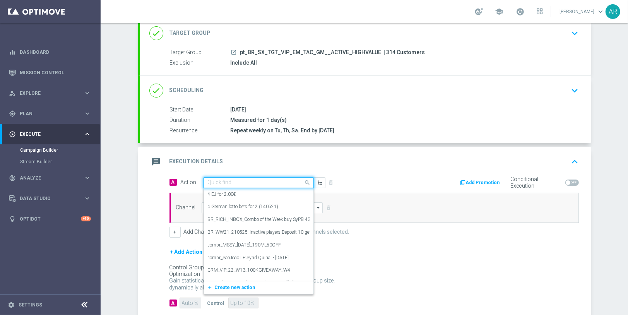
paste input "BR_CAS__LEADERBOARD__VIP_EMA_TAC_GM_W1"
type input "BR_CAS__LEADERBOARD__VIP_EMA_TAC_GM_W1"
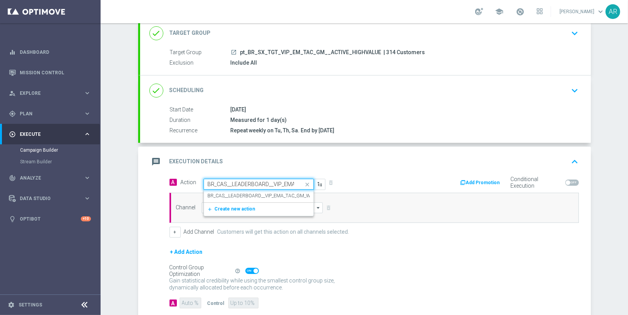
scroll to position [0, 33]
click at [242, 193] on label "BR_CAS__LEADERBOARD__VIP_EMA_TAC_GM_W1" at bounding box center [261, 196] width 106 height 7
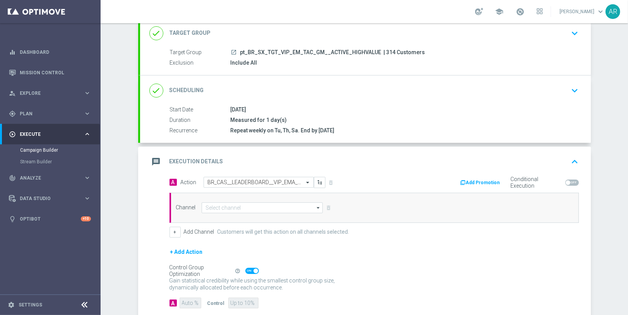
scroll to position [0, 0]
click at [233, 207] on input at bounding box center [263, 207] width 122 height 11
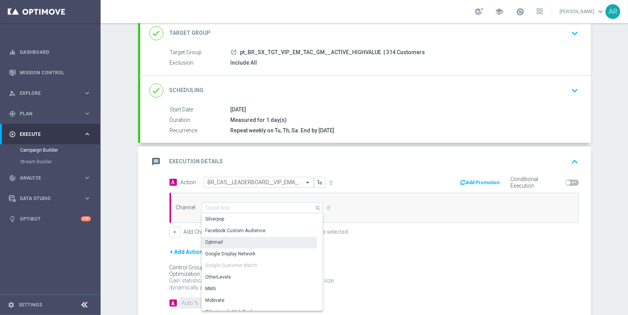
click at [232, 238] on div "Optimail" at bounding box center [260, 242] width 116 height 11
type input "Optimail"
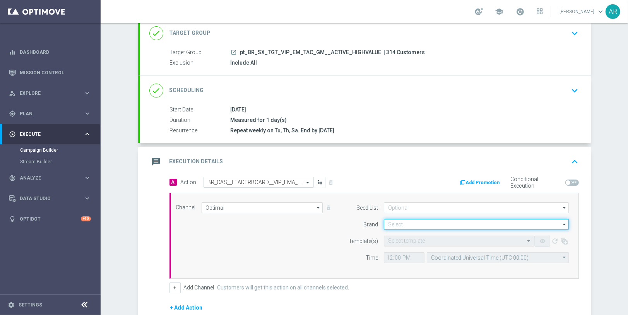
click at [397, 221] on input at bounding box center [476, 224] width 185 height 11
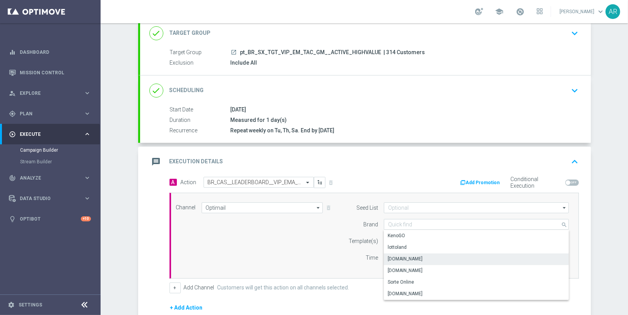
click at [426, 258] on div "[DOMAIN_NAME]" at bounding box center [476, 258] width 185 height 11
type input "[DOMAIN_NAME]"
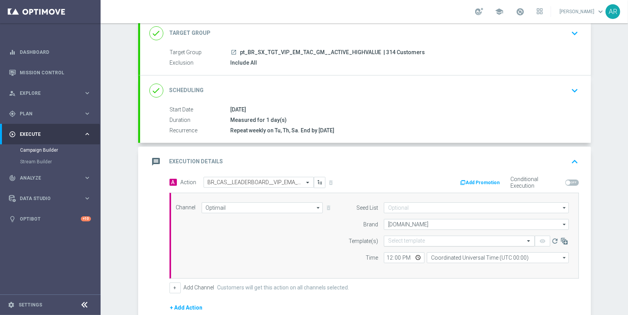
click at [402, 238] on input "text" at bounding box center [451, 241] width 127 height 7
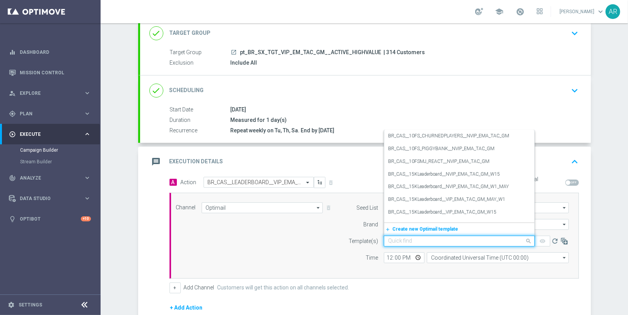
paste input "BR_CAS__LEADERBOARD__VIP_EMA_TAC_GM_W1"
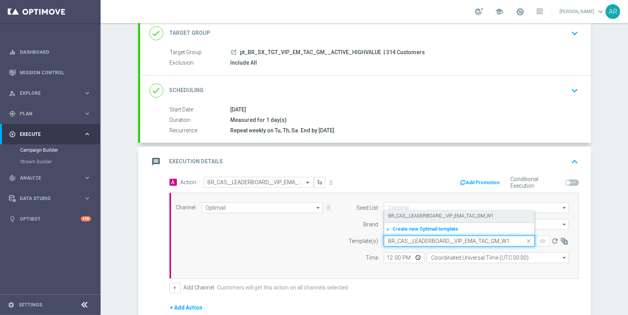
click at [436, 213] on label "BR_CAS__LEADERBOARD__VIP_EMA_TAC_GM_W1" at bounding box center [441, 216] width 106 height 7
type input "BR_CAS__LEADERBOARD__VIP_EMA_TAC_GM_W1"
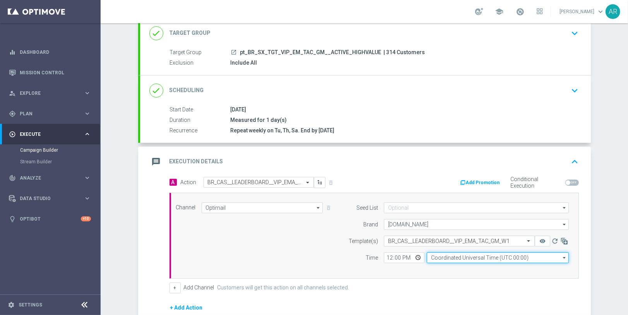
click at [440, 256] on input "Coordinated Universal Time (UTC 00:00)" at bounding box center [498, 257] width 142 height 11
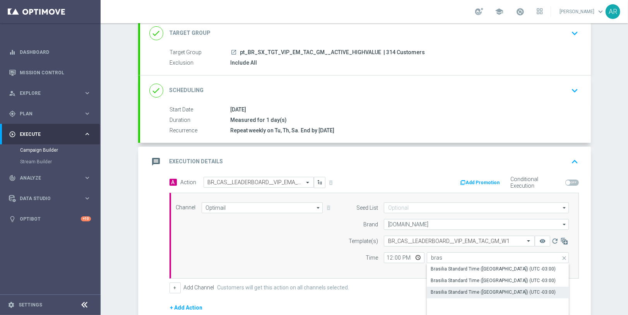
click at [481, 291] on div "Brasilia Standard Time ([GEOGRAPHIC_DATA]) (UTC -03:00)" at bounding box center [493, 292] width 125 height 7
type input "Brasilia Standard Time ([GEOGRAPHIC_DATA]) (UTC -03:00)"
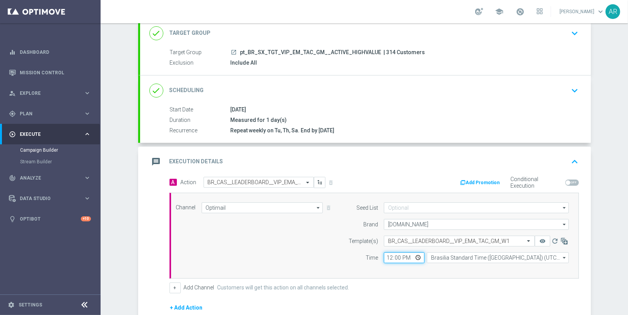
click at [416, 257] on input "12:00" at bounding box center [404, 257] width 41 height 11
type input "13:00"
click at [284, 236] on div "Channel Optimail Optimail arrow_drop_down Show Selected 1 of 26 Silverpop" at bounding box center [372, 235] width 405 height 67
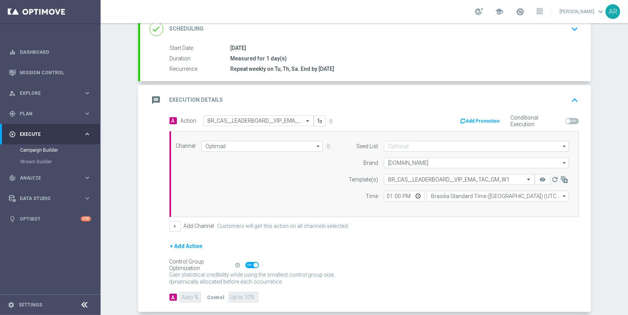
scroll to position [148, 0]
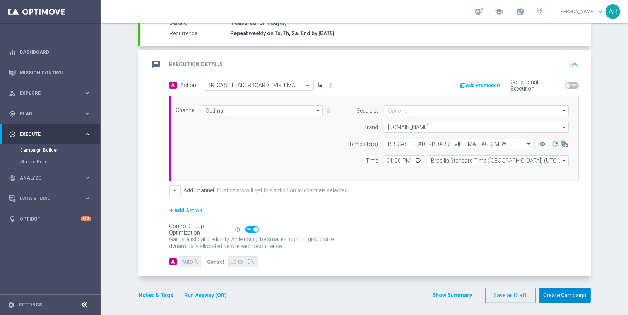
click at [565, 295] on button "Create Campaign" at bounding box center [564, 295] width 51 height 15
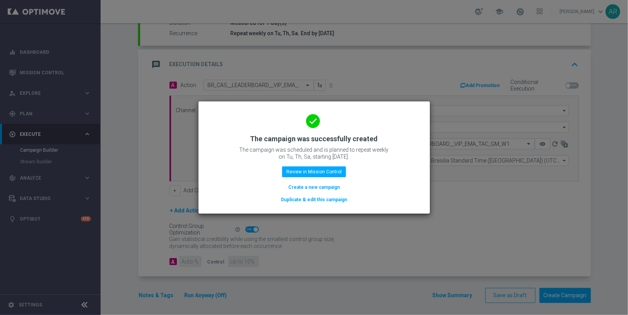
click at [312, 189] on button "Create a new campaign" at bounding box center [314, 187] width 53 height 9
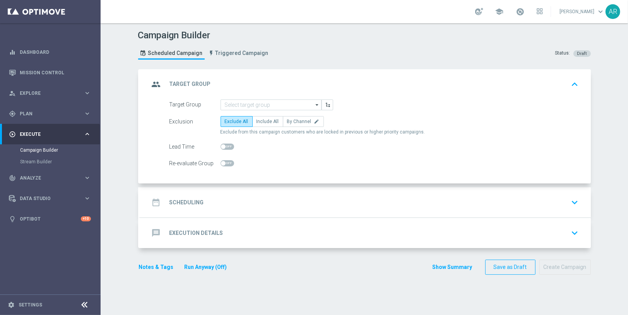
scroll to position [0, 0]
click at [231, 104] on input at bounding box center [271, 104] width 101 height 11
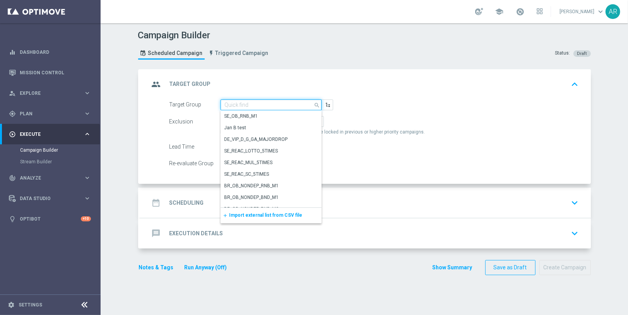
paste input "pt_BR_SX_TGT_VIP_RI_TAC_GM__ACTIVE_HIGHVALUE"
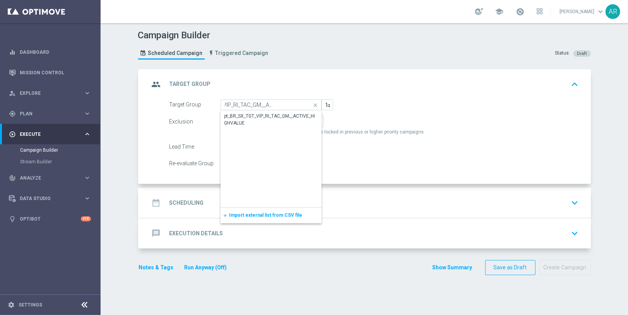
click at [233, 110] on div "Show Selected 0 of NaN" at bounding box center [271, 110] width 101 height 0
click at [240, 116] on div "pt_BR_SX_TGT_VIP_RI_TAC_GM__ACTIVE_HIGHVALUE" at bounding box center [270, 120] width 93 height 14
type input "pt_BR_SX_TGT_VIP_RI_TAC_GM__ACTIVE_HIGHVALUE"
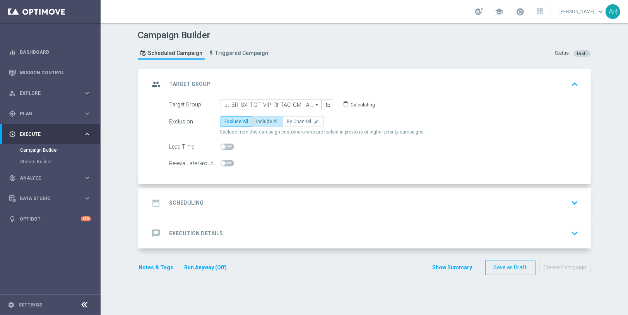
click at [258, 120] on span "Include All" at bounding box center [268, 121] width 22 height 5
click at [258, 120] on input "Include All" at bounding box center [259, 122] width 5 height 5
radio input "true"
click at [223, 213] on div "date_range Scheduling keyboard_arrow_down" at bounding box center [365, 203] width 451 height 30
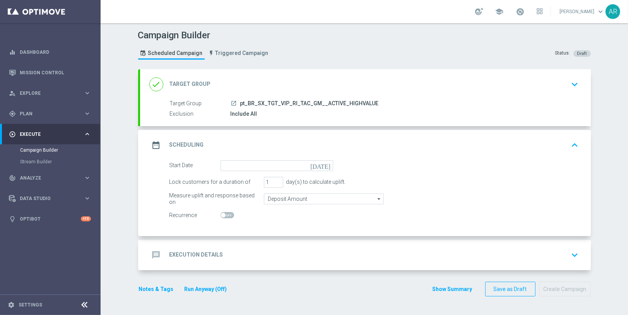
click at [324, 163] on icon "[DATE]" at bounding box center [321, 164] width 23 height 9
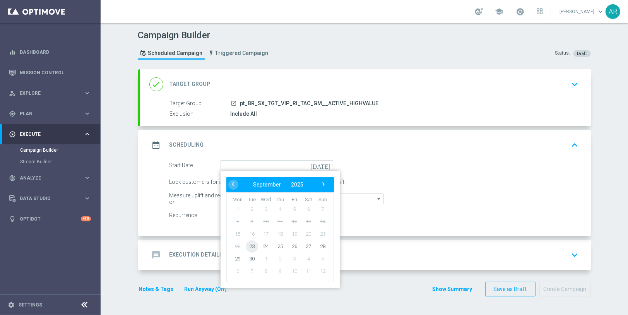
click at [251, 244] on span "23" at bounding box center [251, 246] width 12 height 12
type input "[DATE]"
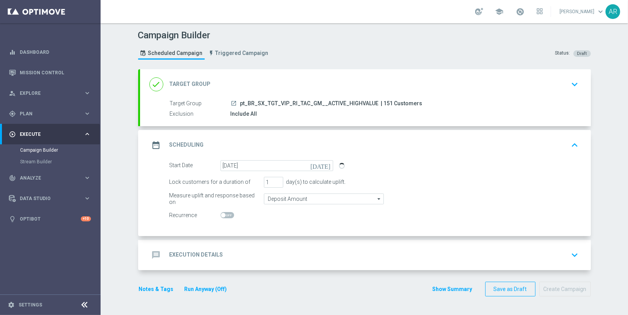
click at [224, 212] on span at bounding box center [228, 215] width 14 height 6
click at [224, 212] on input "checkbox" at bounding box center [228, 215] width 14 height 6
checkbox input "true"
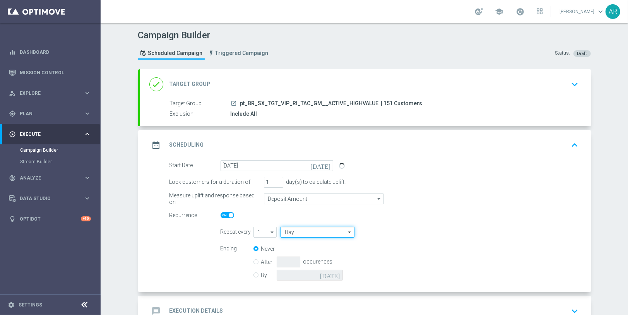
click at [309, 231] on input "Day" at bounding box center [318, 232] width 74 height 11
click at [302, 255] on div "Week" at bounding box center [314, 256] width 67 height 12
type input "Week"
click at [403, 231] on input "checkbox" at bounding box center [407, 232] width 12 height 10
checkbox input "true"
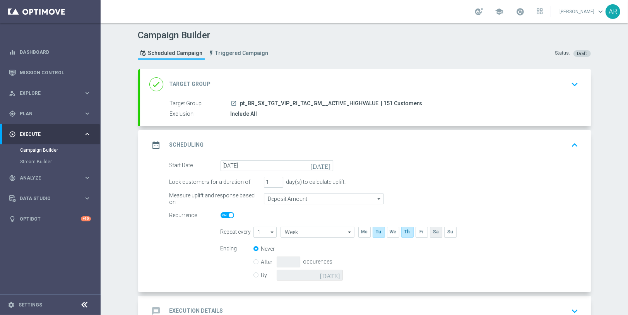
click at [430, 231] on input "checkbox" at bounding box center [436, 232] width 12 height 10
checkbox input "true"
click at [253, 274] on input "By" at bounding box center [255, 273] width 5 height 5
radio input "true"
radio input "false"
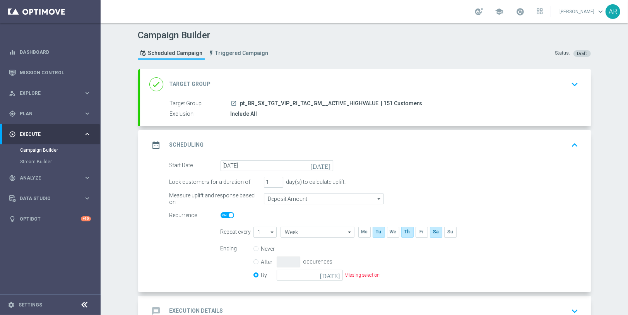
click at [334, 273] on icon "[DATE]" at bounding box center [331, 274] width 23 height 9
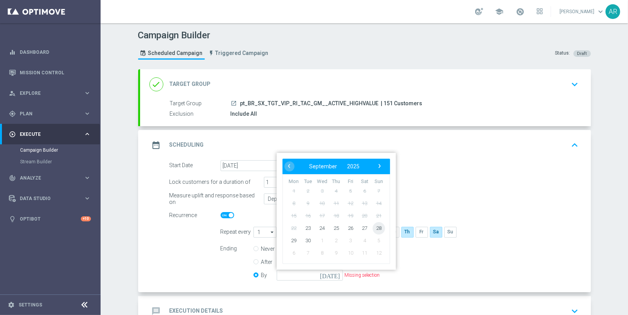
click at [377, 228] on span "28" at bounding box center [378, 228] width 12 height 12
type input "[DATE]"
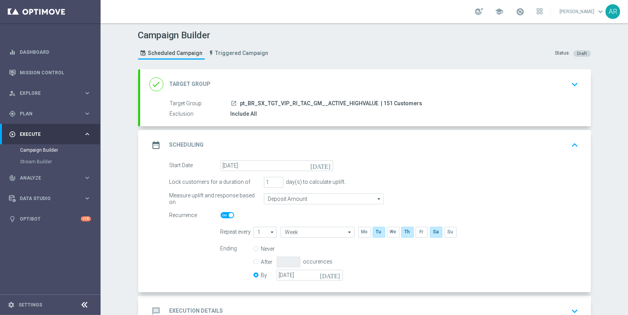
click at [163, 246] on div "Start Date [DATE] [DATE] Lock customers for a duration of 1 day(s) to calculate…" at bounding box center [365, 226] width 451 height 132
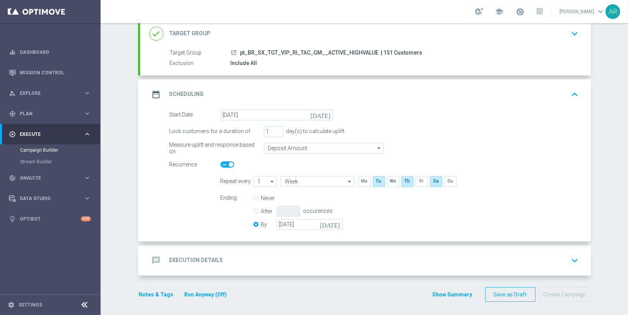
scroll to position [51, 0]
click at [233, 253] on div "message Execution Details keyboard_arrow_down" at bounding box center [365, 260] width 432 height 15
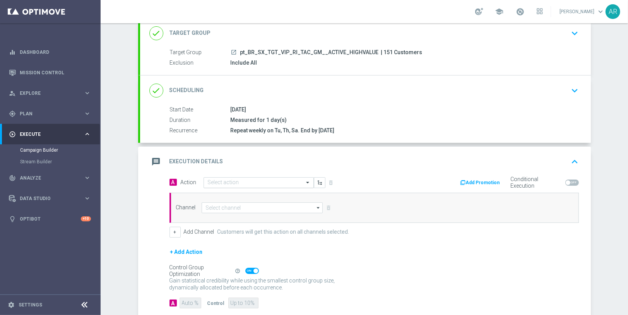
click at [224, 180] on input "text" at bounding box center [251, 183] width 86 height 7
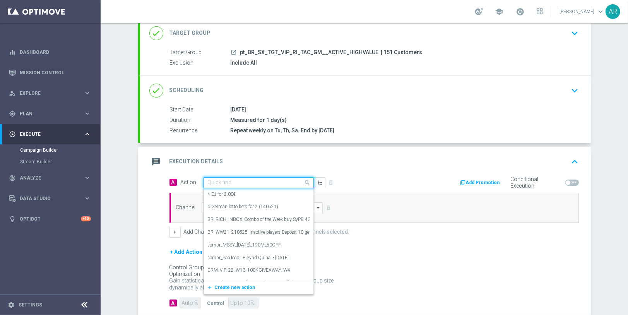
paste input "BR_CAS__LEADERBOARD__VIP_RI_TAC_GM_W1"
type input "BR_CAS__LEADERBOARD__VIP_RI_TAC_GM_W1"
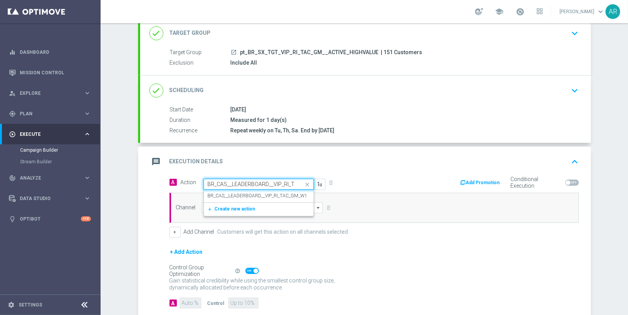
scroll to position [0, 27]
click at [238, 195] on label "BR_CAS__LEADERBOARD__VIP_RI_TAC_GM_W1" at bounding box center [258, 196] width 100 height 7
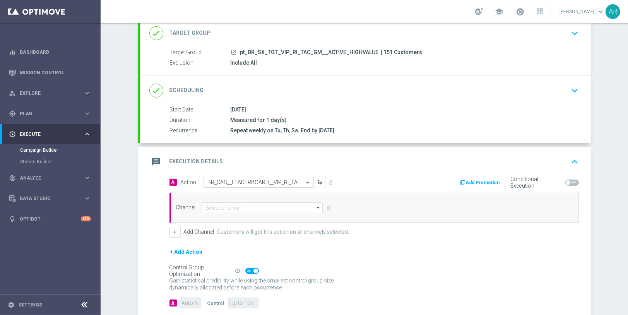
scroll to position [0, 0]
click at [240, 207] on input at bounding box center [263, 207] width 122 height 11
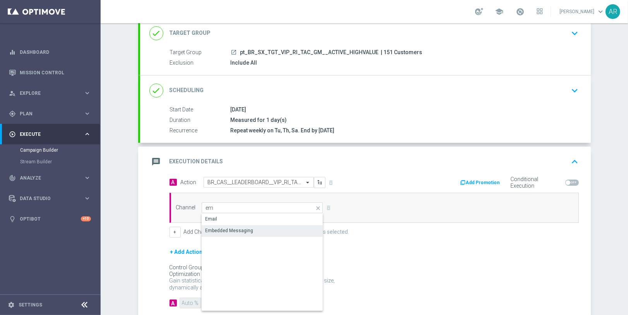
click at [240, 227] on div "Embedded Messaging" at bounding box center [229, 230] width 48 height 7
type input "Embedded Messaging"
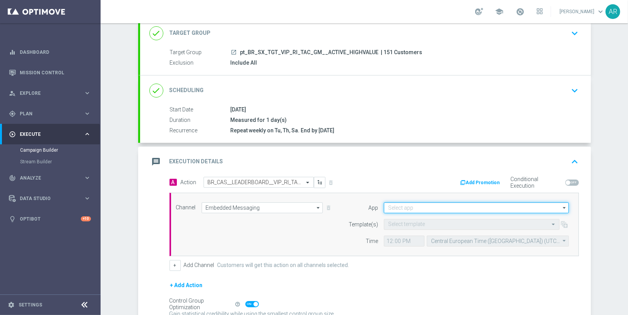
click at [409, 206] on input at bounding box center [476, 207] width 185 height 11
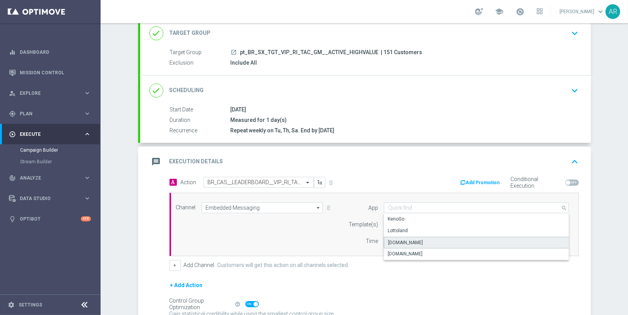
click at [430, 240] on div "[DOMAIN_NAME]" at bounding box center [476, 243] width 185 height 12
type input "[DOMAIN_NAME]"
click at [401, 222] on input "text" at bounding box center [464, 224] width 152 height 7
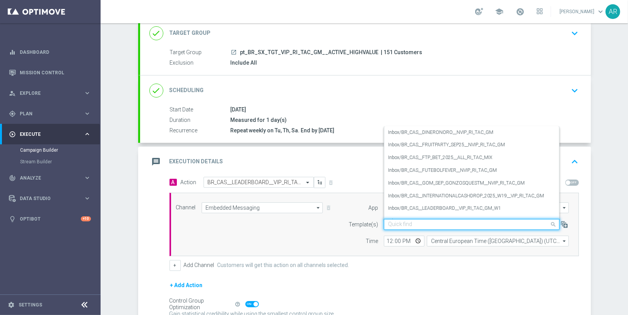
paste input "BR_CAS__LEADERBOARD__VIP_RI_TAC_GM_W1"
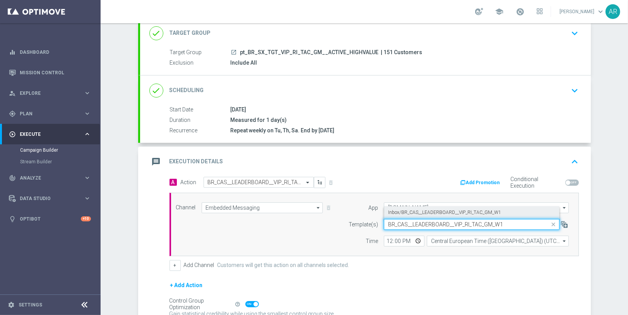
click at [419, 212] on label "Inbox/BR_CAS__LEADERBOARD__VIP_RI_TAC_GM_W1" at bounding box center [444, 212] width 113 height 7
type input "BR_CAS__LEADERBOARD__VIP_RI_TAC_GM_W1"
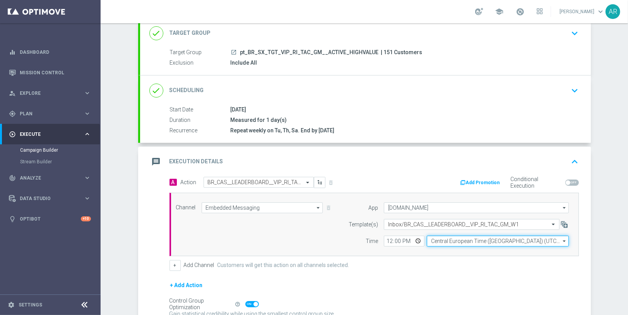
click at [454, 241] on input "Central European Time ([GEOGRAPHIC_DATA]) (UTC +02:00)" at bounding box center [498, 241] width 142 height 11
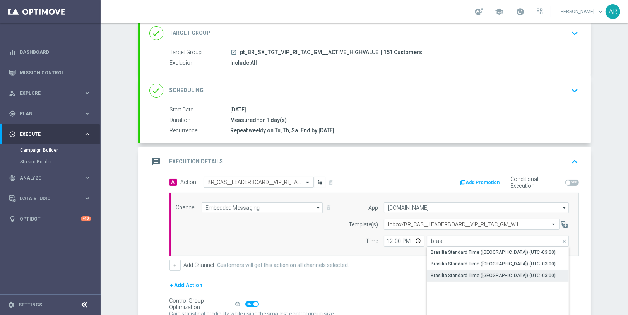
click at [493, 274] on div "Brasilia Standard Time ([GEOGRAPHIC_DATA]) (UTC -03:00)" at bounding box center [493, 275] width 125 height 7
type input "Brasilia Standard Time ([GEOGRAPHIC_DATA]) (UTC -03:00)"
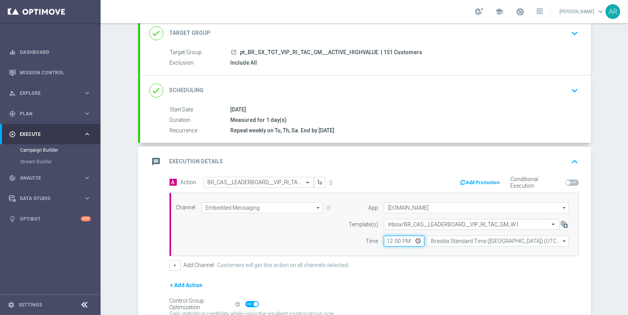
click at [415, 240] on input "12:00" at bounding box center [404, 241] width 41 height 11
type input "13:00"
click at [364, 287] on div "+ Add Action" at bounding box center [373, 290] width 409 height 19
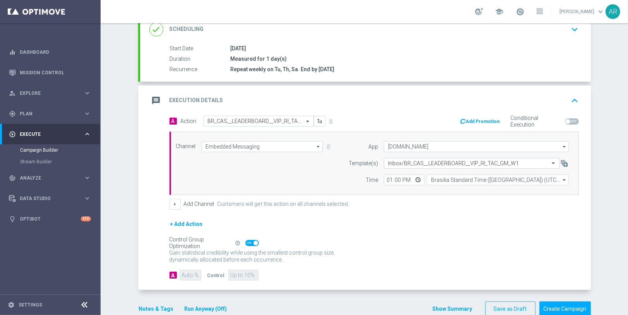
scroll to position [126, 0]
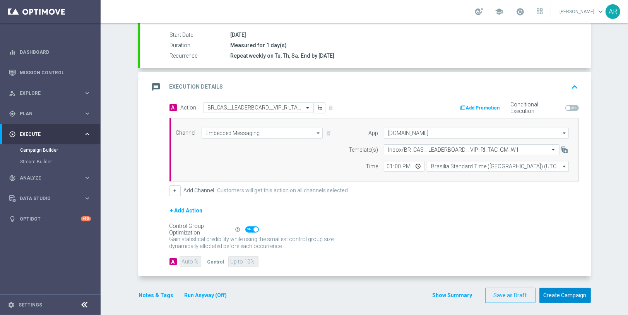
click at [554, 289] on button "Create Campaign" at bounding box center [564, 295] width 51 height 15
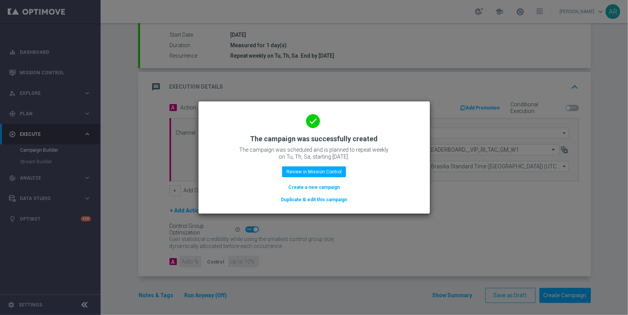
click at [316, 187] on button "Create a new campaign" at bounding box center [314, 187] width 53 height 9
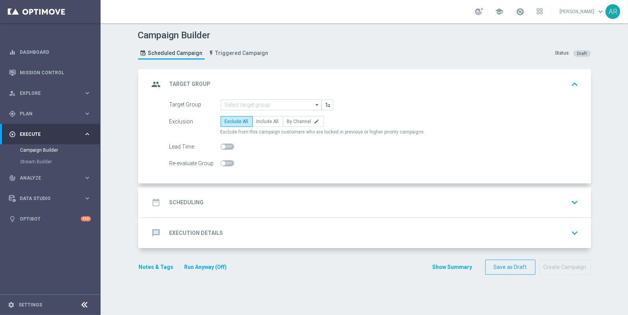
scroll to position [0, 0]
click at [236, 106] on input at bounding box center [271, 104] width 101 height 11
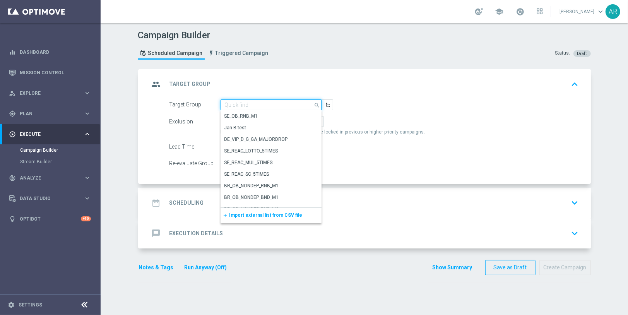
paste input "pt_BR_SX_TGT_VIP_EM_TAC_GM__ACTIVE_HIGHVALUE"
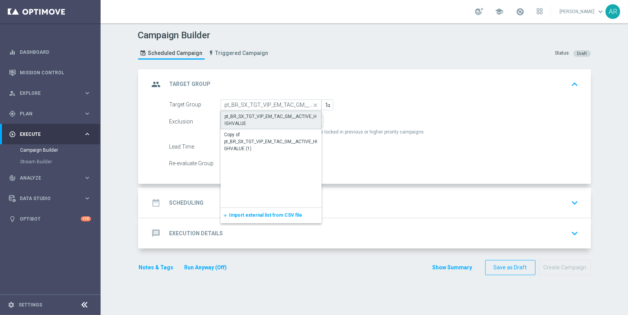
click at [252, 119] on div "pt_BR_SX_TGT_VIP_EM_TAC_GM__ACTIVE_HIGHVALUE" at bounding box center [271, 120] width 92 height 14
type input "pt_BR_SX_TGT_VIP_EM_TAC_GM__ACTIVE_HIGHVALUE"
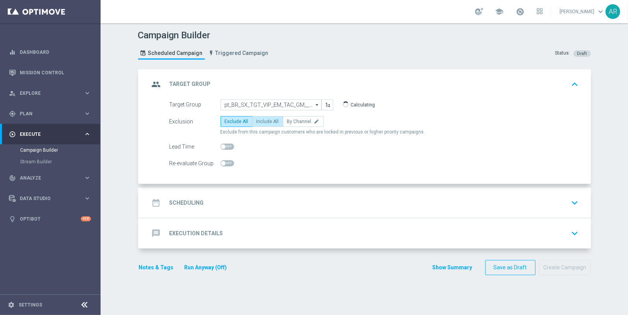
click at [257, 122] on span "Include All" at bounding box center [268, 121] width 22 height 5
click at [257, 122] on input "Include All" at bounding box center [259, 122] width 5 height 5
radio input "true"
drag, startPoint x: 212, startPoint y: 202, endPoint x: 208, endPoint y: 197, distance: 6.6
click at [213, 201] on div "date_range Scheduling keyboard_arrow_down" at bounding box center [365, 202] width 432 height 15
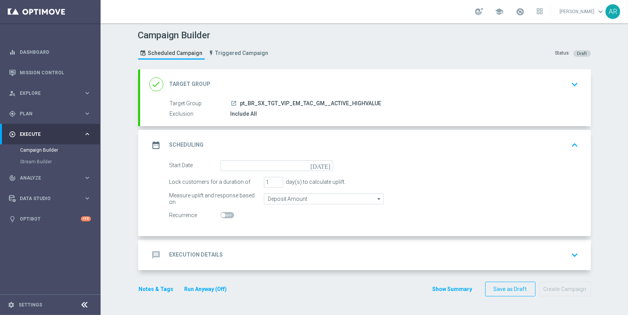
click at [323, 164] on icon "[DATE]" at bounding box center [321, 164] width 23 height 9
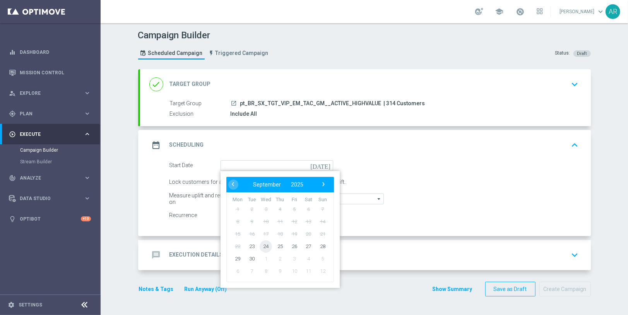
click at [260, 244] on span "24" at bounding box center [266, 246] width 12 height 12
type input "[DATE]"
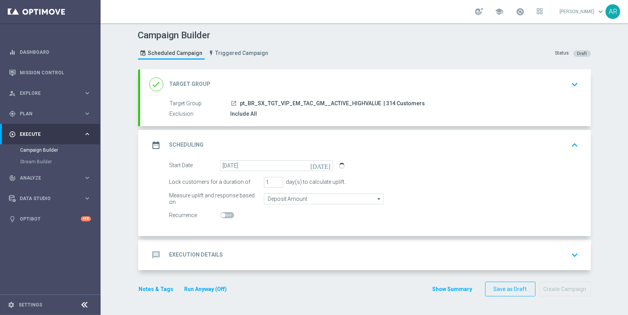
click at [222, 213] on span at bounding box center [228, 215] width 14 height 6
click at [222, 213] on input "checkbox" at bounding box center [228, 215] width 14 height 6
checkbox input "true"
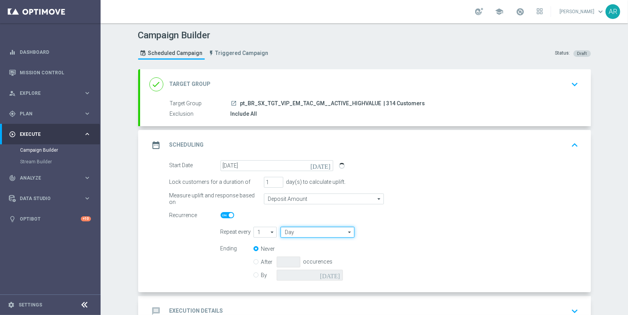
click at [315, 231] on input "Day" at bounding box center [318, 232] width 74 height 11
click at [306, 253] on div "Week" at bounding box center [314, 256] width 67 height 12
type input "Week"
click at [418, 232] on input "checkbox" at bounding box center [422, 232] width 12 height 10
checkbox input "true"
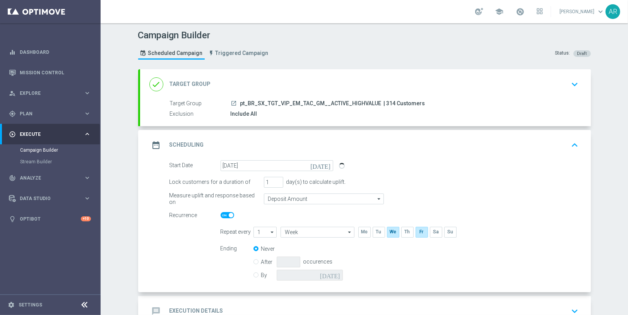
click at [253, 275] on input "By" at bounding box center [255, 273] width 5 height 5
radio input "true"
radio input "false"
click at [335, 272] on icon "[DATE]" at bounding box center [331, 274] width 23 height 9
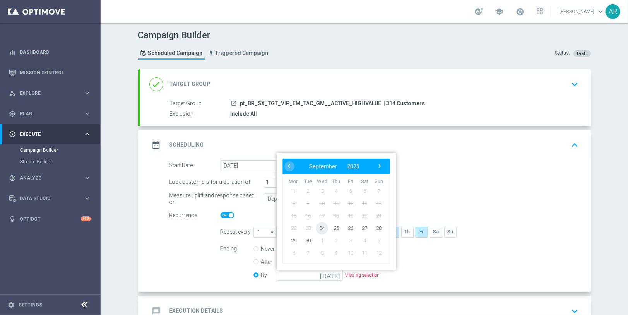
click at [317, 226] on span "24" at bounding box center [322, 228] width 12 height 12
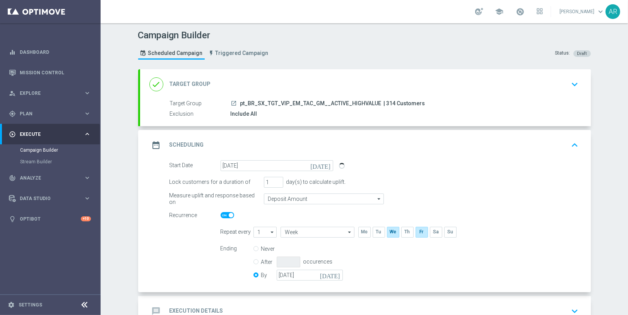
click at [331, 272] on icon "[DATE]" at bounding box center [331, 274] width 23 height 9
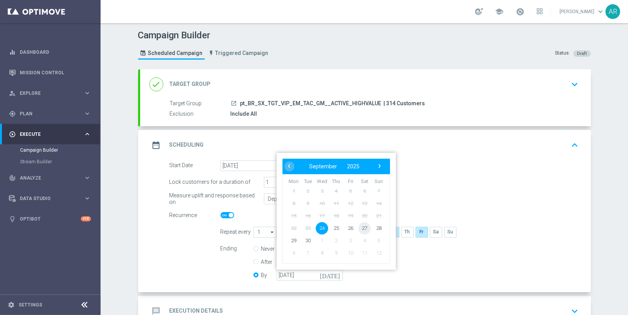
click at [365, 227] on span "27" at bounding box center [364, 228] width 12 height 12
type input "[DATE]"
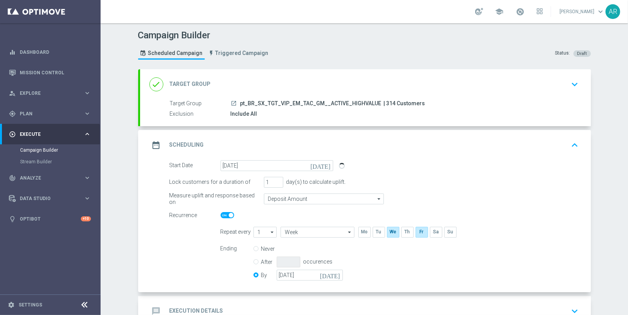
click at [165, 248] on div "Start Date [DATE] [DATE] Lock customers for a duration of 1 day(s) to calculate…" at bounding box center [365, 226] width 451 height 132
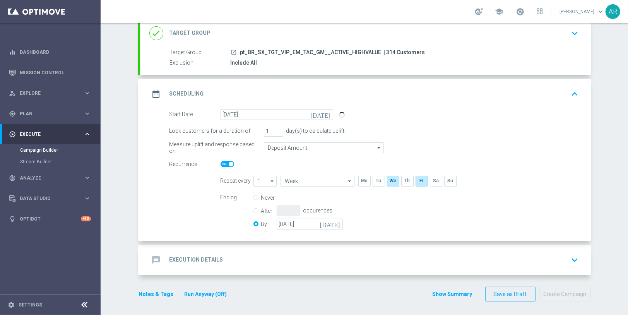
click at [245, 266] on div "message Execution Details keyboard_arrow_down" at bounding box center [365, 260] width 451 height 30
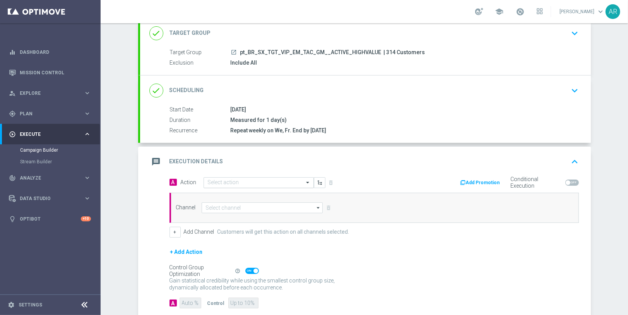
click at [224, 180] on input "text" at bounding box center [251, 183] width 86 height 7
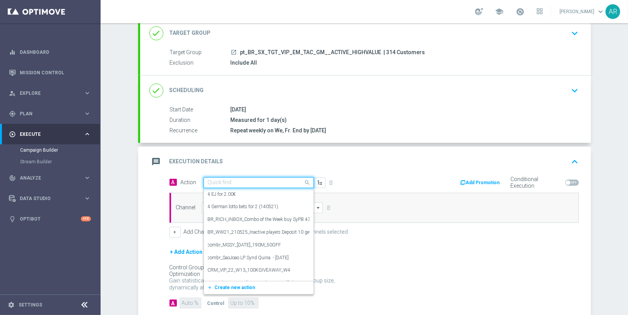
paste input "BR_CAS__RAINBOWJACKPOTS_LP__VIP_EMA_TAC_GM"
type input "BR_CAS__RAINBOWJACKPOTS_LP__VIP_EMA_TAC_GM"
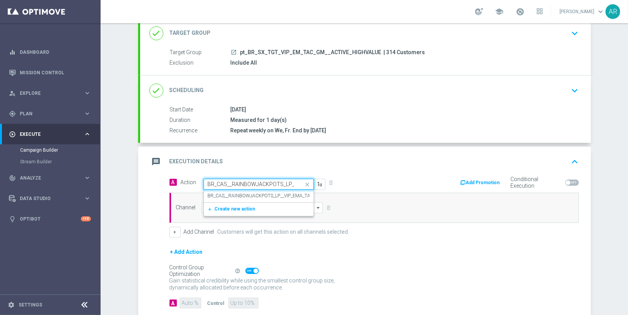
scroll to position [0, 45]
click at [246, 197] on label "BR_CAS__RAINBOWJACKPOTS_LP__VIP_EMA_TAC_GM" at bounding box center [266, 196] width 116 height 7
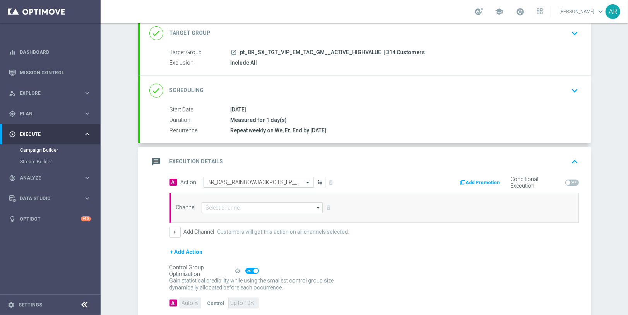
scroll to position [0, 0]
click at [236, 205] on input at bounding box center [263, 207] width 122 height 11
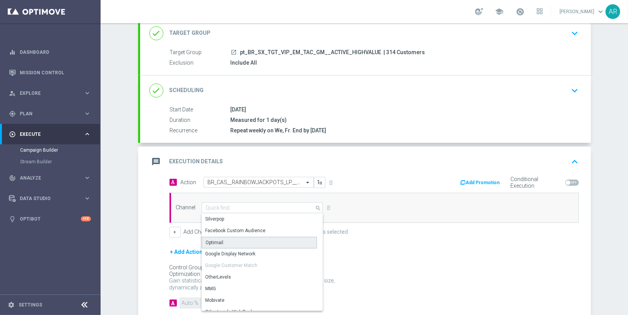
click at [229, 241] on div "Optimail" at bounding box center [260, 243] width 116 height 12
type input "Optimail"
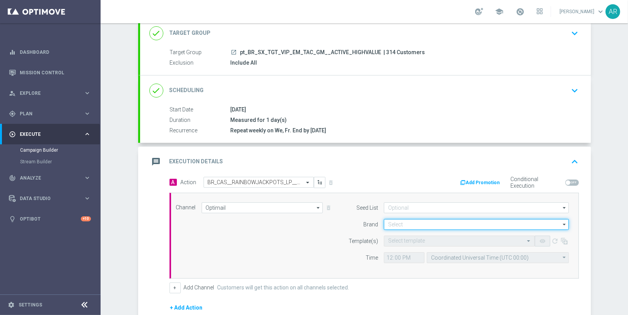
click at [401, 221] on input at bounding box center [476, 224] width 185 height 11
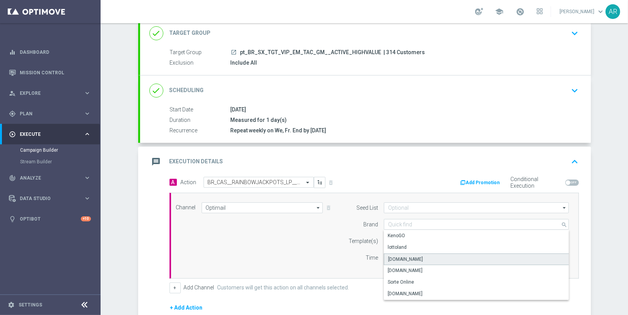
click at [433, 259] on div "[DOMAIN_NAME]" at bounding box center [476, 259] width 185 height 12
type input "[DOMAIN_NAME]"
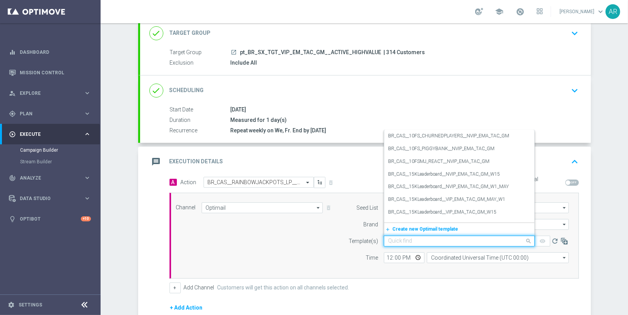
click at [394, 238] on input "text" at bounding box center [451, 241] width 127 height 7
paste input "BR_CAS__RAINBOWJACKPOTS_LP__VIP_EMA_TAC_GM"
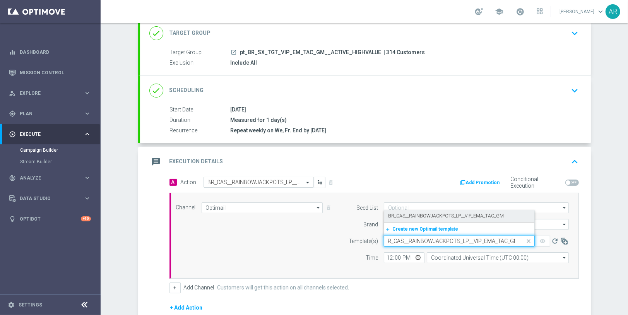
click at [437, 213] on label "BR_CAS__RAINBOWJACKPOTS_LP__VIP_EMA_TAC_GM" at bounding box center [446, 216] width 116 height 7
type input "BR_CAS__RAINBOWJACKPOTS_LP__VIP_EMA_TAC_GM"
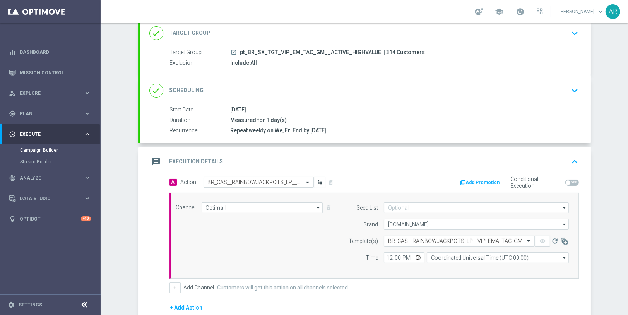
scroll to position [0, 0]
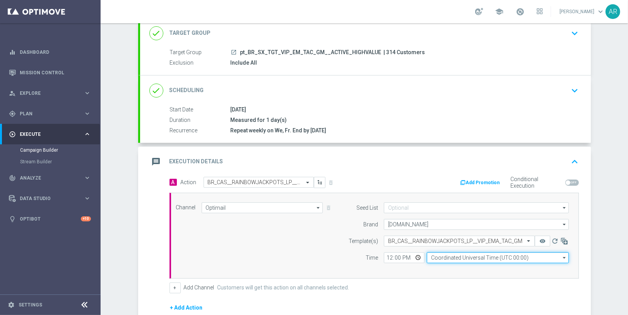
click at [452, 253] on input "Coordinated Universal Time (UTC 00:00)" at bounding box center [498, 257] width 142 height 11
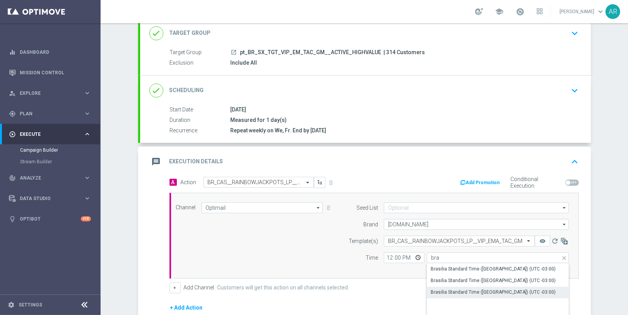
click at [500, 291] on div "Brasilia Standard Time ([GEOGRAPHIC_DATA]) (UTC -03:00)" at bounding box center [493, 292] width 125 height 7
type input "Brasilia Standard Time ([GEOGRAPHIC_DATA]) (UTC -03:00)"
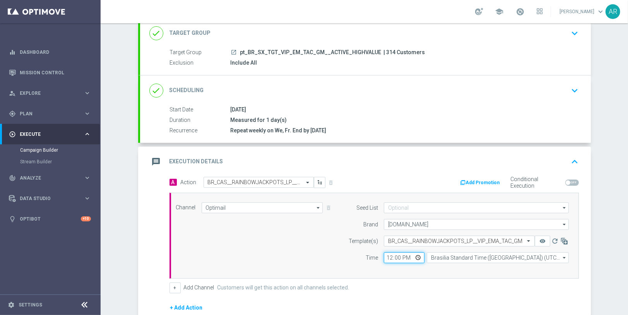
click at [413, 256] on input "12:00" at bounding box center [404, 257] width 41 height 11
type input "13:00"
click at [275, 233] on div "Channel Optimail Optimail arrow_drop_down Show Selected 1 of 26 Silverpop" at bounding box center [372, 235] width 405 height 67
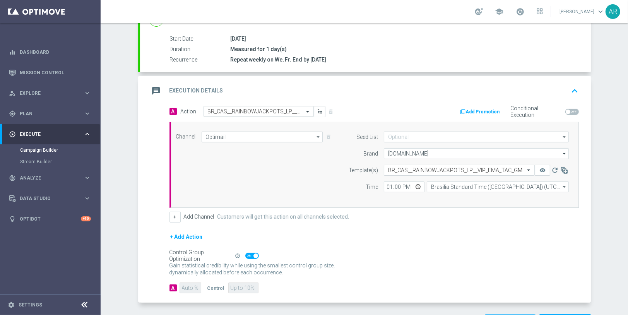
scroll to position [148, 0]
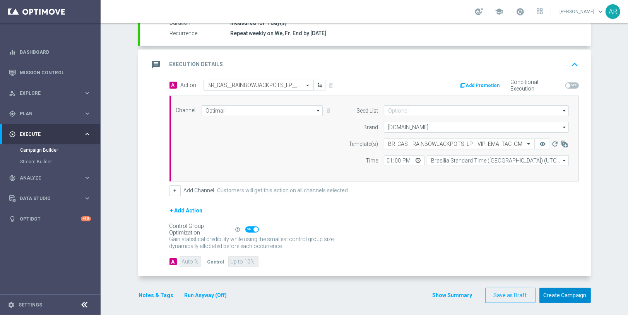
click at [561, 292] on button "Create Campaign" at bounding box center [564, 295] width 51 height 15
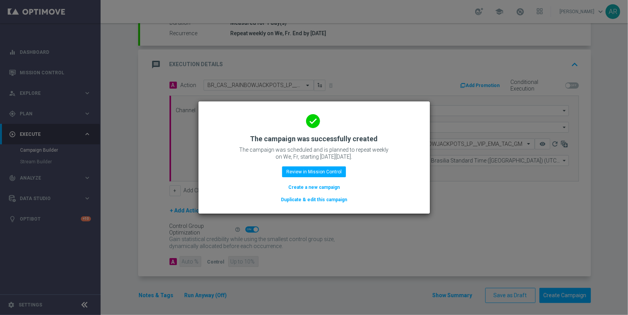
click at [312, 188] on button "Create a new campaign" at bounding box center [314, 187] width 53 height 9
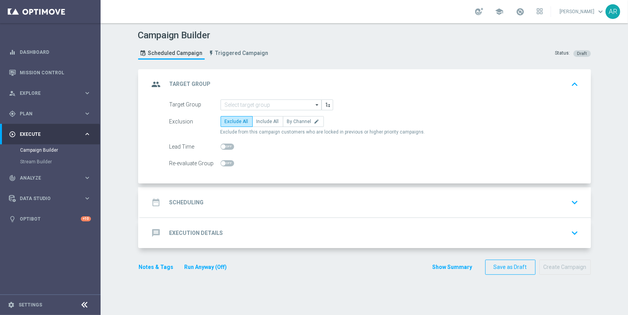
scroll to position [0, 0]
click at [230, 100] on input at bounding box center [271, 104] width 101 height 11
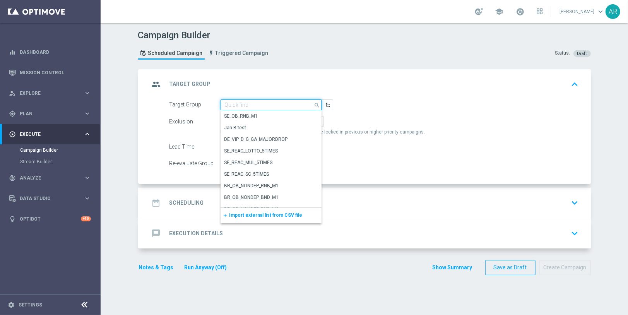
paste input "pt_BR_SX_TGT_VIP_RI_TAC_GM__ACTIVE_HIGHVALUE"
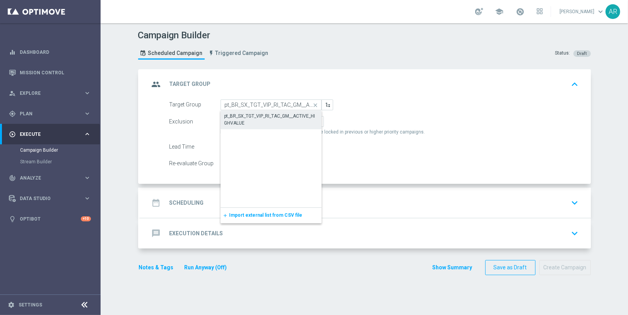
click at [258, 111] on div "pt_BR_SX_TGT_VIP_RI_TAC_GM__ACTIVE_HIGHVALUE" at bounding box center [271, 120] width 101 height 18
type input "pt_BR_SX_TGT_VIP_RI_TAC_GM__ACTIVE_HIGHVALUE"
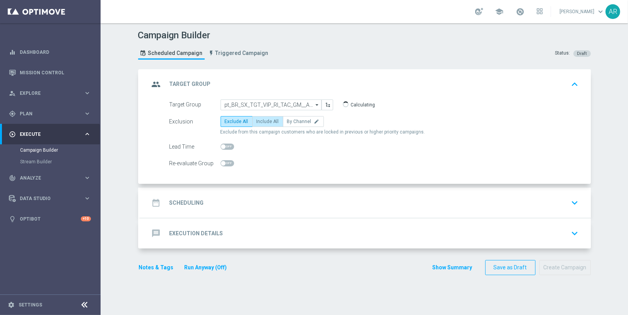
click at [262, 116] on label "Include All" at bounding box center [267, 121] width 31 height 11
click at [262, 120] on input "Include All" at bounding box center [259, 122] width 5 height 5
radio input "true"
click at [231, 209] on div "date_range Scheduling keyboard_arrow_down" at bounding box center [365, 202] width 432 height 15
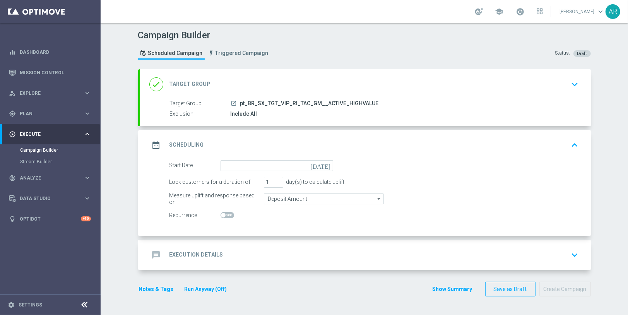
click at [324, 164] on icon "[DATE]" at bounding box center [321, 164] width 23 height 9
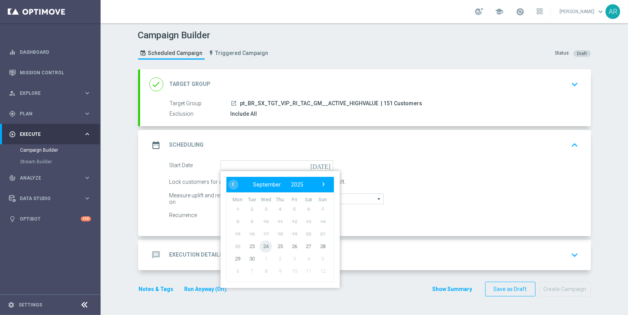
click at [262, 245] on span "24" at bounding box center [266, 246] width 12 height 12
type input "[DATE]"
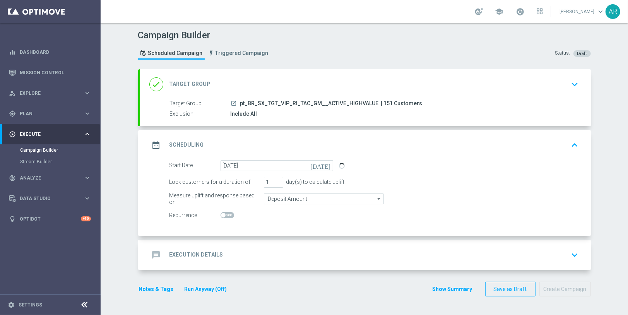
click at [222, 213] on span at bounding box center [228, 215] width 14 height 6
click at [222, 213] on input "checkbox" at bounding box center [228, 215] width 14 height 6
checkbox input "true"
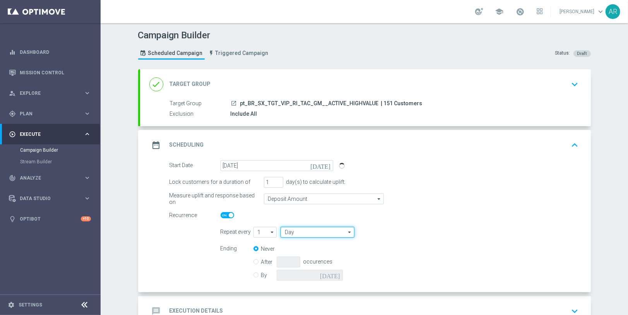
click at [317, 229] on input "Day" at bounding box center [318, 232] width 74 height 11
click at [311, 253] on div "Week" at bounding box center [314, 255] width 67 height 11
type input "Week"
click at [416, 233] on input "checkbox" at bounding box center [422, 232] width 12 height 10
checkbox input "true"
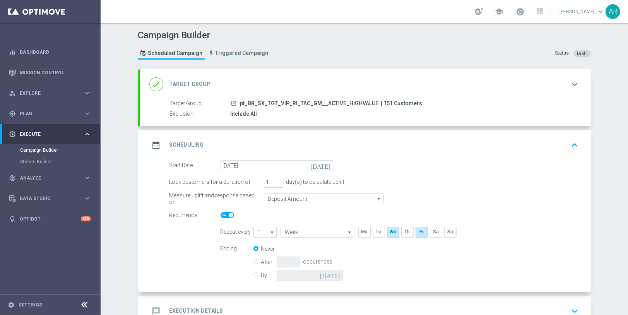
click at [253, 274] on input "By" at bounding box center [255, 273] width 5 height 5
radio input "true"
radio input "false"
click at [334, 274] on icon "[DATE]" at bounding box center [331, 274] width 23 height 9
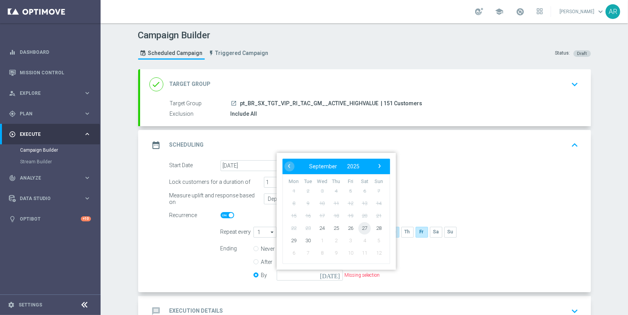
click at [362, 226] on span "27" at bounding box center [364, 228] width 12 height 12
type input "[DATE]"
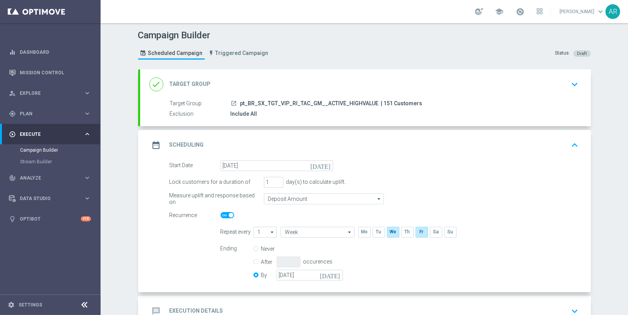
click at [149, 238] on div "Start Date [DATE] [DATE] Lock customers for a duration of 1 day(s) to calculate…" at bounding box center [365, 226] width 451 height 132
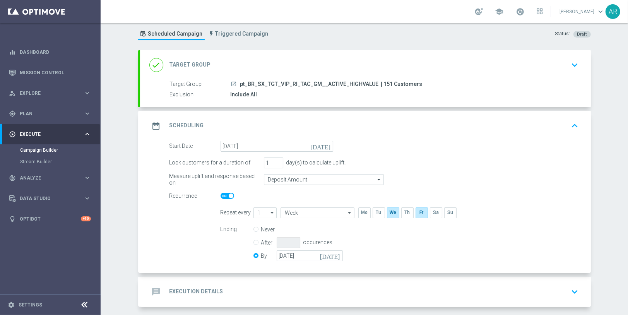
scroll to position [51, 0]
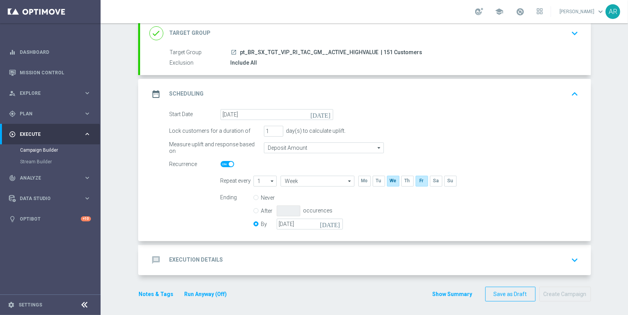
click at [217, 256] on h2 "Execution Details" at bounding box center [196, 259] width 54 height 7
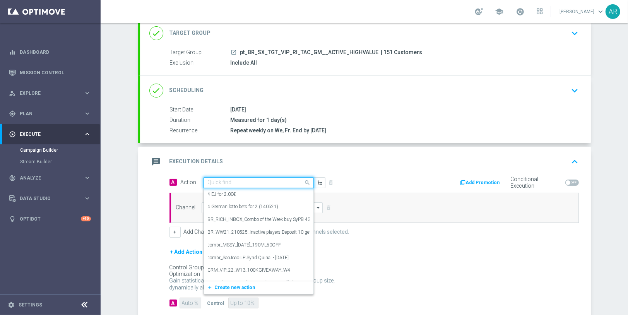
click at [217, 182] on input "text" at bounding box center [251, 183] width 86 height 7
paste input "BR_CAS__RAINBOWJACKPOTS_LP__VIP_RI_TAC_GM"
type input "BR_CAS__RAINBOWJACKPOTS_LP__VIP_RI_TAC_GM"
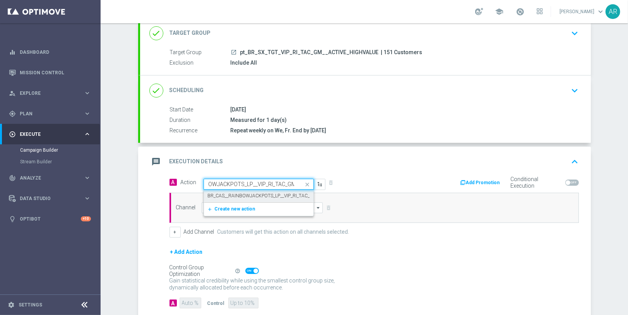
click at [238, 194] on label "BR_CAS__RAINBOWJACKPOTS_LP__VIP_RI_TAC_GM" at bounding box center [263, 196] width 110 height 7
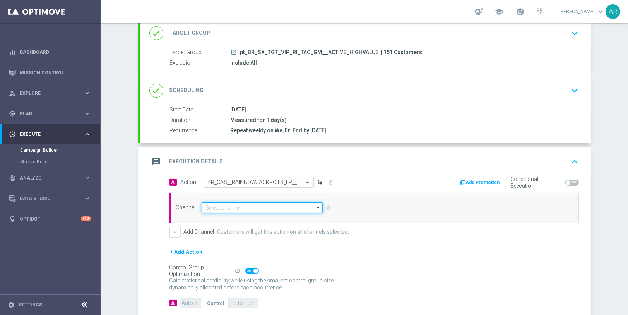
click at [234, 203] on input at bounding box center [263, 207] width 122 height 11
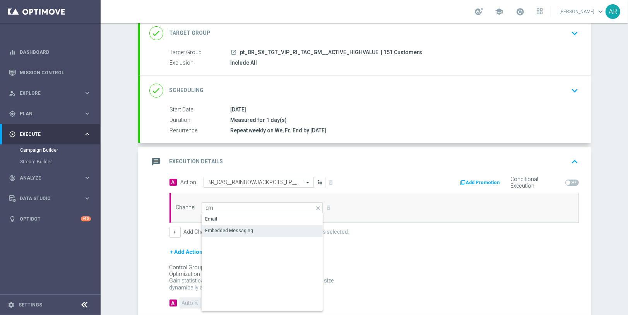
click at [245, 230] on div "Embedded Messaging" at bounding box center [229, 230] width 48 height 7
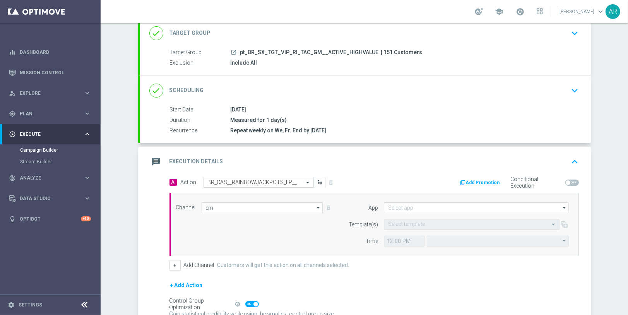
type input "Embedded Messaging"
type input "Central European Time ([GEOGRAPHIC_DATA]) (UTC +02:00)"
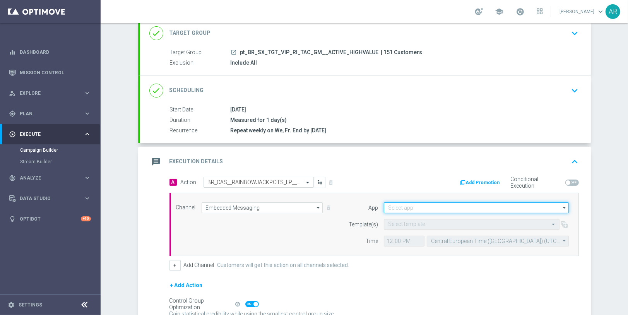
click at [412, 208] on input at bounding box center [476, 207] width 185 height 11
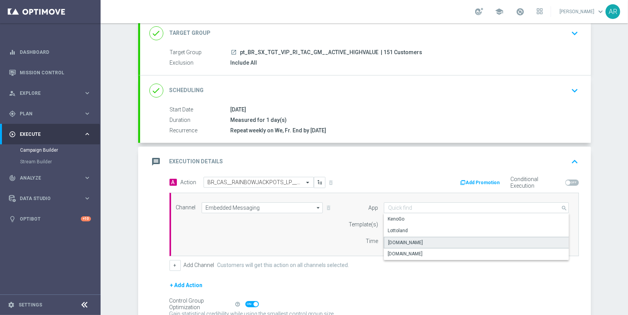
click at [419, 239] on div "[DOMAIN_NAME]" at bounding box center [476, 243] width 185 height 12
type input "[DOMAIN_NAME]"
click at [403, 221] on input "text" at bounding box center [464, 224] width 152 height 7
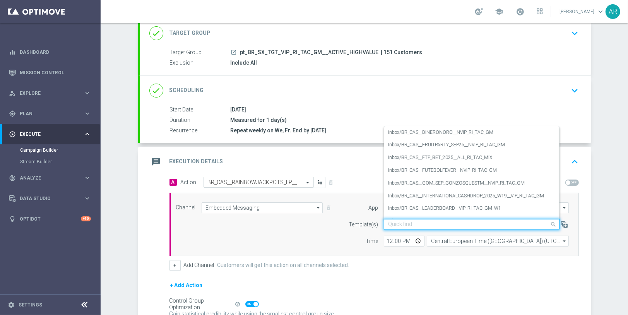
paste input "BR_CAS__RAINBOWJACKPOTS_LP__VIP_RI_TAC_GM"
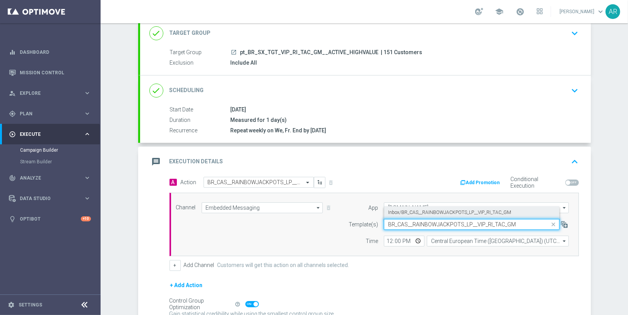
click at [425, 209] on label "Inbox/BR_CAS__RAINBOWJACKPOTS_LP__VIP_RI_TAC_GM" at bounding box center [449, 212] width 123 height 7
type input "BR_CAS__RAINBOWJACKPOTS_LP__VIP_RI_TAC_GM"
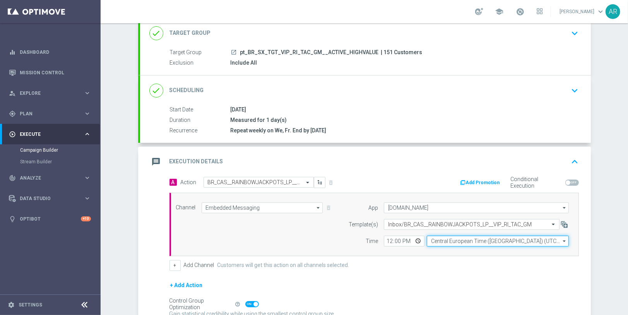
click at [466, 242] on input "Central European Time ([GEOGRAPHIC_DATA]) (UTC +02:00)" at bounding box center [498, 241] width 142 height 11
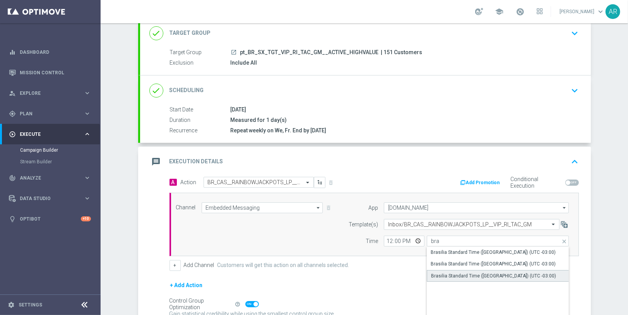
click at [494, 272] on div "Brasilia Standard Time ([GEOGRAPHIC_DATA]) (UTC -03:00)" at bounding box center [493, 275] width 125 height 7
type input "Brasilia Standard Time ([GEOGRAPHIC_DATA]) (UTC -03:00)"
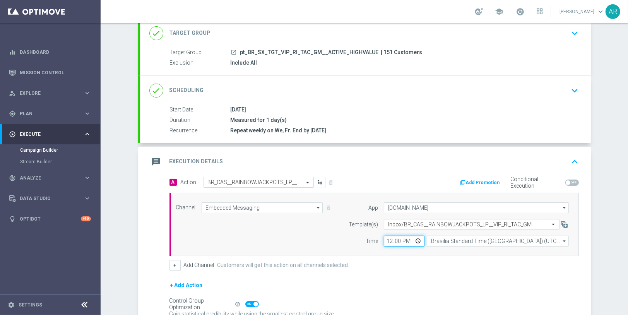
click at [417, 240] on input "12:00" at bounding box center [404, 241] width 41 height 11
type input "07:00"
click at [272, 222] on div "Channel Embedded Messaging Embedded Messaging arrow_drop_down Show Selected 1 o…" at bounding box center [372, 224] width 405 height 44
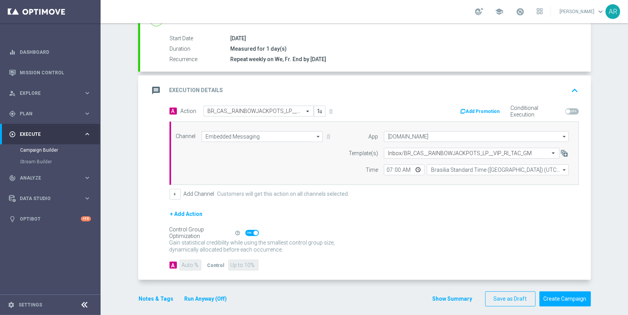
scroll to position [126, 0]
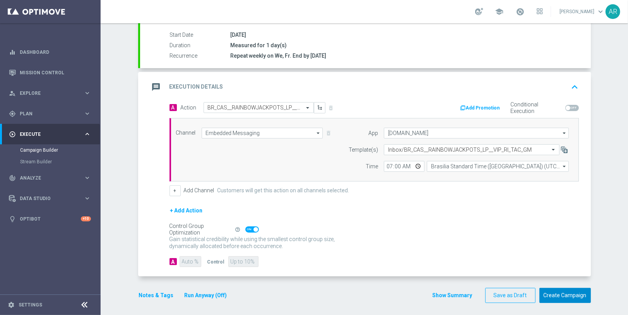
click at [571, 294] on button "Create Campaign" at bounding box center [564, 295] width 51 height 15
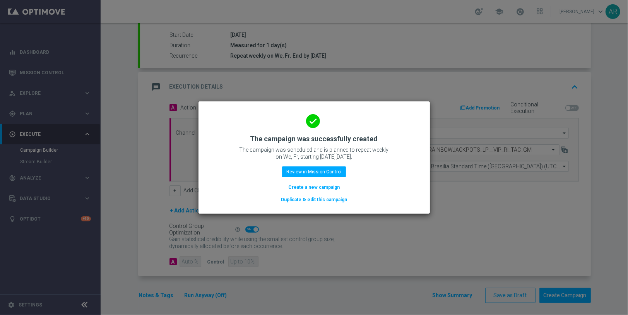
click at [319, 188] on button "Create a new campaign" at bounding box center [314, 187] width 53 height 9
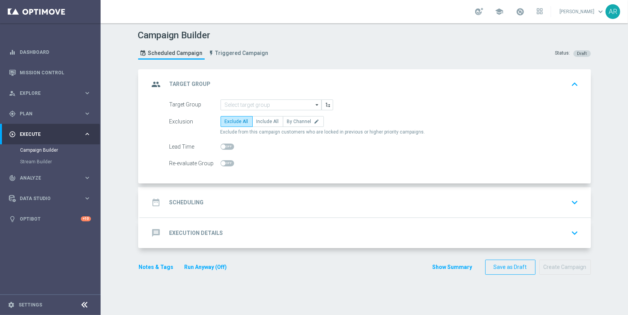
scroll to position [0, 0]
click at [115, 143] on div "Campaign Builder Scheduled Campaign Triggered Campaign Status: Draft group Targ…" at bounding box center [364, 169] width 527 height 292
